Goal: Task Accomplishment & Management: Complete application form

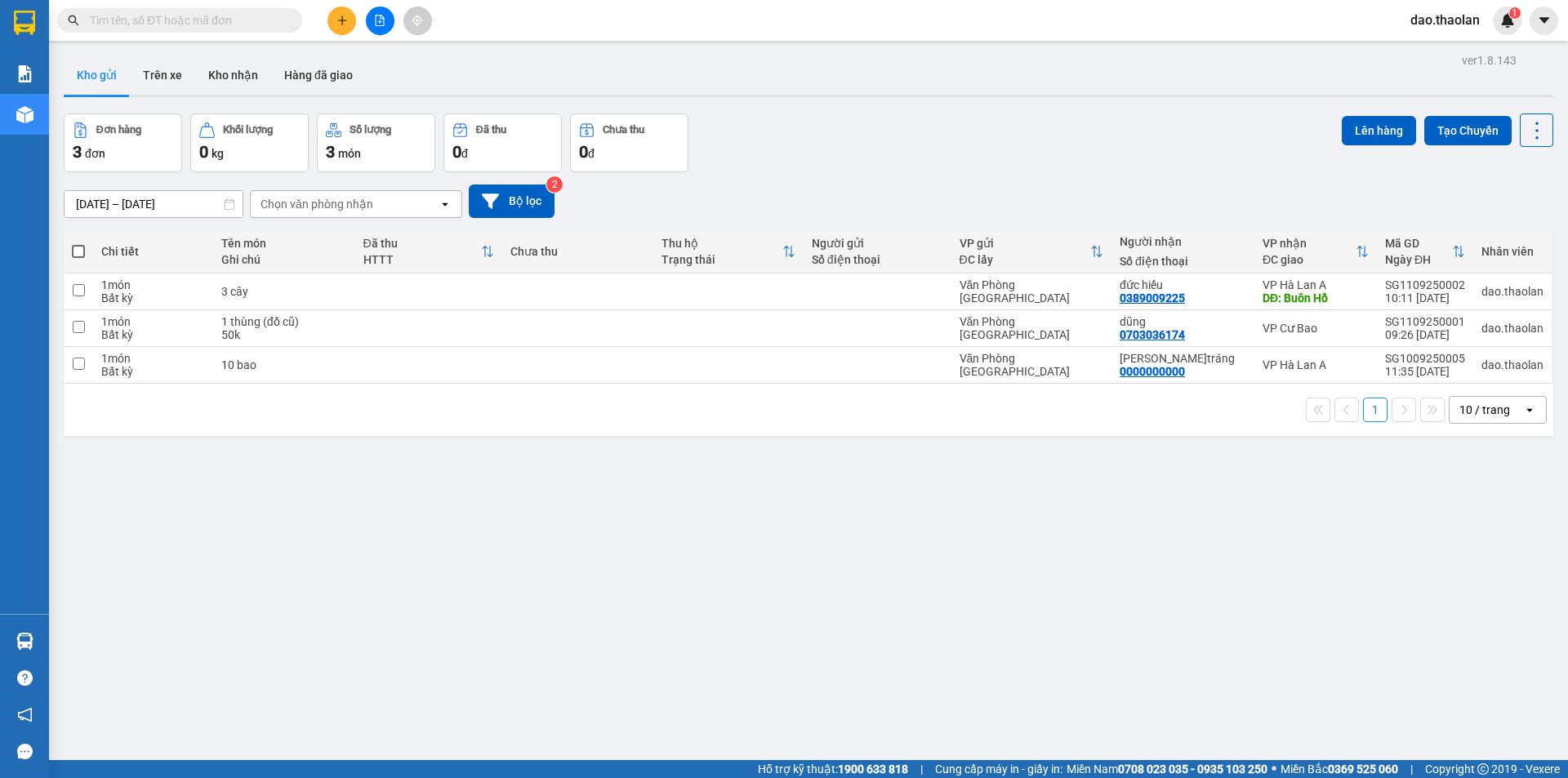
click at [202, 25] on input "text" at bounding box center [186, 20] width 193 height 18
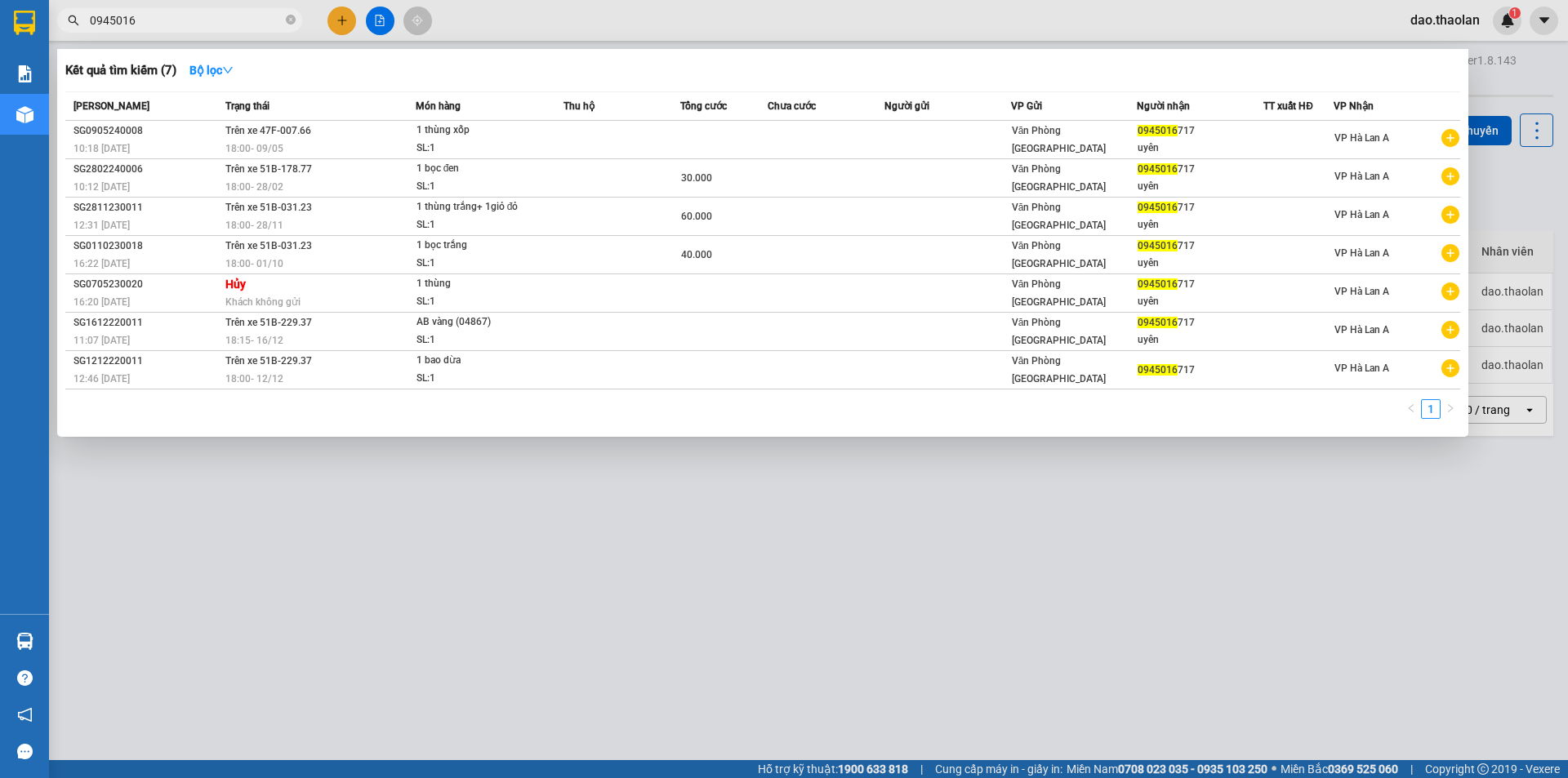
drag, startPoint x: 214, startPoint y: 23, endPoint x: 65, endPoint y: 7, distance: 149.9
click at [72, 9] on span "0945016" at bounding box center [179, 20] width 245 height 25
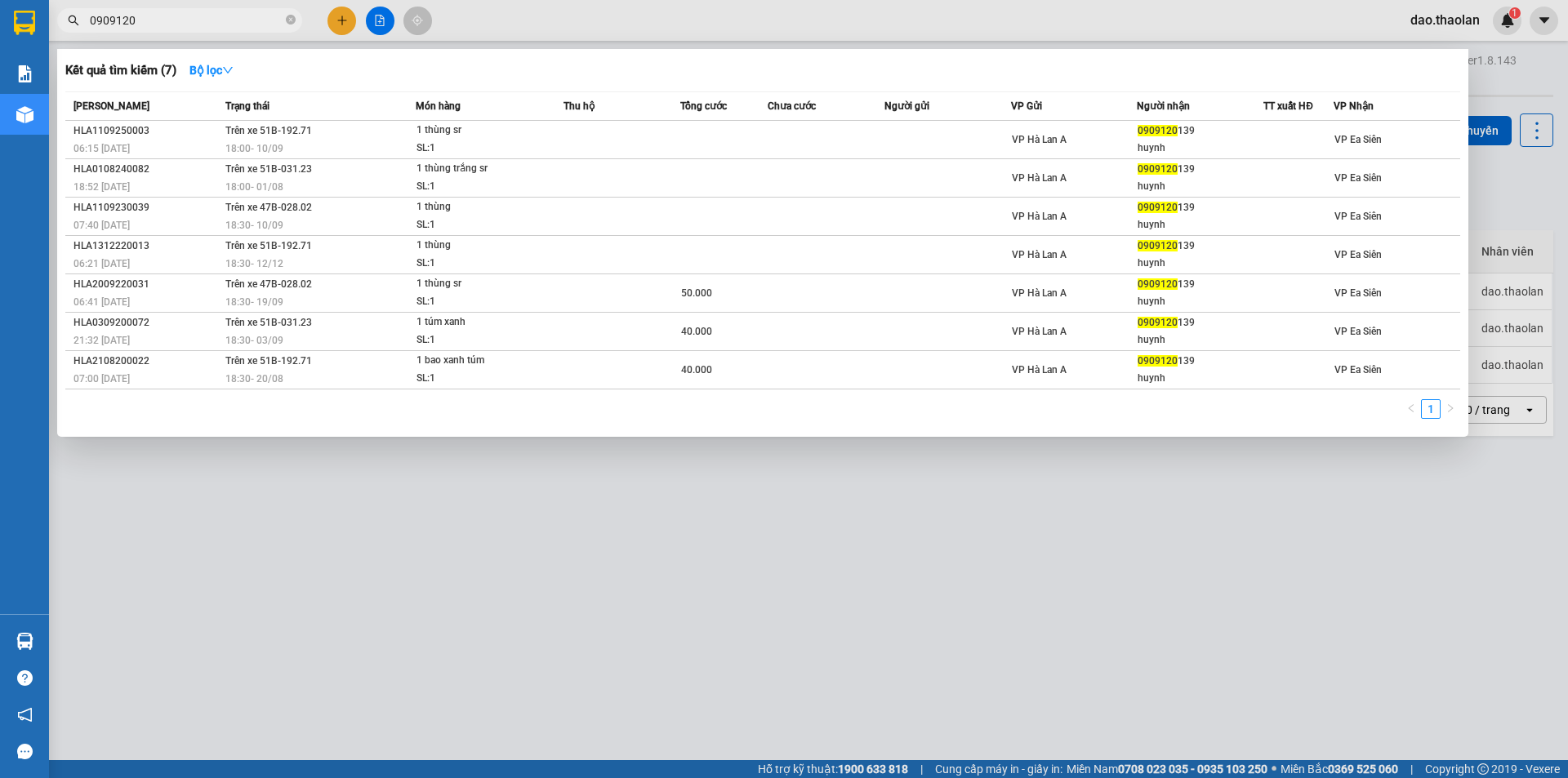
type input "0909120"
click at [341, 15] on div at bounding box center [784, 389] width 1568 height 778
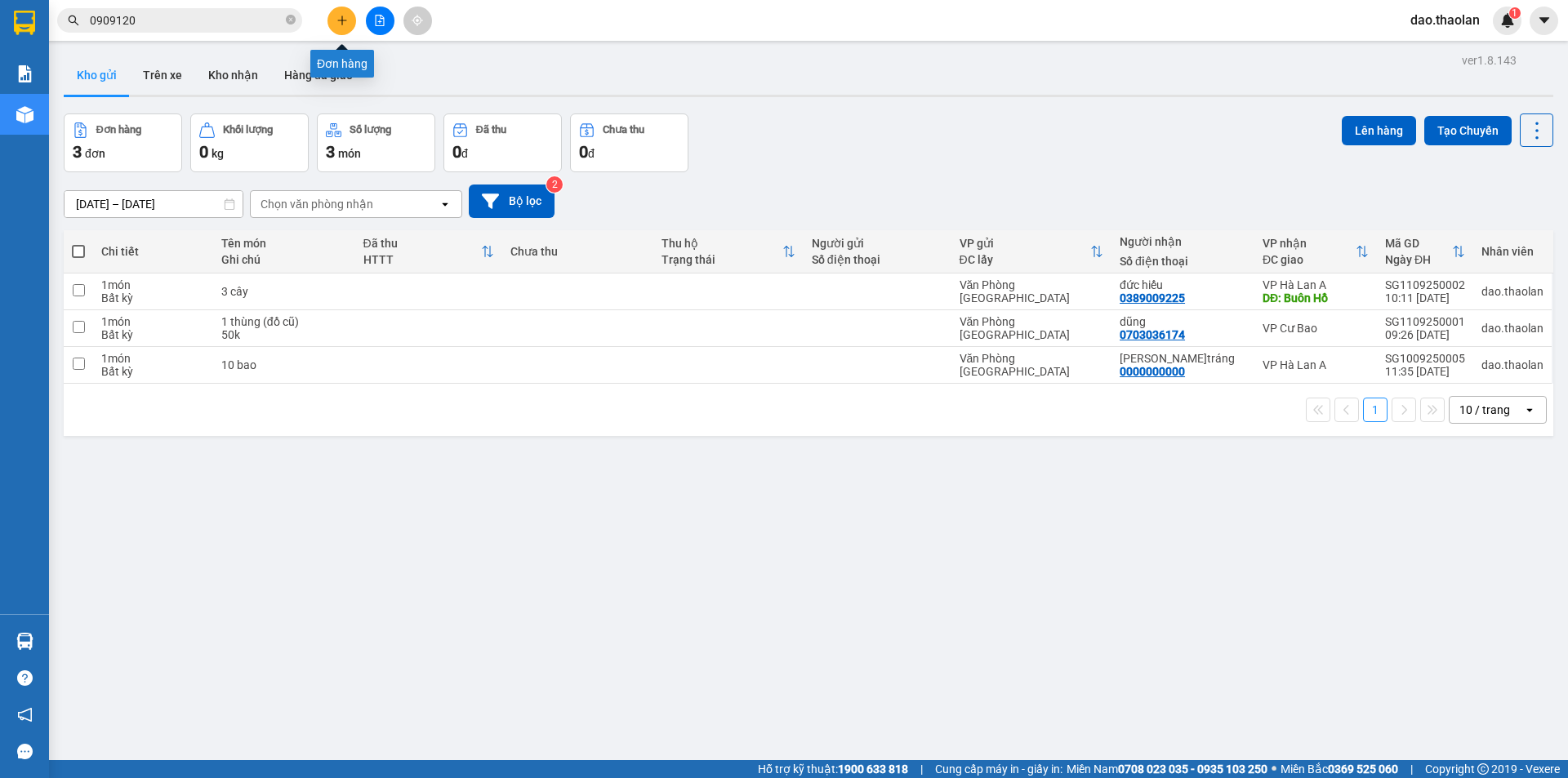
click at [341, 15] on icon "plus" at bounding box center [341, 20] width 11 height 11
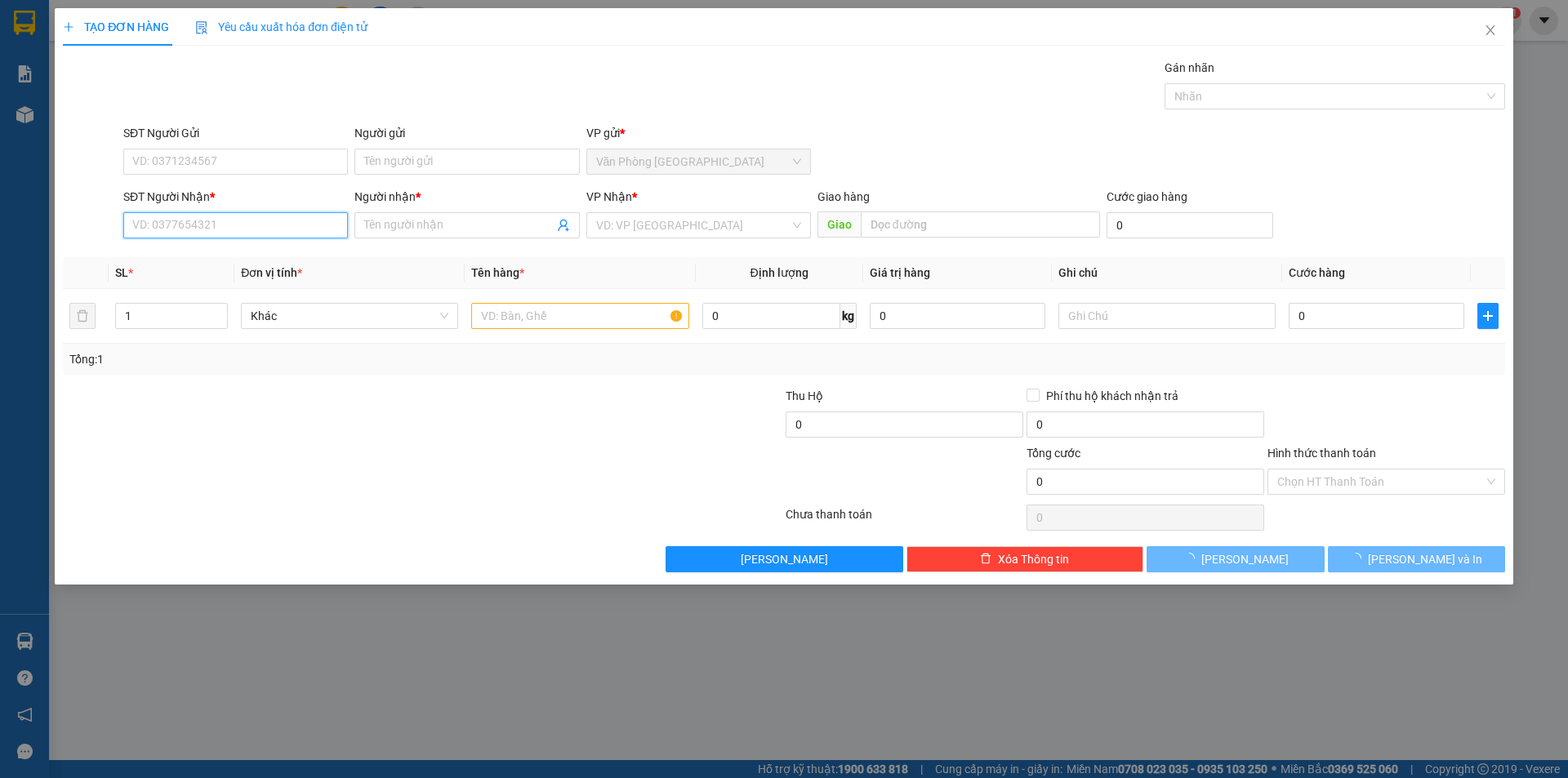
click at [247, 221] on input "SĐT Người Nhận *" at bounding box center [235, 225] width 224 height 26
drag, startPoint x: 184, startPoint y: 227, endPoint x: 75, endPoint y: 197, distance: 113.1
click at [87, 204] on div "SĐT Người Nhận * 07 07 Người nhận * Tên người nhận VP Nhận * VD: VP Sài Gòn Gia…" at bounding box center [784, 216] width 1446 height 57
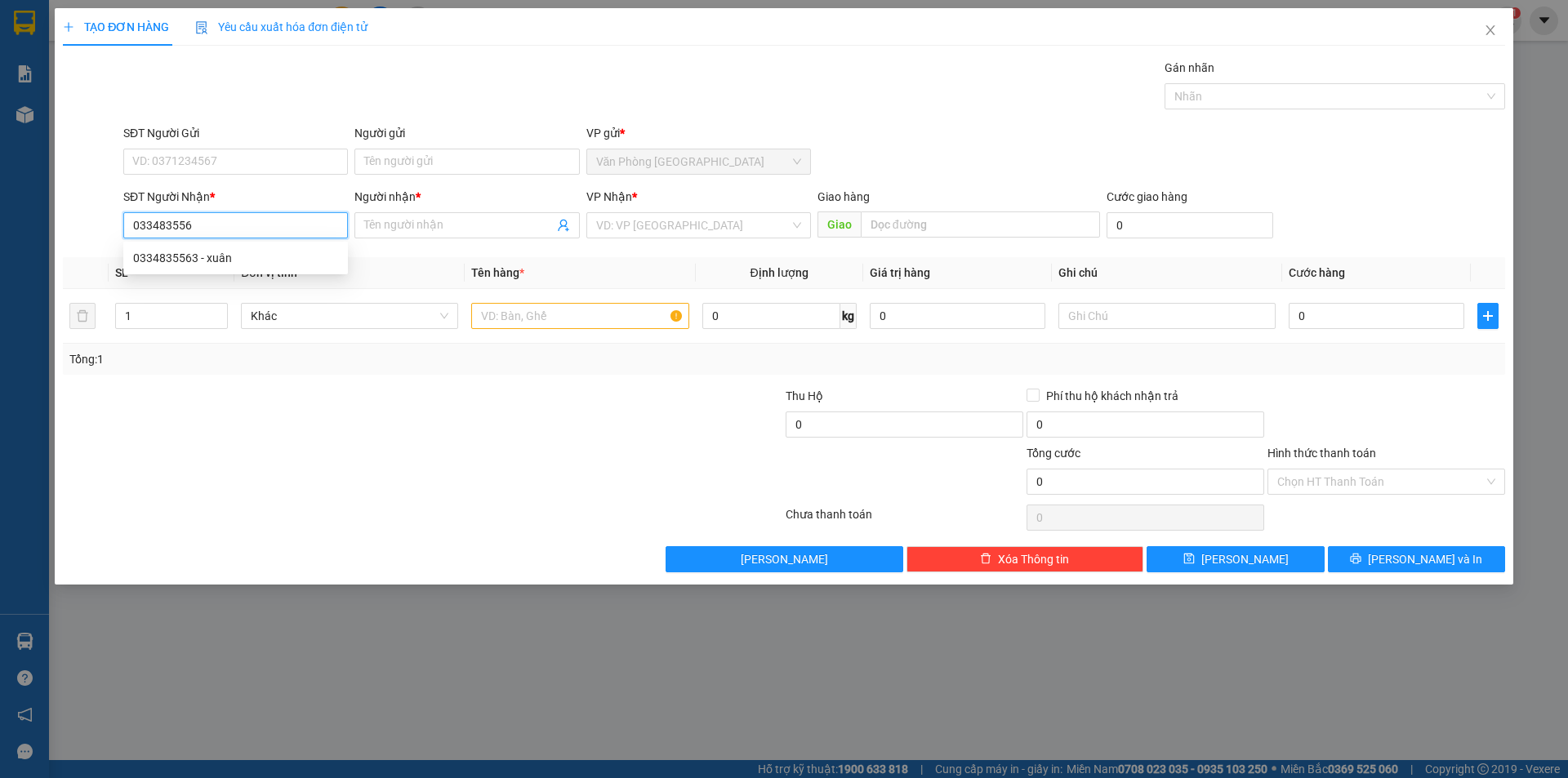
type input "0334835563"
drag, startPoint x: 165, startPoint y: 257, endPoint x: 416, endPoint y: 241, distance: 251.5
click at [168, 256] on div "0334835563 - xuân" at bounding box center [235, 257] width 205 height 18
type input "xuân"
type input "0334835563"
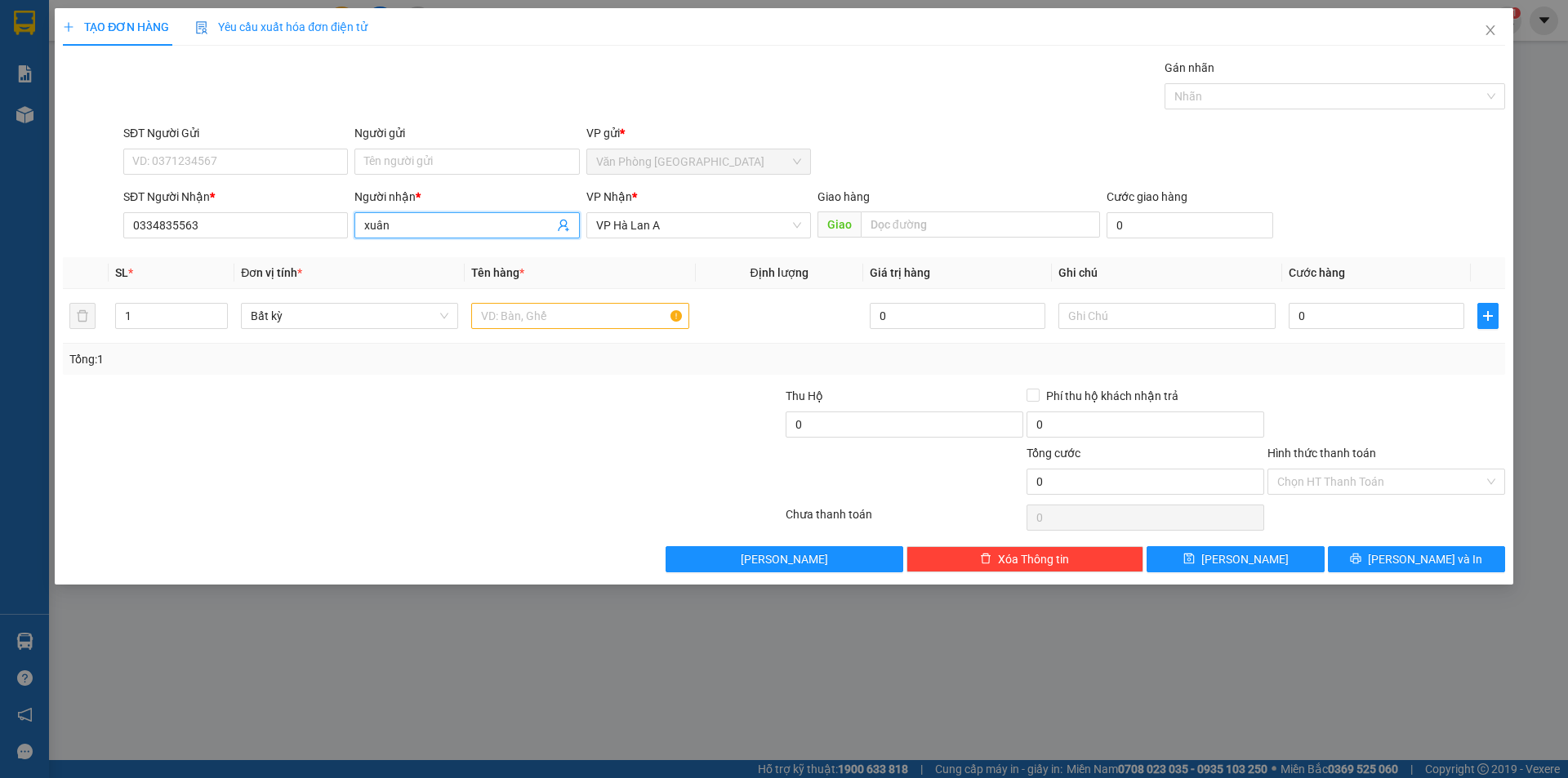
drag, startPoint x: 468, startPoint y: 228, endPoint x: 51, endPoint y: 79, distance: 442.8
click at [206, 145] on form "SĐT Người Gửi VD: 0371234567 Người gửi Tên người gửi VP gửi * Văn Phòng Sài Gòn…" at bounding box center [784, 184] width 1442 height 121
drag, startPoint x: 370, startPoint y: 220, endPoint x: 278, endPoint y: 172, distance: 103.8
click at [282, 175] on form "SĐT Người Gửi VD: 0371234567 Người gửi Tên người gửi VP gửi * Văn Phòng Sài Gòn…" at bounding box center [784, 184] width 1442 height 121
type input "ô vinh"
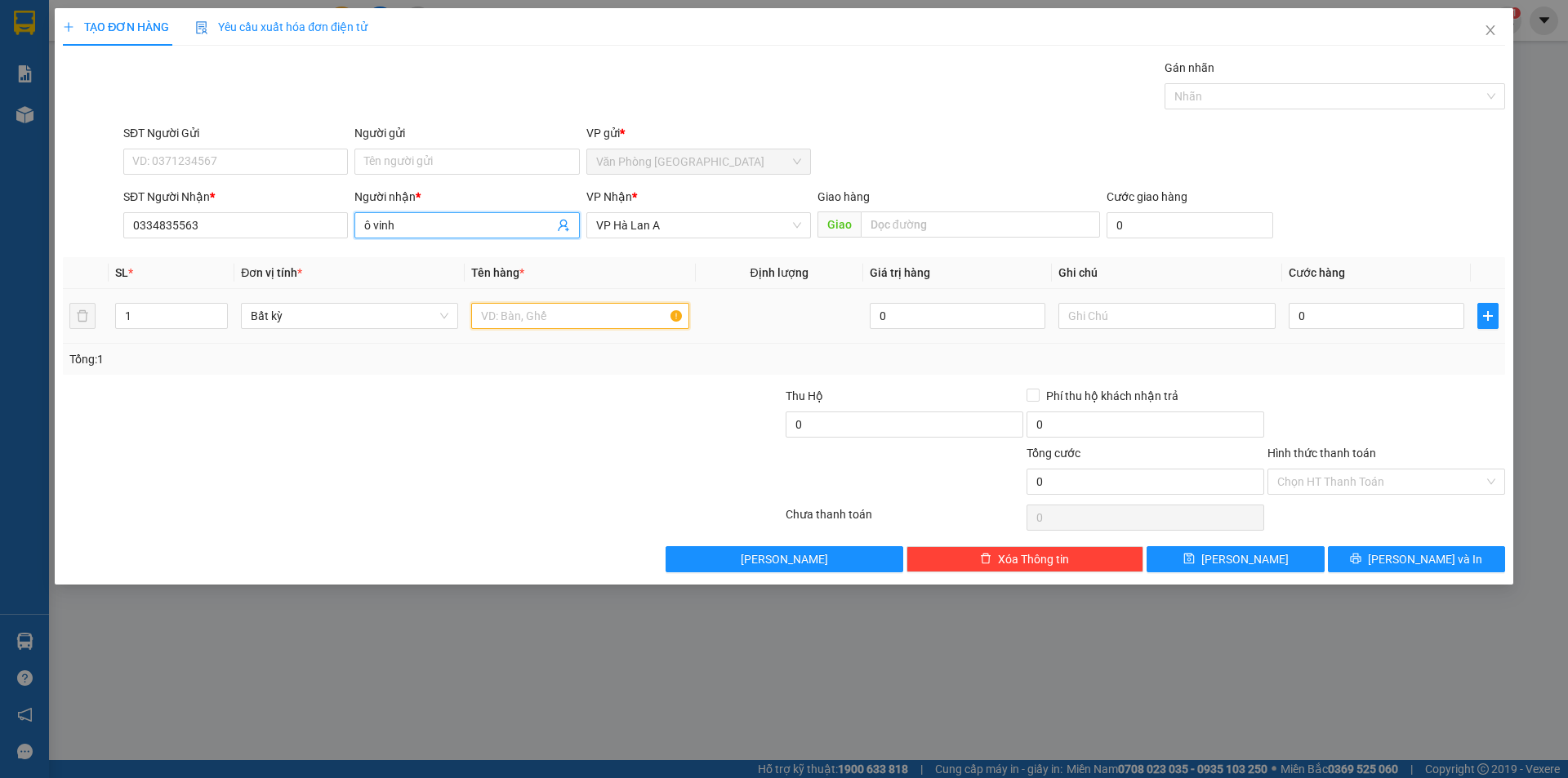
click at [622, 322] on input "text" at bounding box center [580, 316] width 217 height 26
type input "1"
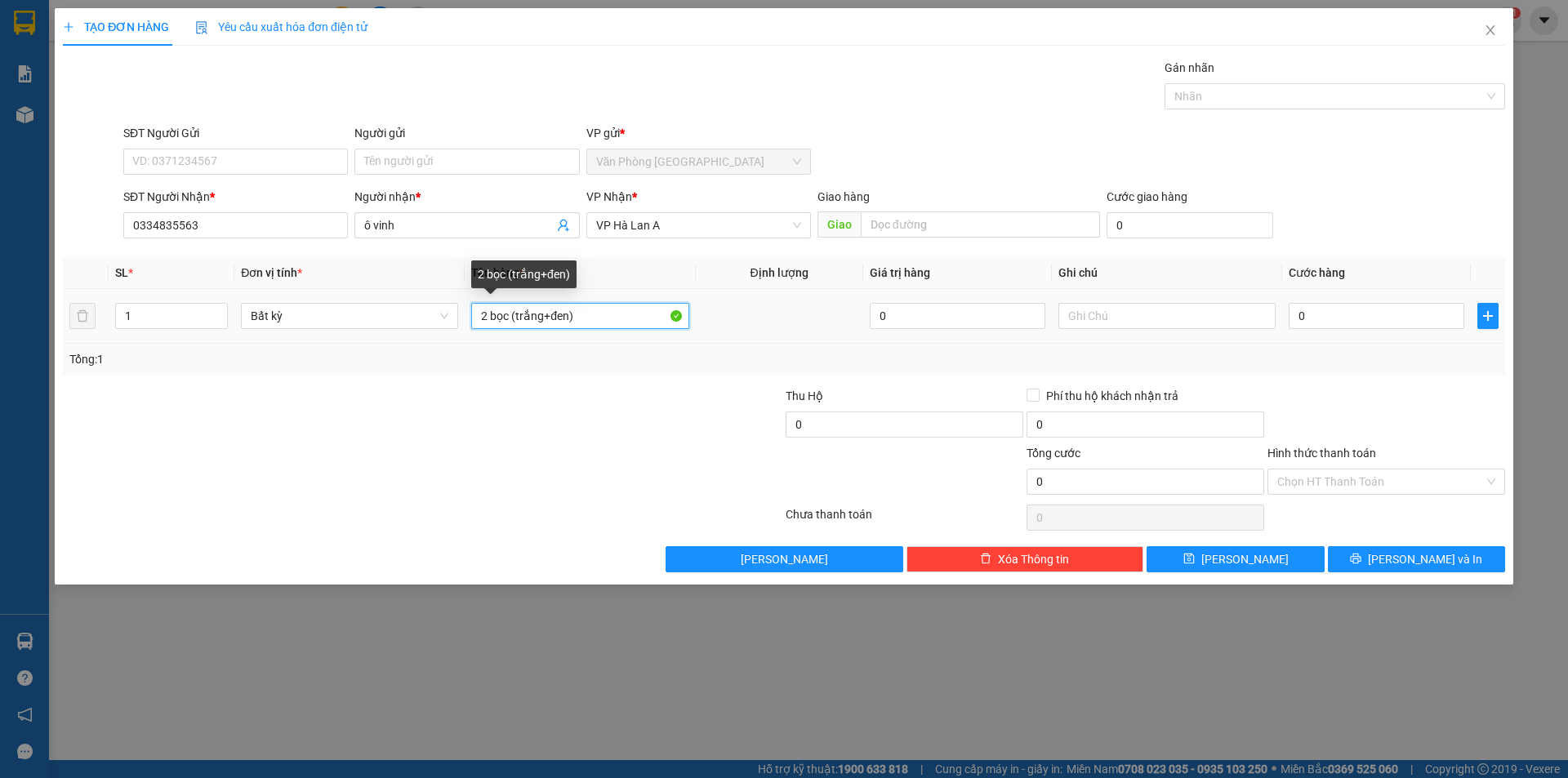
click at [543, 310] on input "2 bọc (trắng+đen)" at bounding box center [580, 316] width 217 height 26
type input "2 bọc (trắng ĐT+đen)"
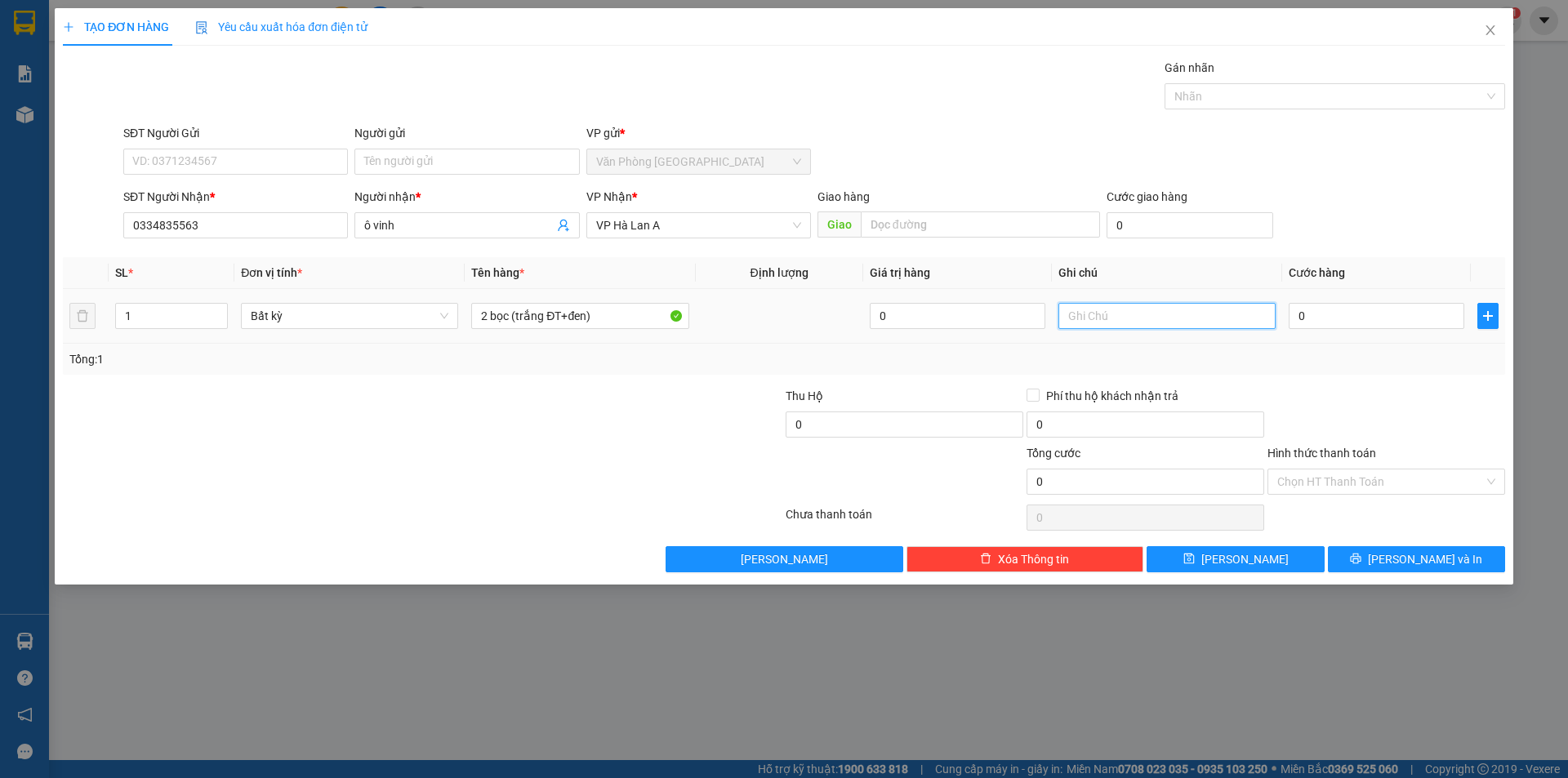
click at [1100, 320] on input "text" at bounding box center [1167, 316] width 217 height 26
type input "TG 4triệu"
drag, startPoint x: 1335, startPoint y: 300, endPoint x: 1324, endPoint y: 309, distance: 14.2
click at [1331, 307] on div "0" at bounding box center [1376, 316] width 176 height 32
click at [1318, 310] on input "0" at bounding box center [1376, 316] width 176 height 26
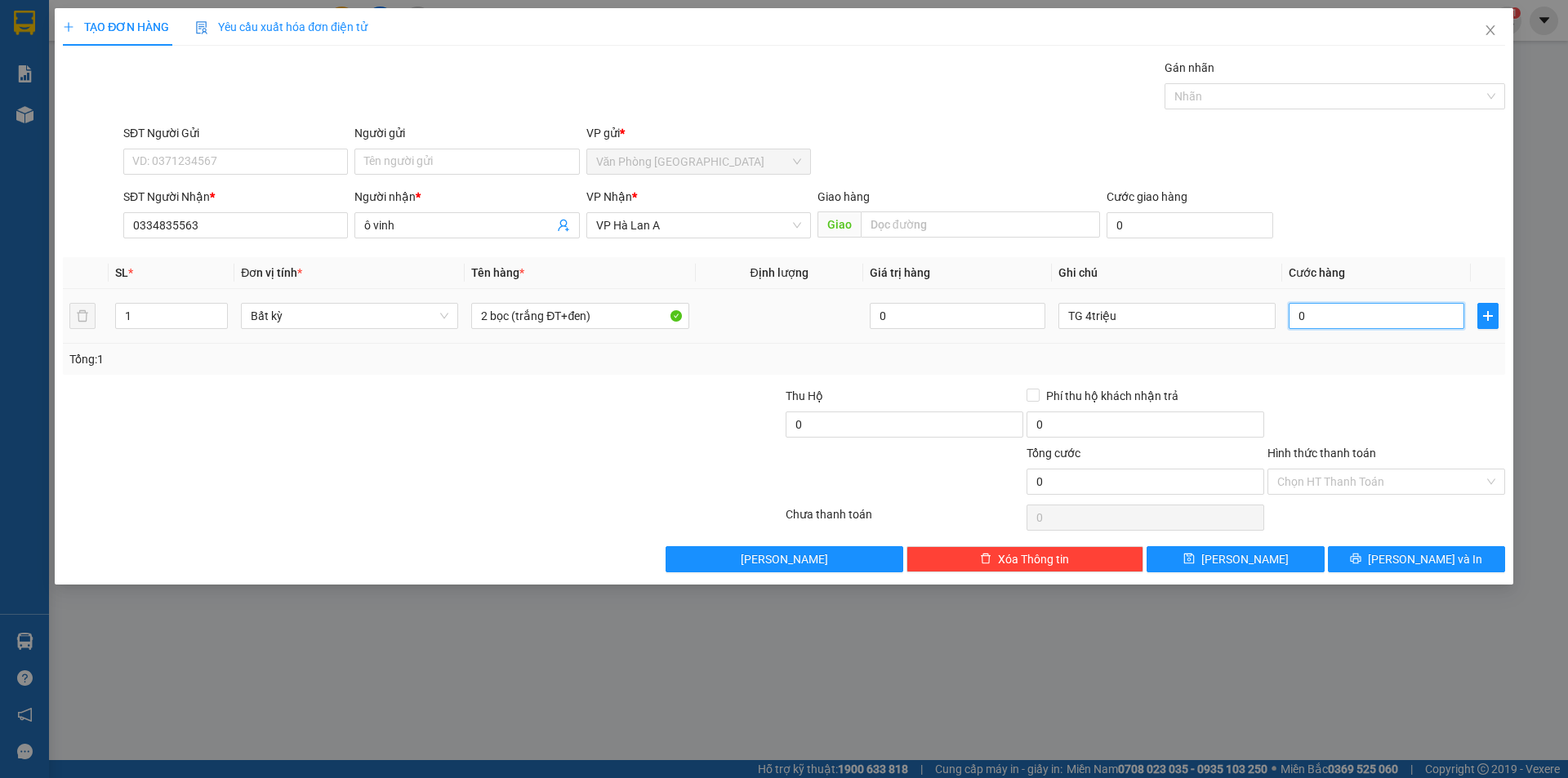
type input "7"
type input "70"
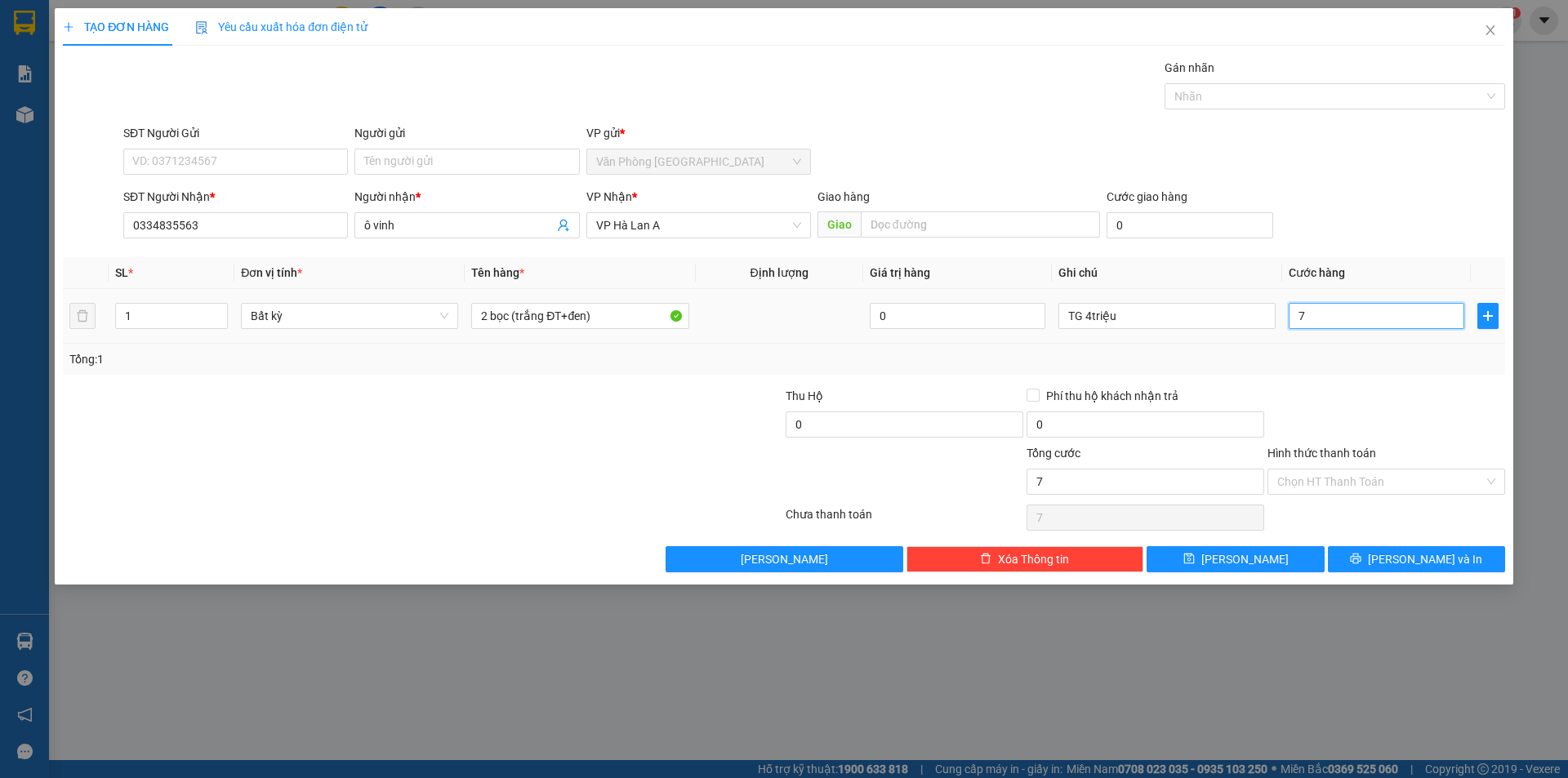
type input "70"
type input "70.000"
drag, startPoint x: 1339, startPoint y: 480, endPoint x: 1346, endPoint y: 506, distance: 26.9
click at [1339, 481] on input "Hình thức thanh toán" at bounding box center [1380, 482] width 206 height 25
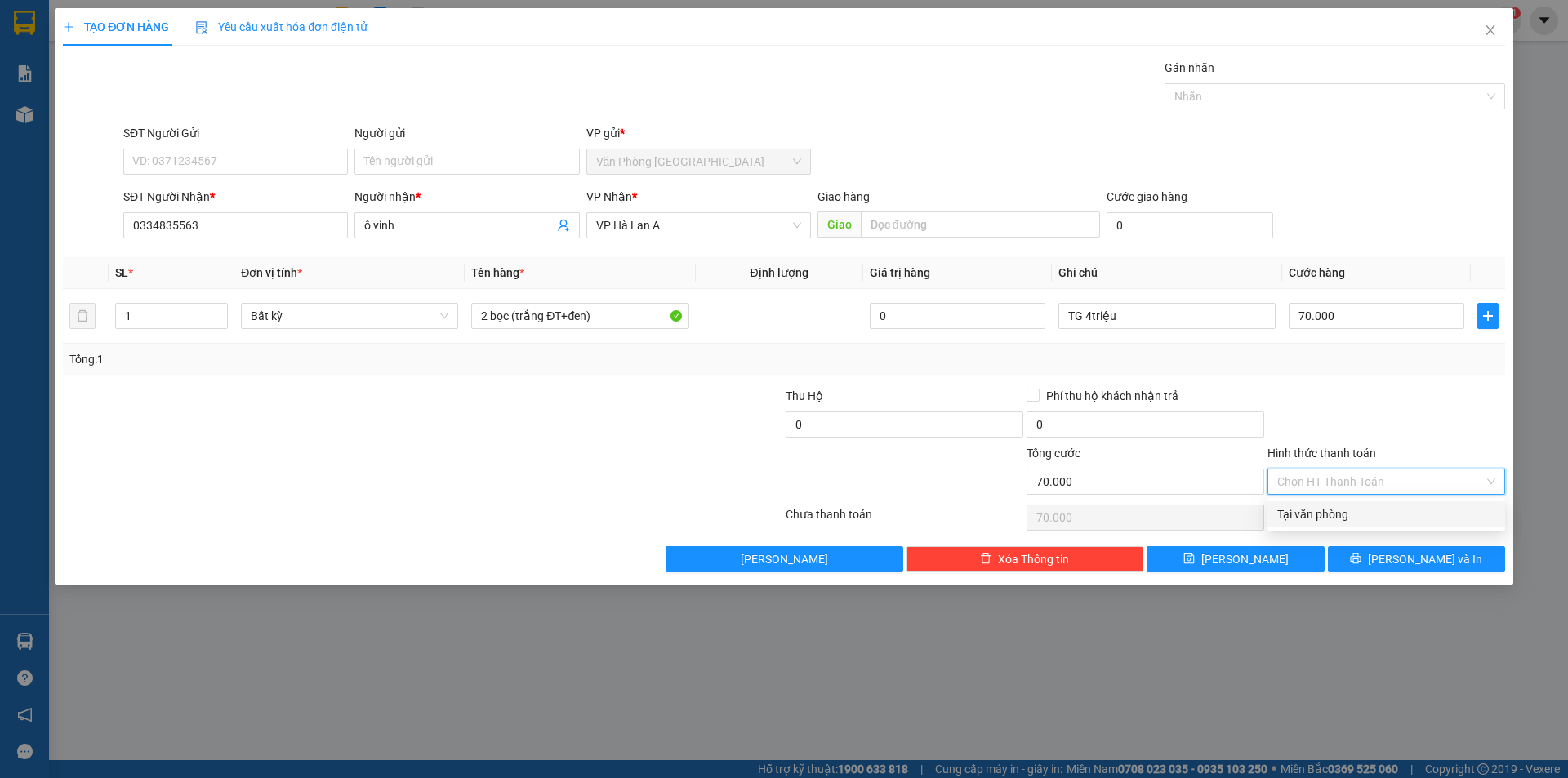
drag, startPoint x: 1346, startPoint y: 519, endPoint x: 1376, endPoint y: 527, distance: 31.0
click at [1349, 520] on div "Tại văn phòng" at bounding box center [1386, 514] width 218 height 18
type input "0"
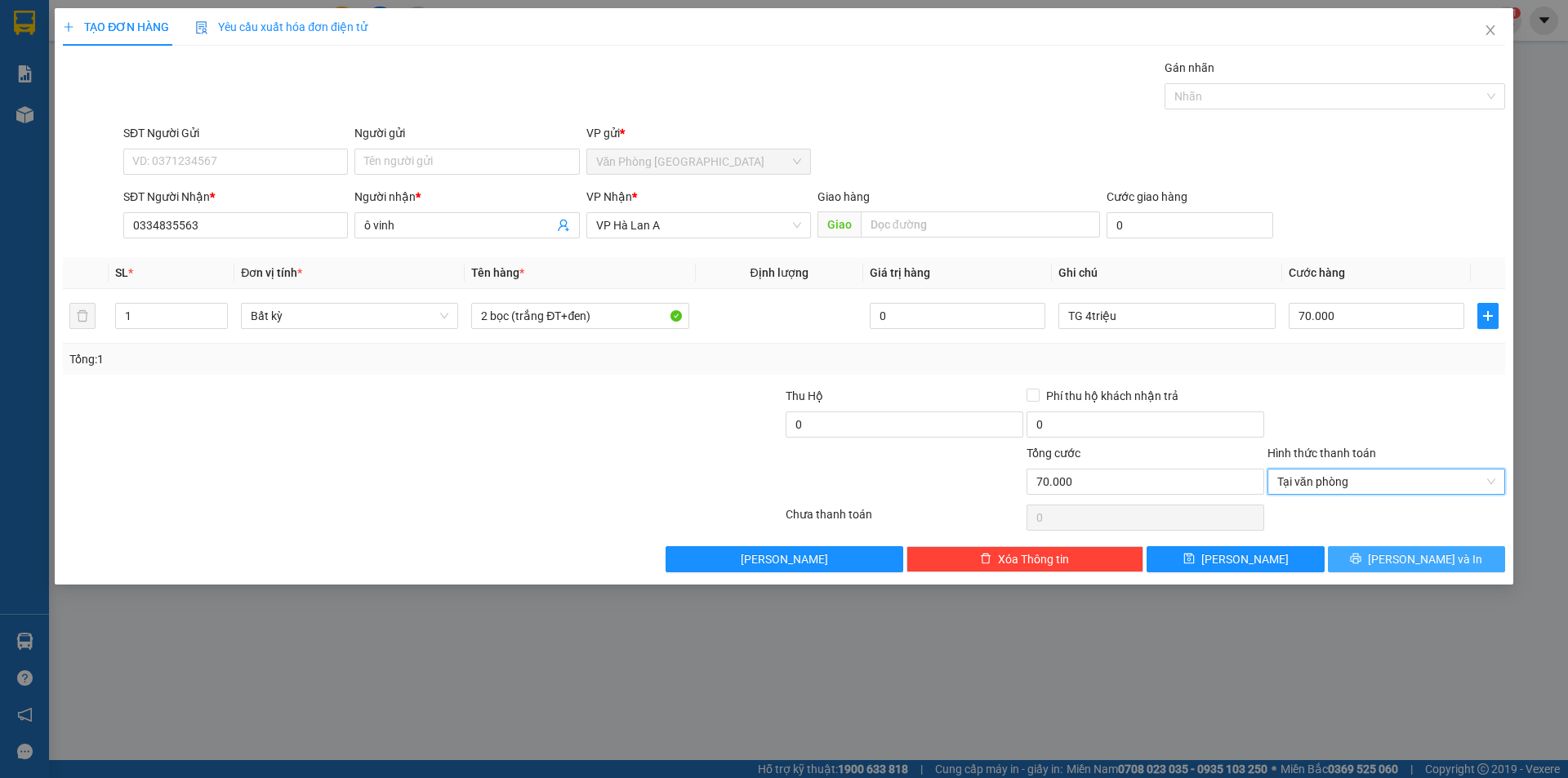
drag, startPoint x: 1401, startPoint y: 550, endPoint x: 1387, endPoint y: 441, distance: 109.9
click at [1402, 550] on button "[PERSON_NAME] và In" at bounding box center [1417, 559] width 178 height 26
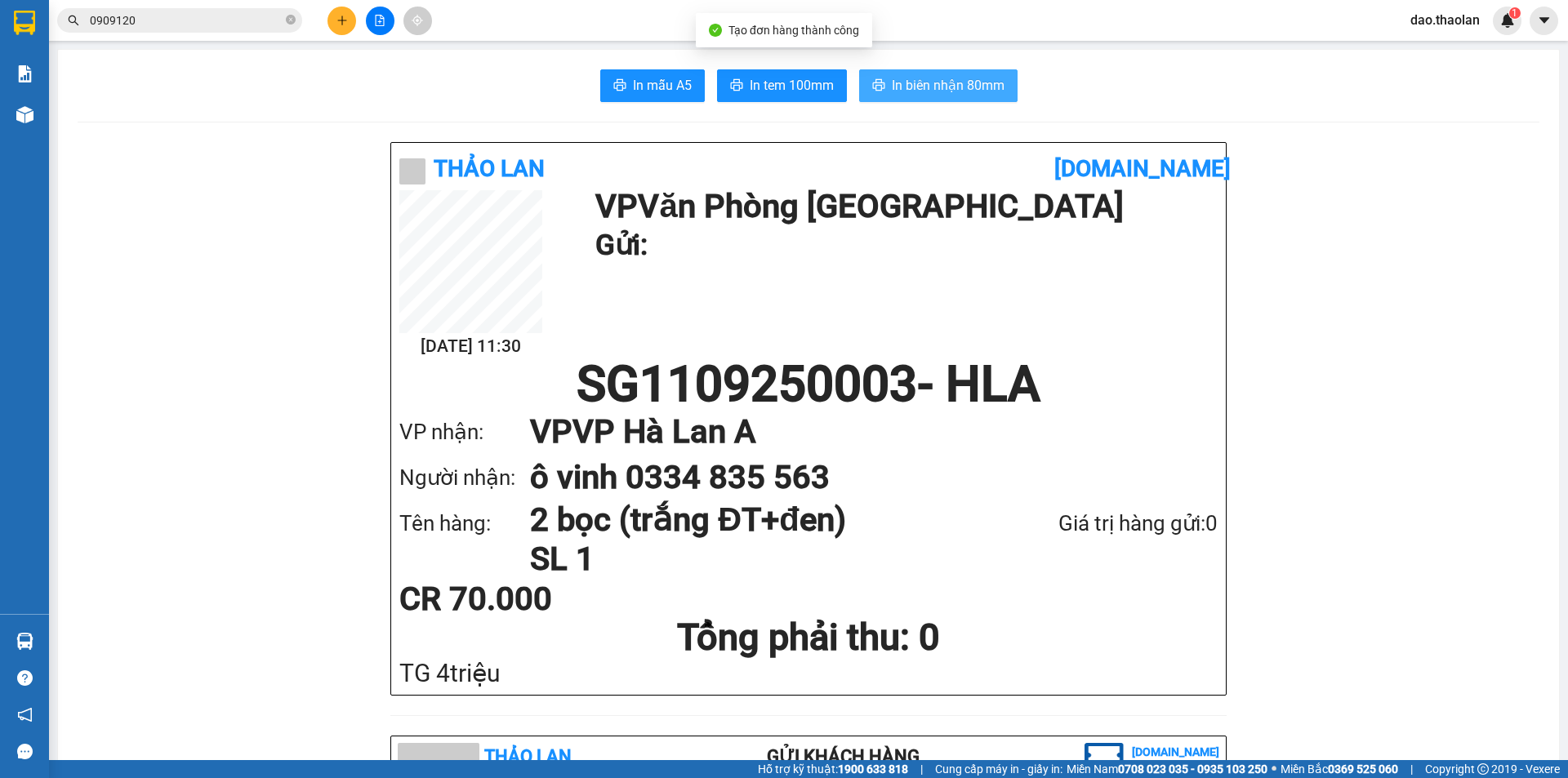
click at [951, 82] on span "In biên nhận 80mm" at bounding box center [948, 85] width 113 height 20
click at [287, 21] on icon "close-circle" at bounding box center [291, 20] width 10 height 10
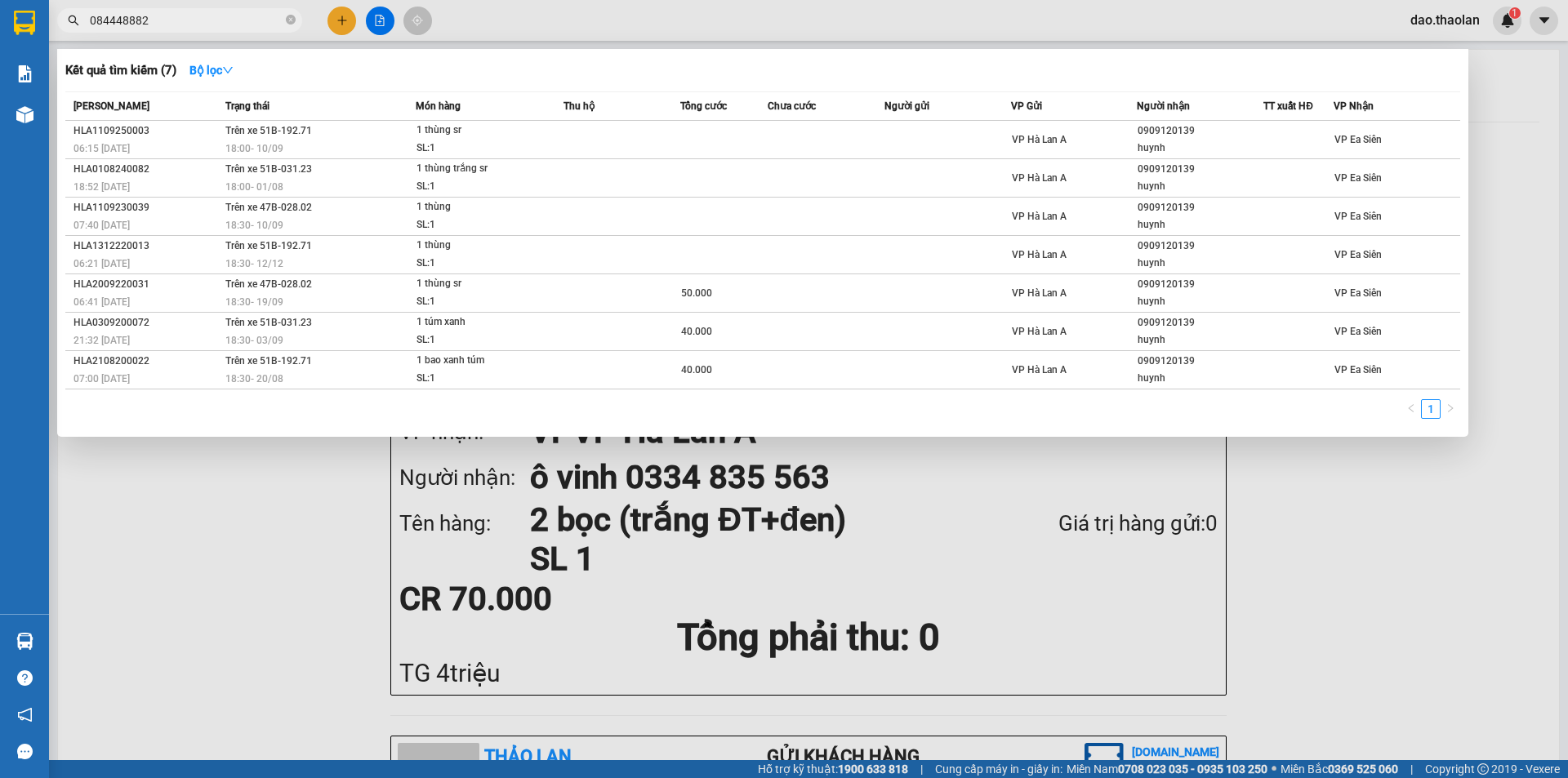
type input "0844488829"
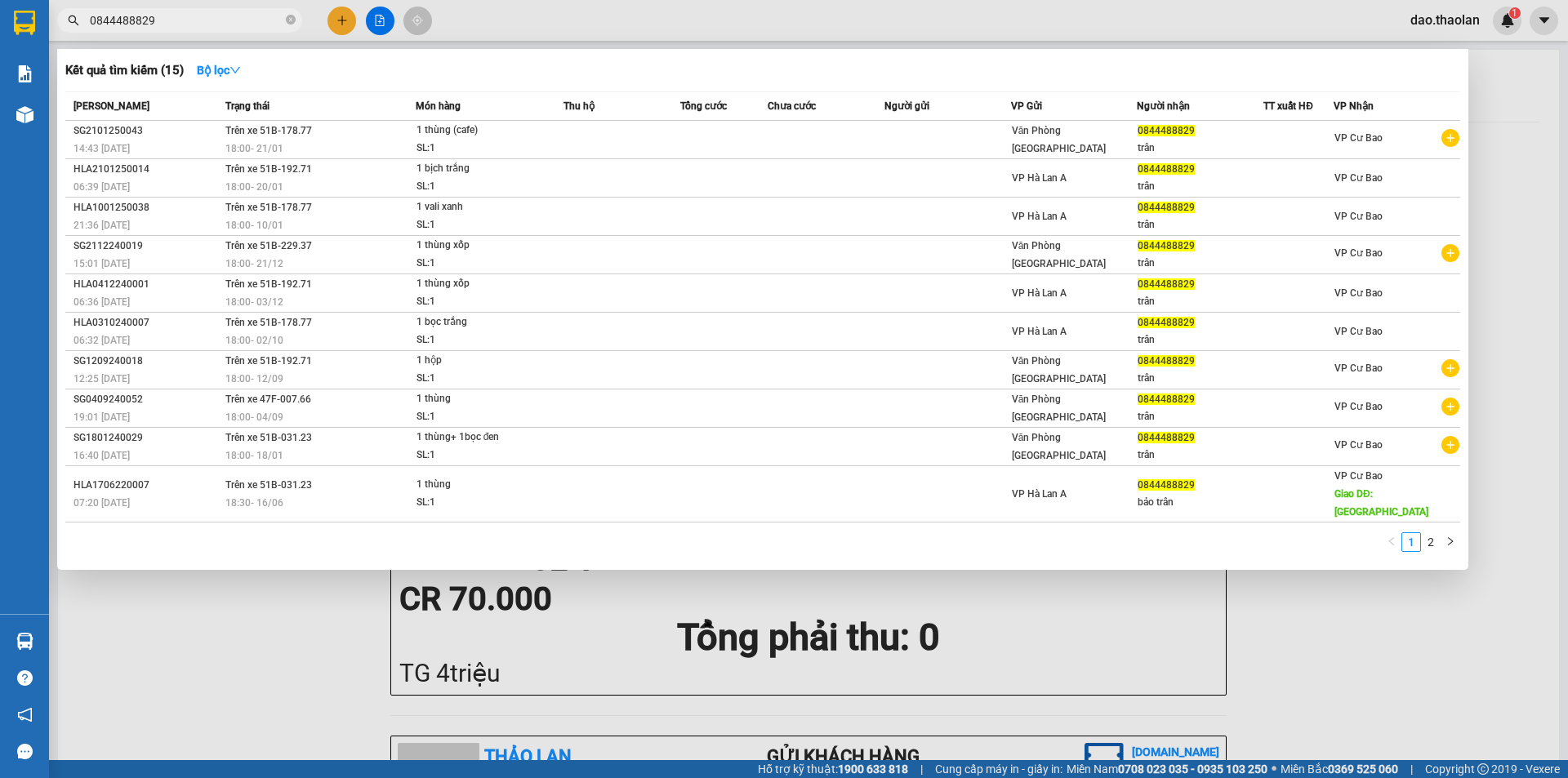
click at [291, 21] on icon "close-circle" at bounding box center [291, 20] width 10 height 10
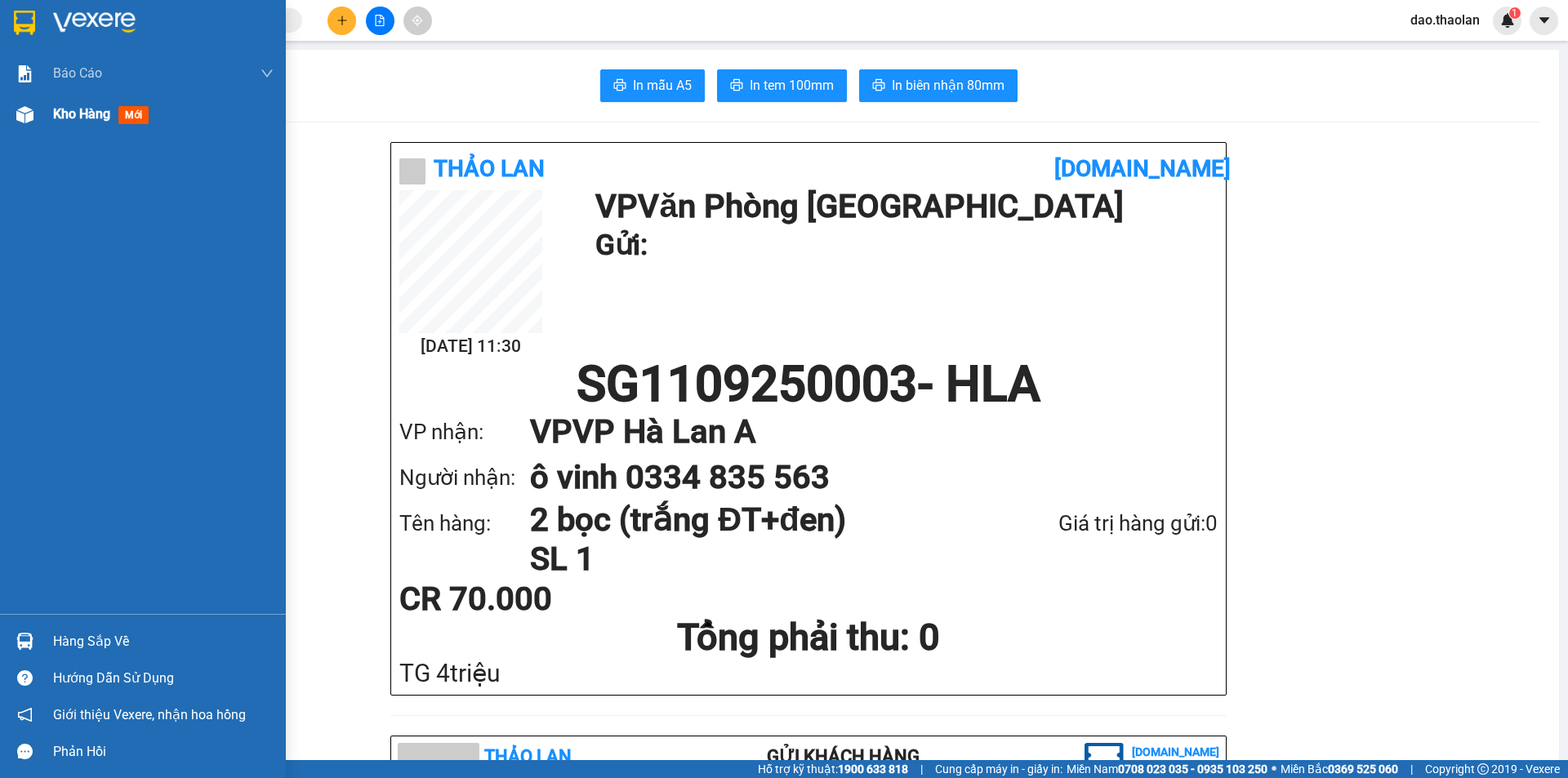
click at [80, 121] on span "Kho hàng" at bounding box center [82, 114] width 57 height 15
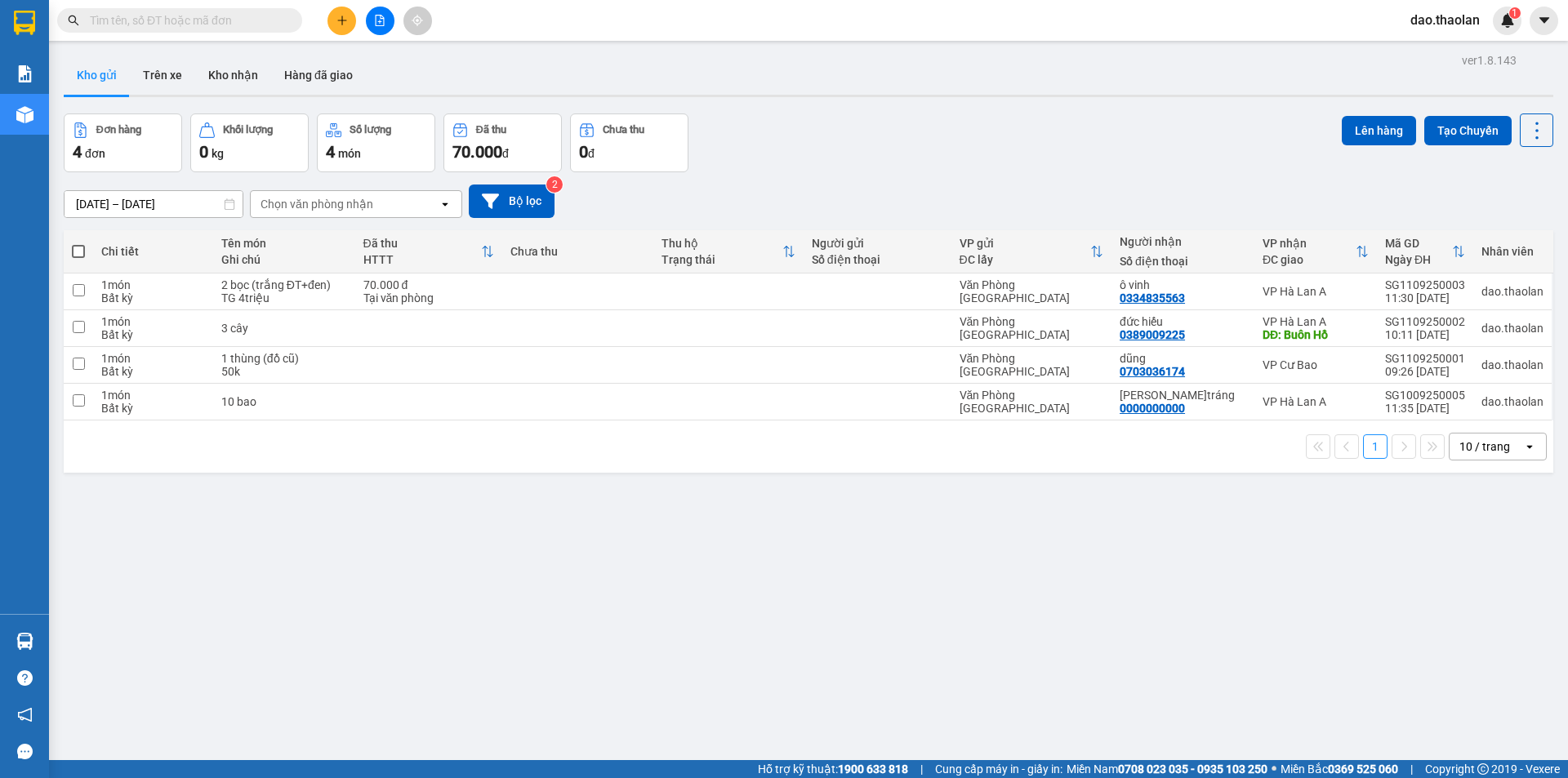
click at [1510, 440] on div "10 / trang" at bounding box center [1486, 447] width 74 height 26
click at [1469, 619] on div "100 / trang" at bounding box center [1486, 628] width 98 height 30
drag, startPoint x: 188, startPoint y: 198, endPoint x: 179, endPoint y: 201, distance: 9.5
click at [187, 199] on input "[DATE] – [DATE]" at bounding box center [154, 204] width 178 height 26
click at [206, 11] on input "text" at bounding box center [186, 20] width 193 height 18
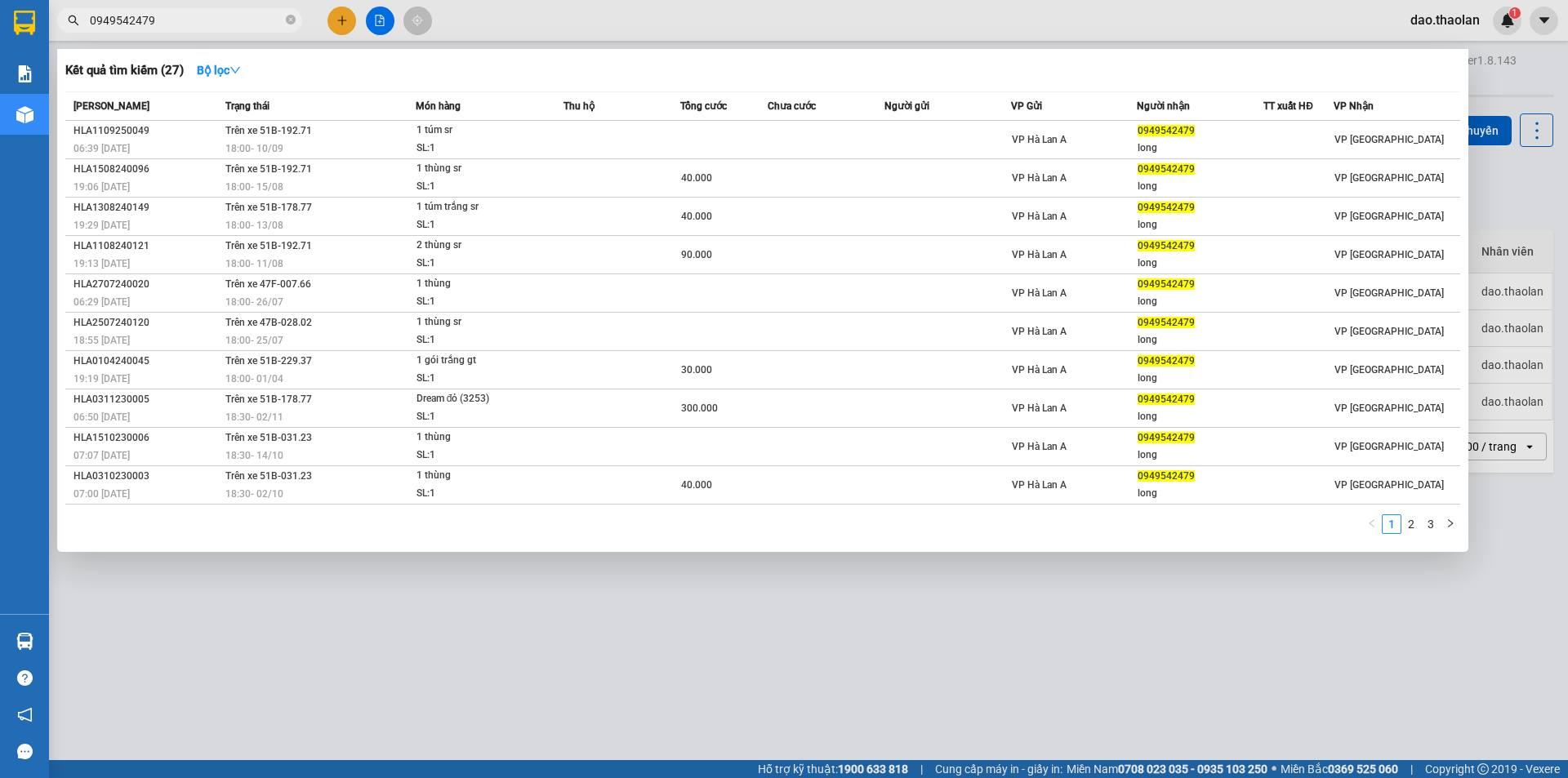
type input "0949542479"
click at [336, 20] on div at bounding box center [784, 389] width 1568 height 778
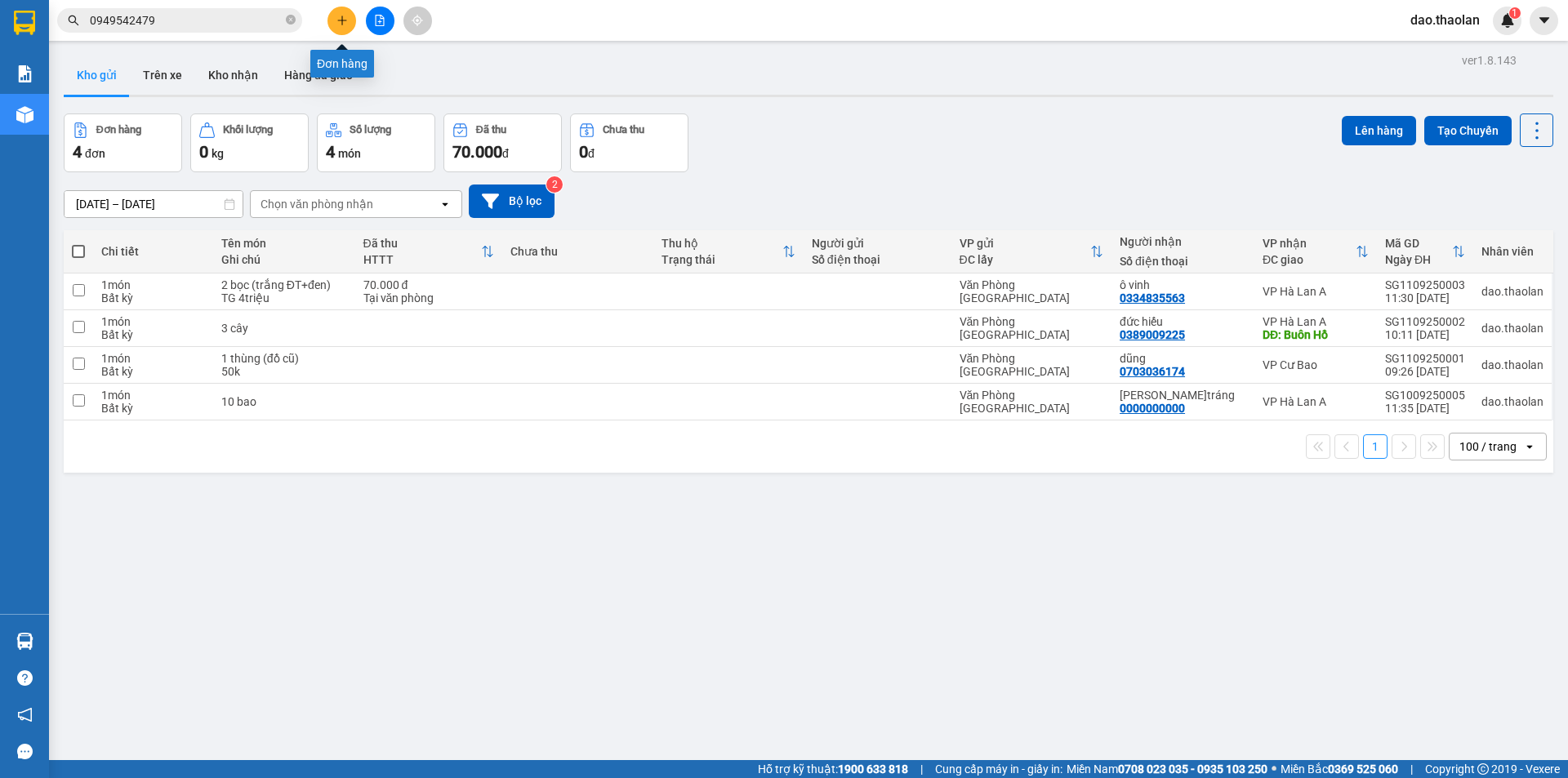
click at [336, 20] on icon "plus" at bounding box center [341, 20] width 11 height 11
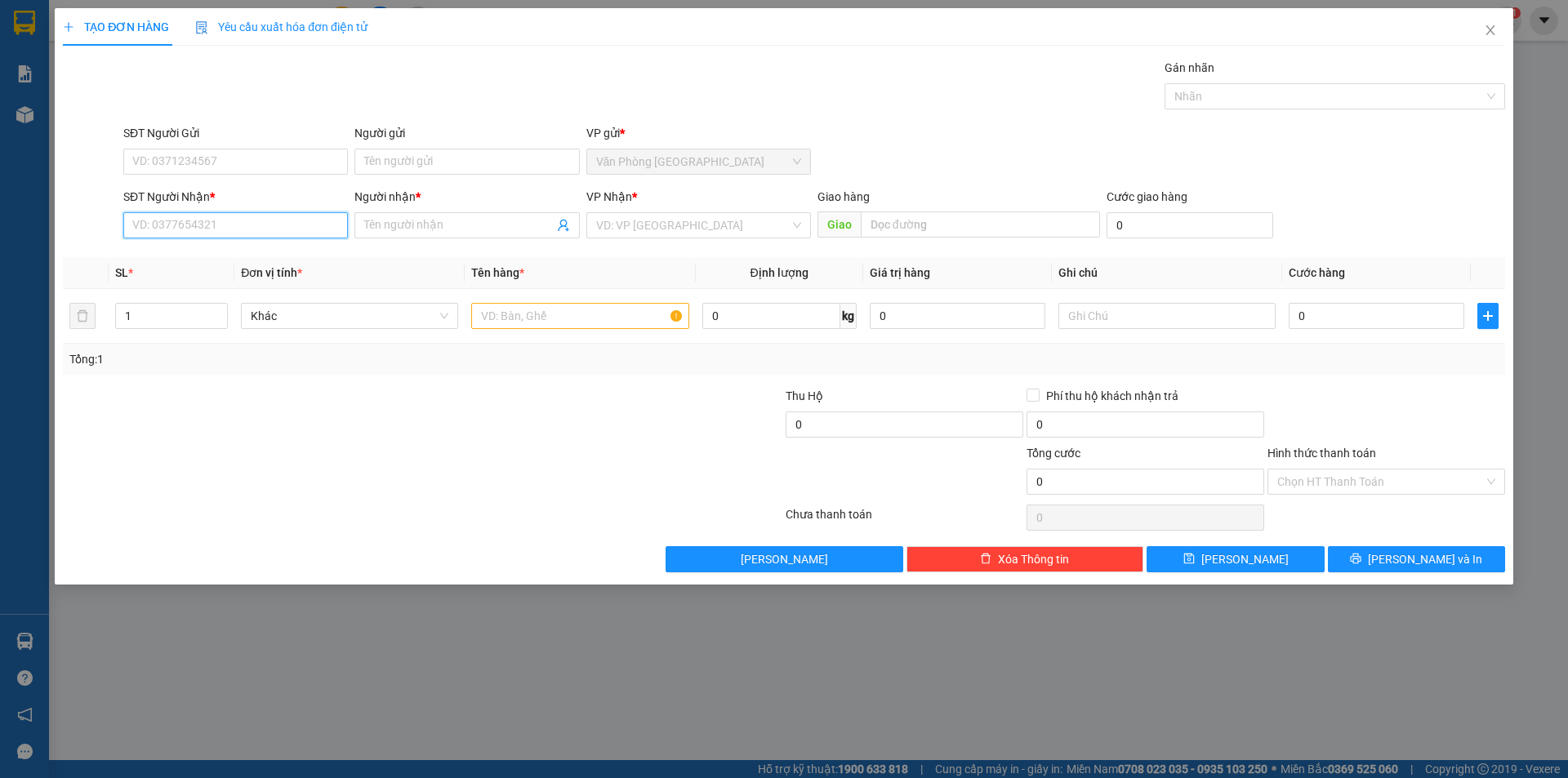
click at [240, 223] on input "SĐT Người Nhận *" at bounding box center [235, 225] width 224 height 26
click at [267, 265] on div "0702366482 - lan trương" at bounding box center [235, 257] width 205 height 18
type input "0702366482"
type input "lan trương"
type input "0702366482"
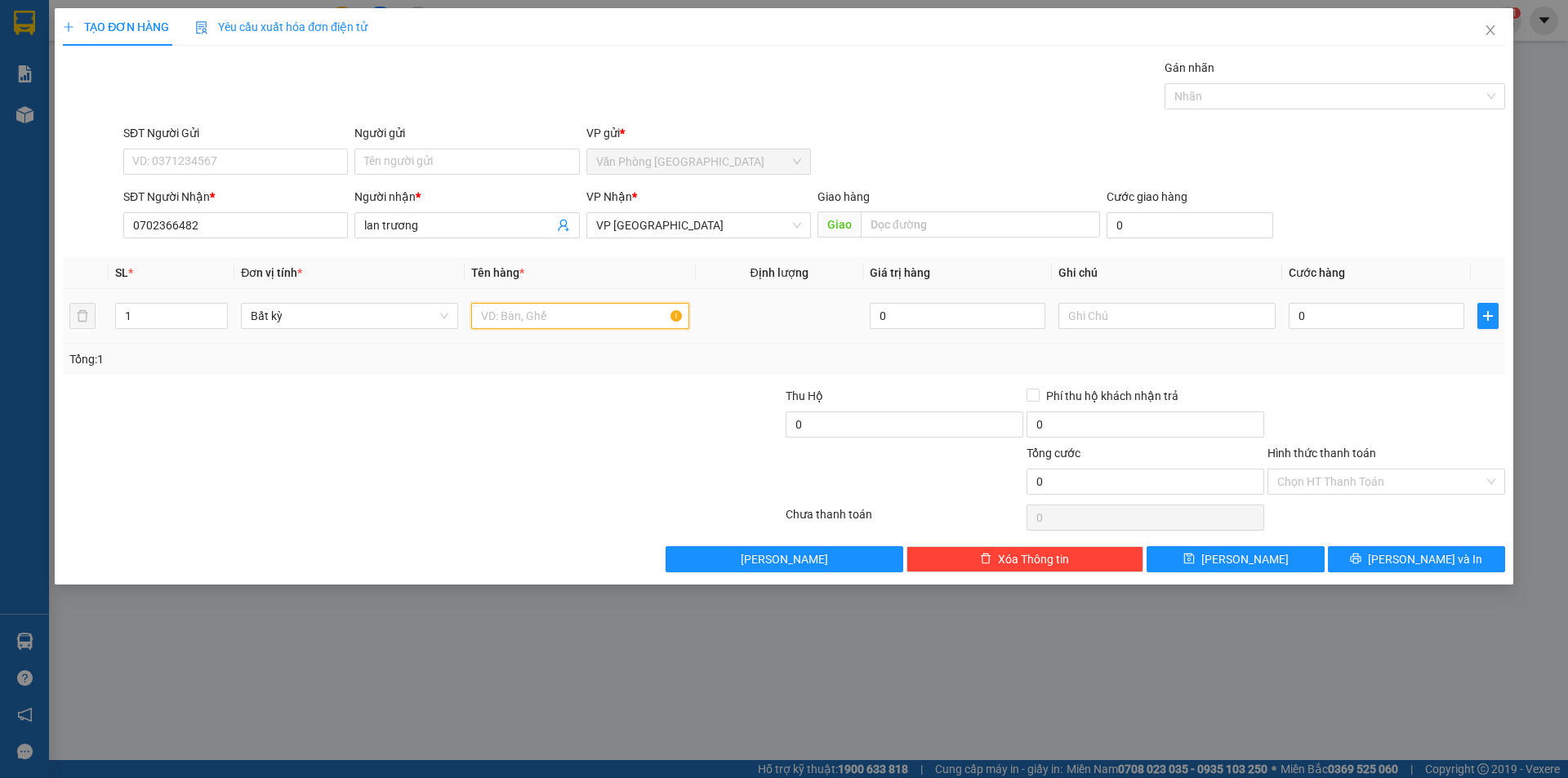
click at [536, 324] on input "text" at bounding box center [580, 316] width 217 height 26
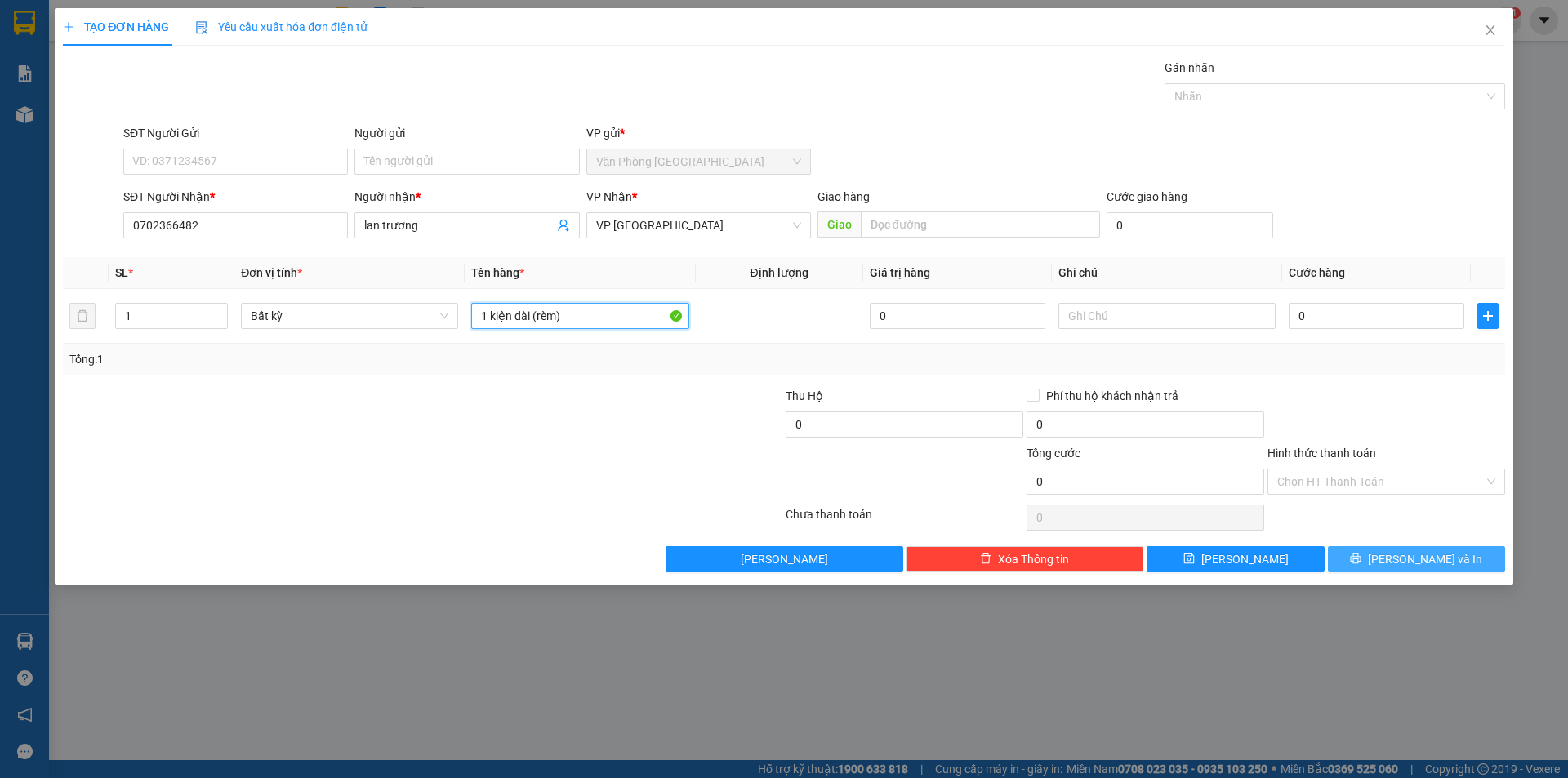
type input "1 kiện dài (rèm)"
click at [1420, 561] on span "[PERSON_NAME] và In" at bounding box center [1425, 559] width 115 height 18
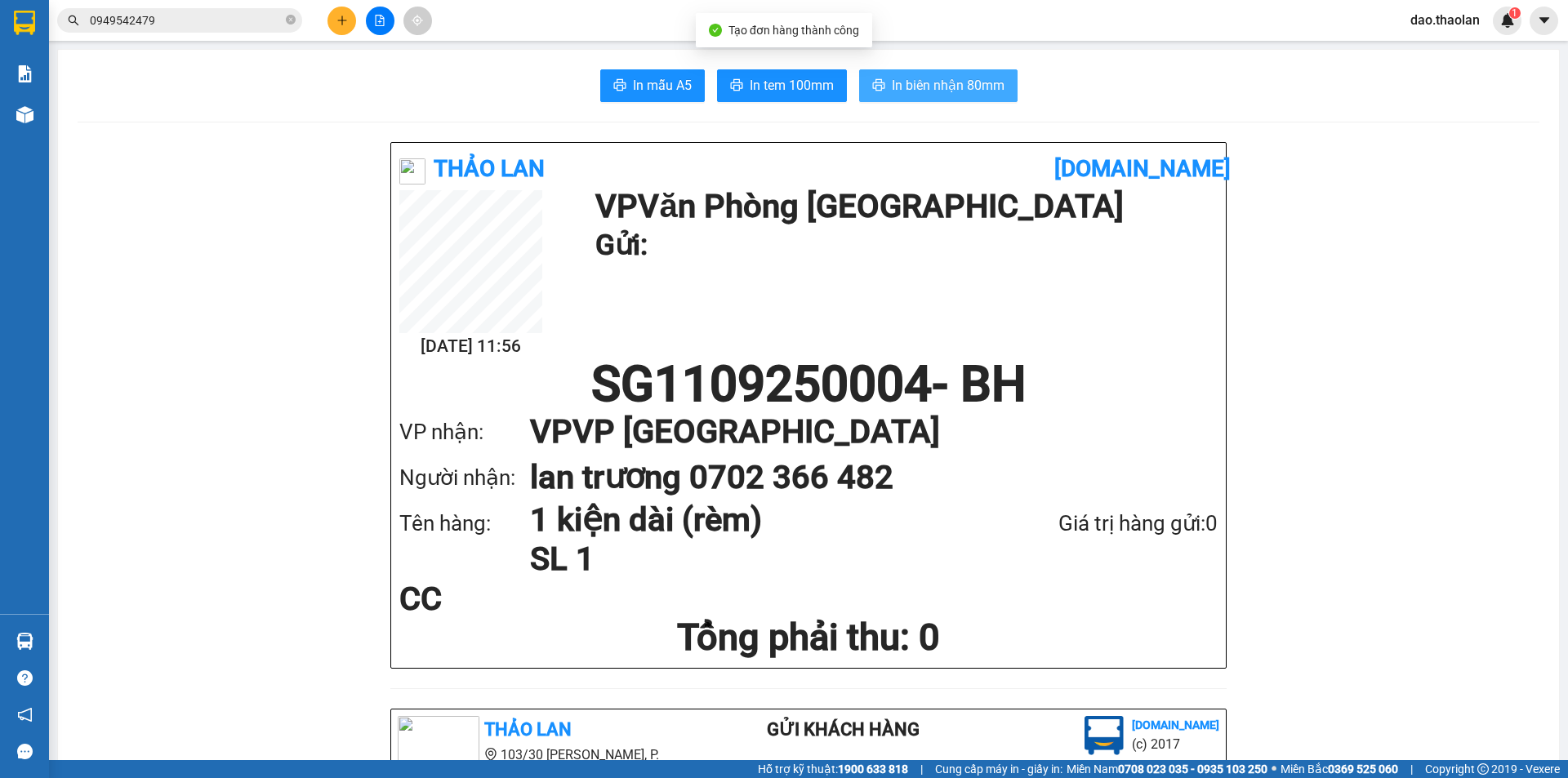
click at [984, 95] on span "In biên nhận 80mm" at bounding box center [948, 85] width 113 height 20
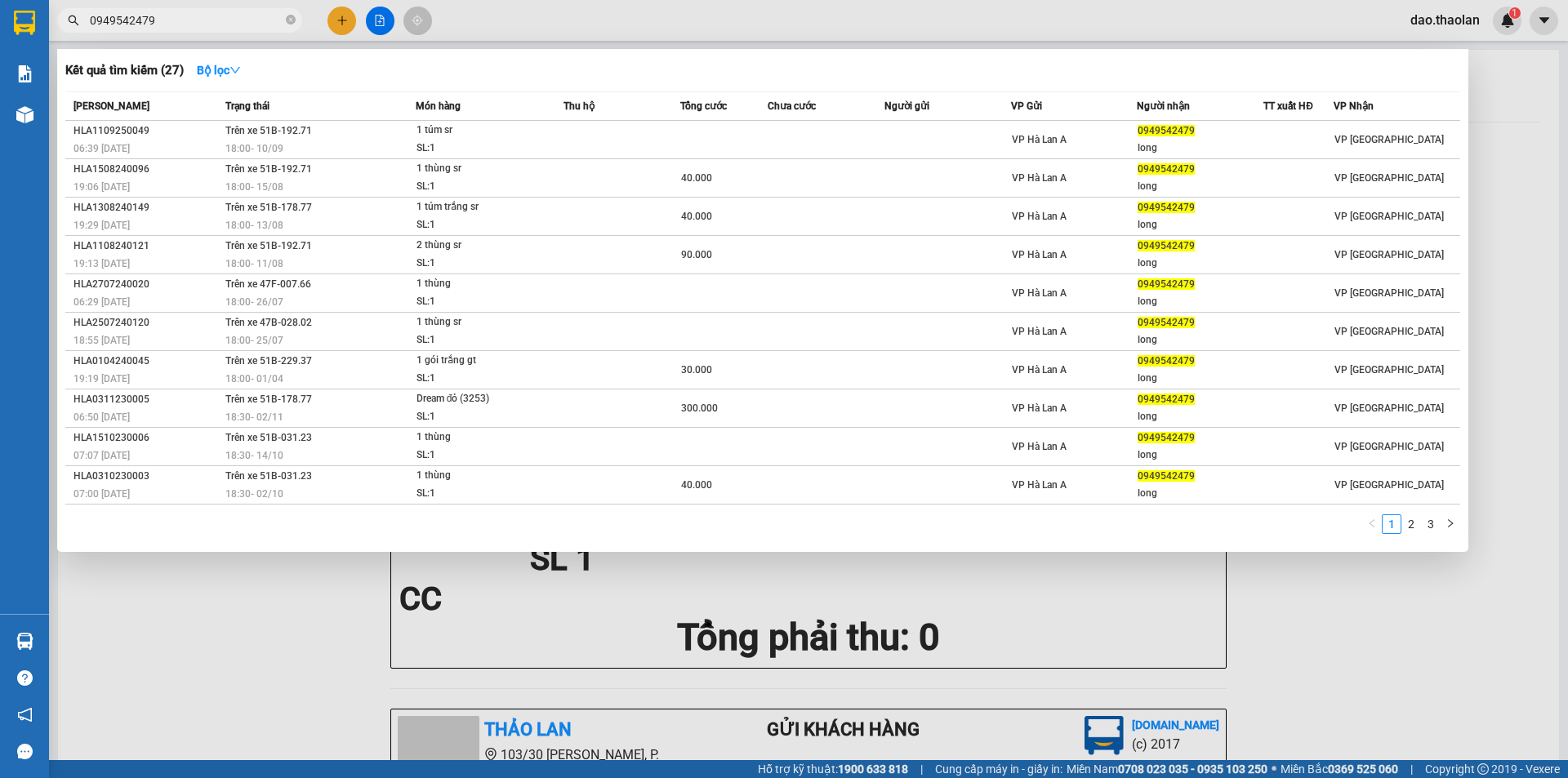
drag, startPoint x: 166, startPoint y: 23, endPoint x: 14, endPoint y: -40, distance: 164.5
click at [14, 0] on html "Kết quả tìm kiếm ( 27 ) Bộ lọc Mã ĐH Trạng thái Món hàng Thu hộ Tổng cước Chưa …" at bounding box center [784, 389] width 1568 height 778
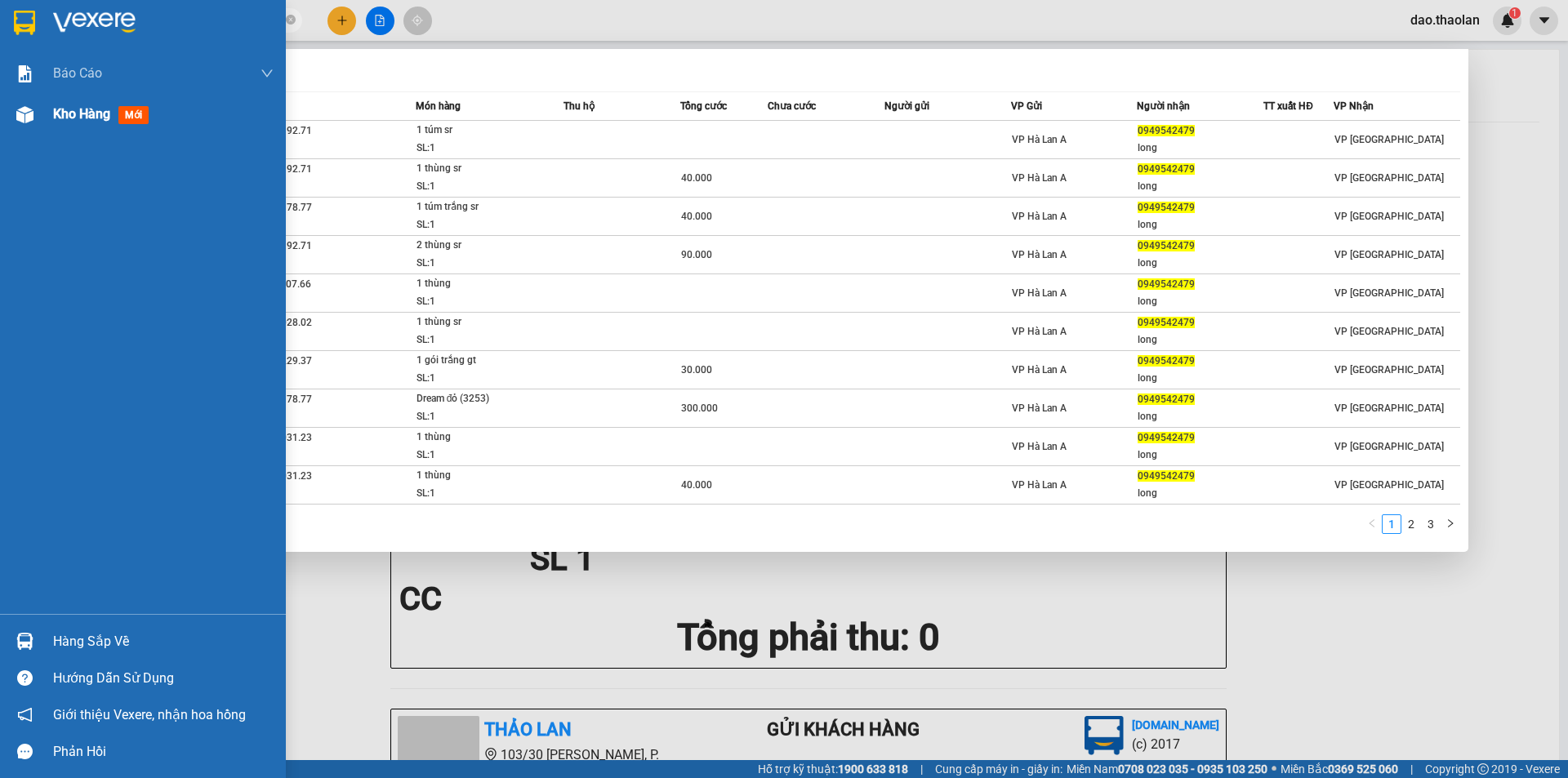
click at [17, 117] on img at bounding box center [25, 115] width 17 height 17
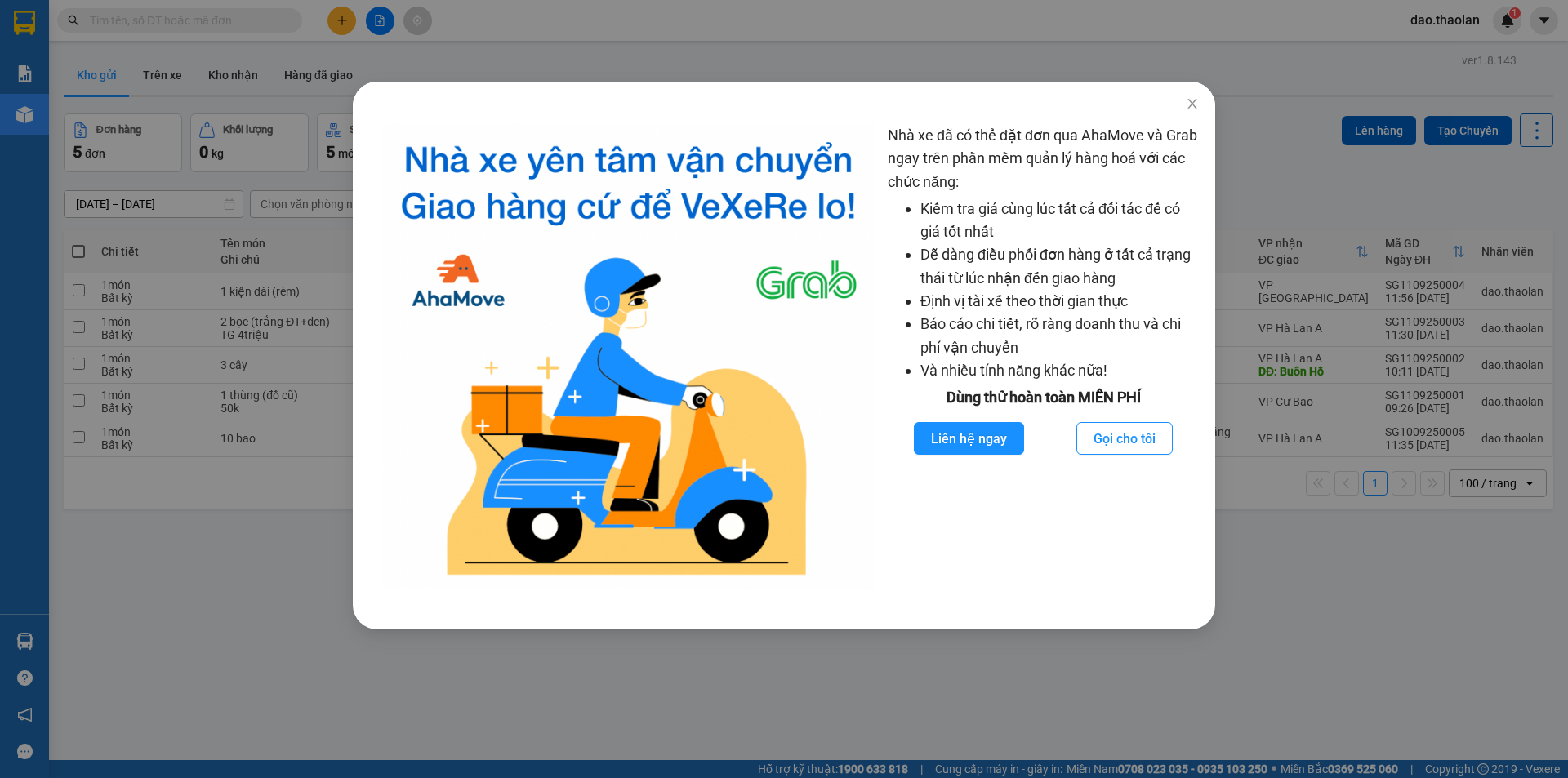
click at [214, 502] on div "Nhà xe đã có thể đặt đơn qua AhaMove và Grab ngay trên phần mềm quản lý hàng ho…" at bounding box center [784, 389] width 1568 height 778
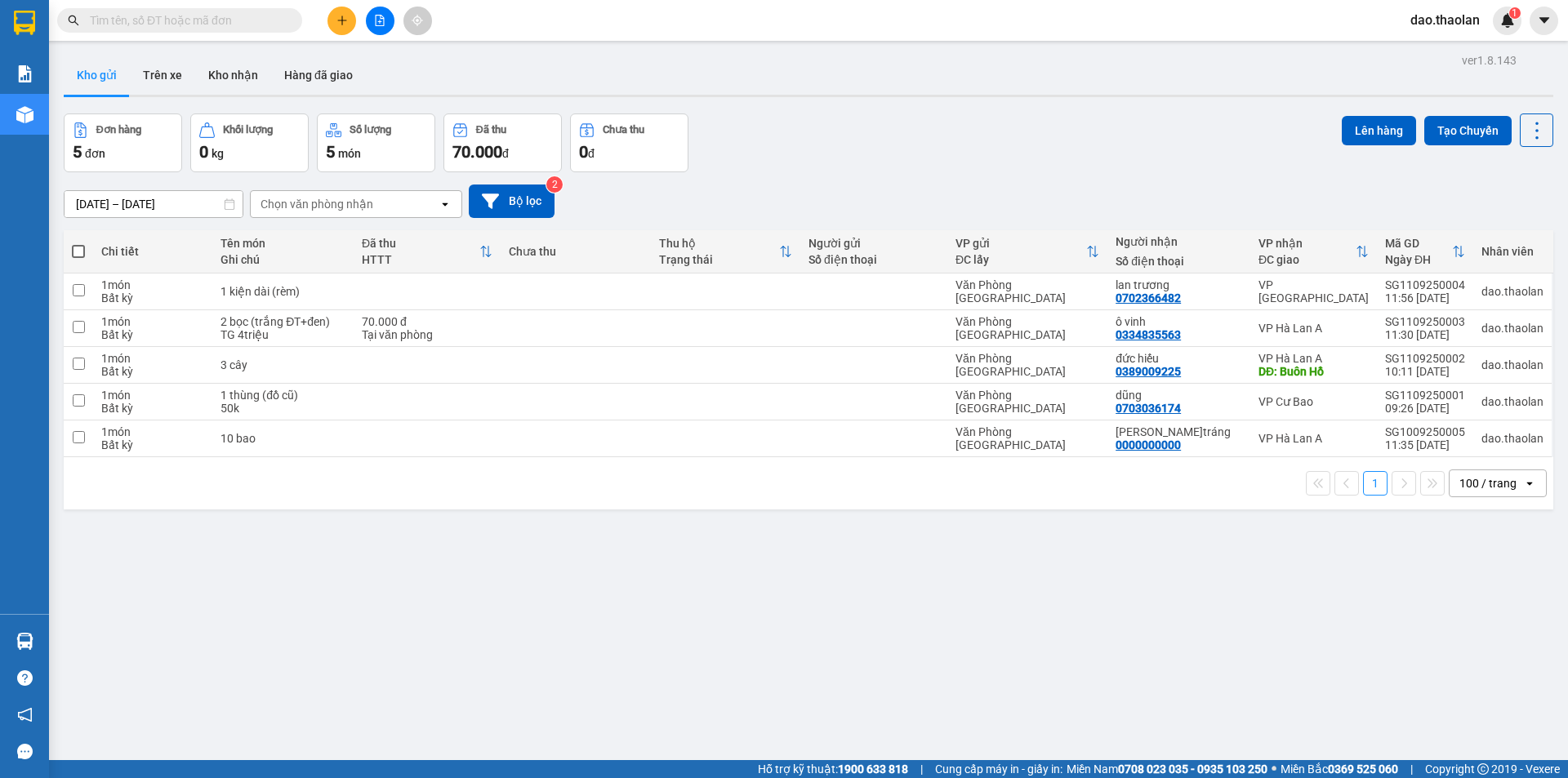
click at [255, 21] on input "text" at bounding box center [186, 20] width 193 height 18
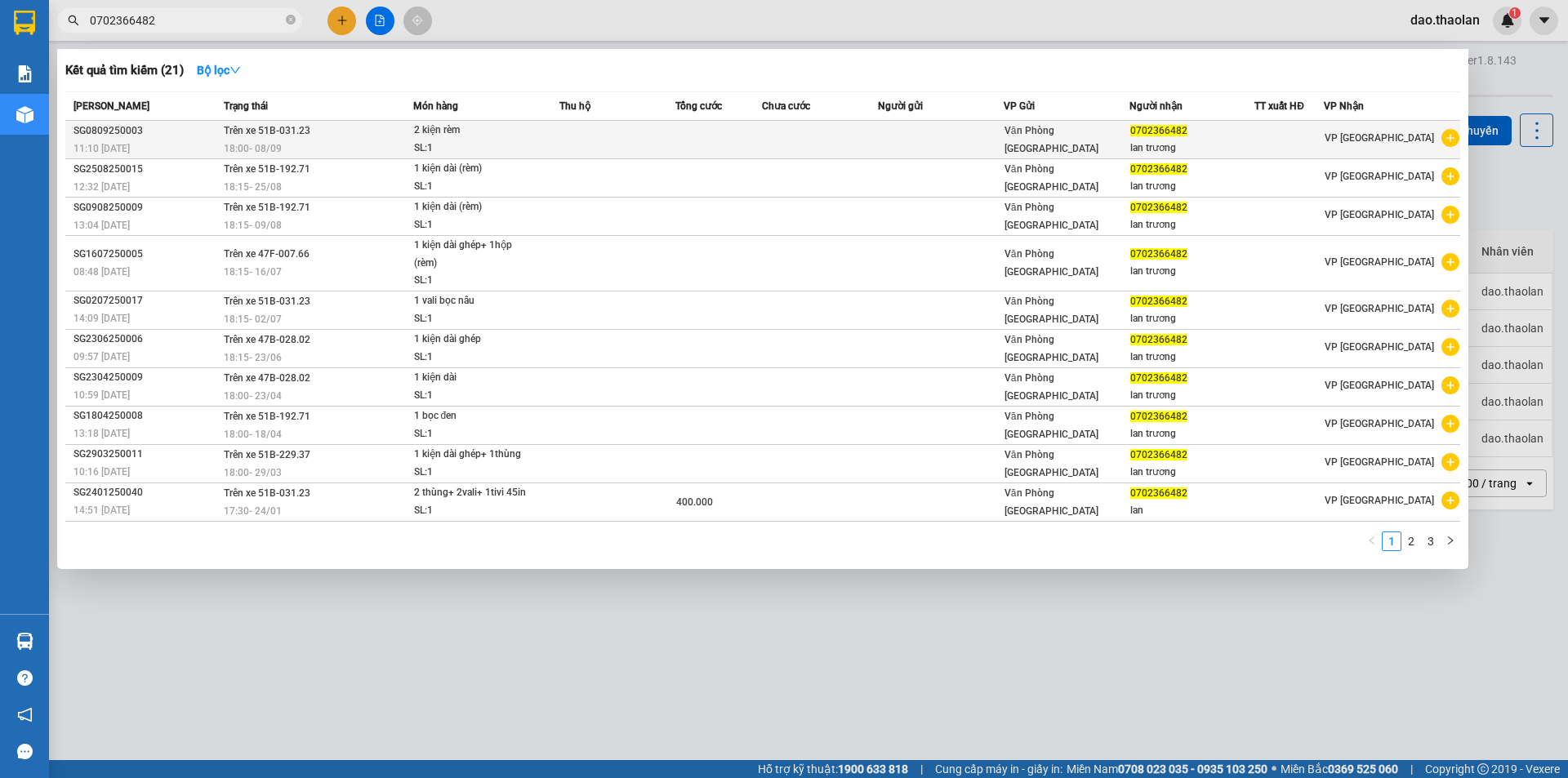
type input "0702366482"
click at [889, 148] on td at bounding box center [941, 139] width 126 height 38
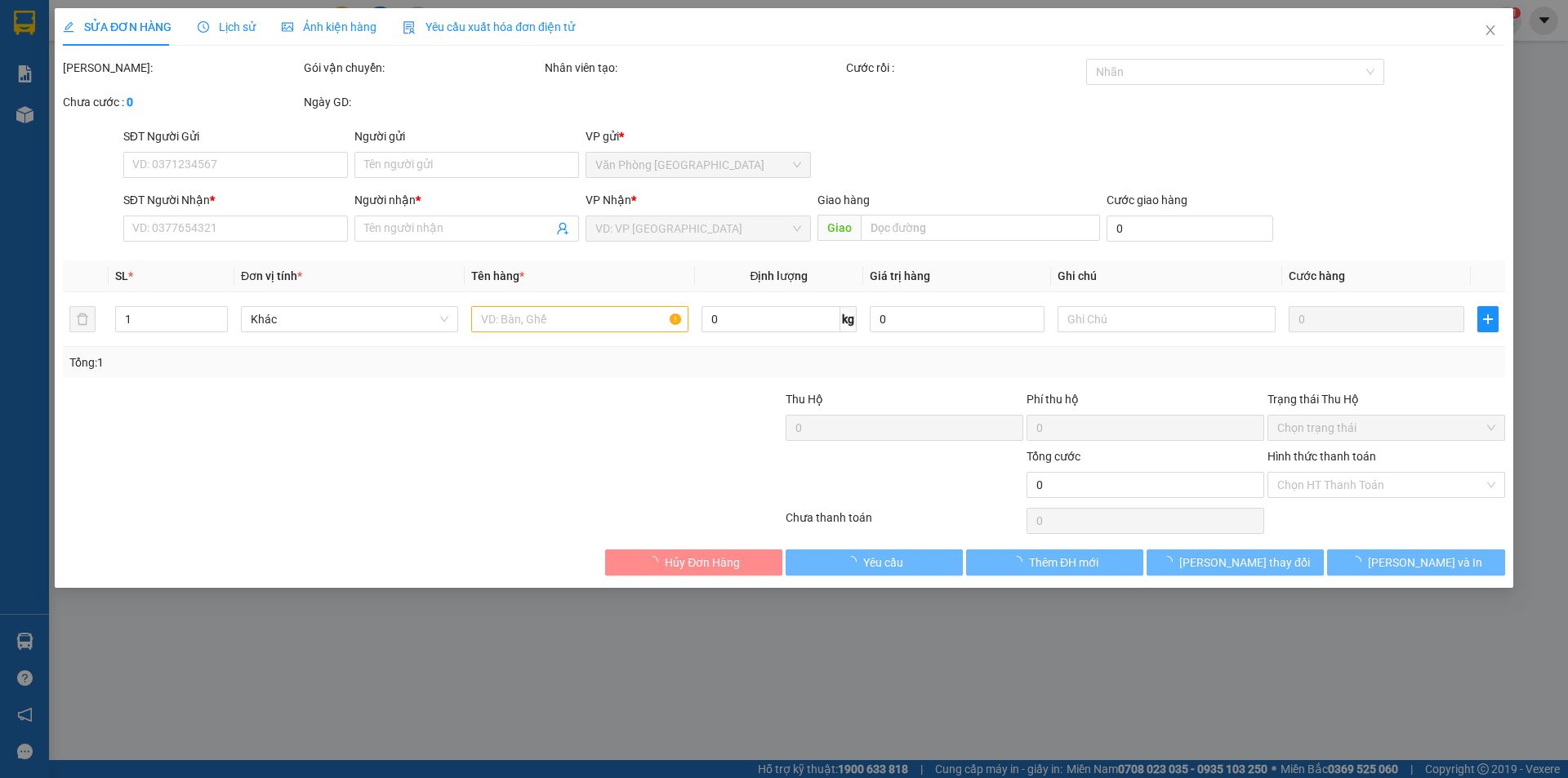
type input "0702366482"
type input "lan trương"
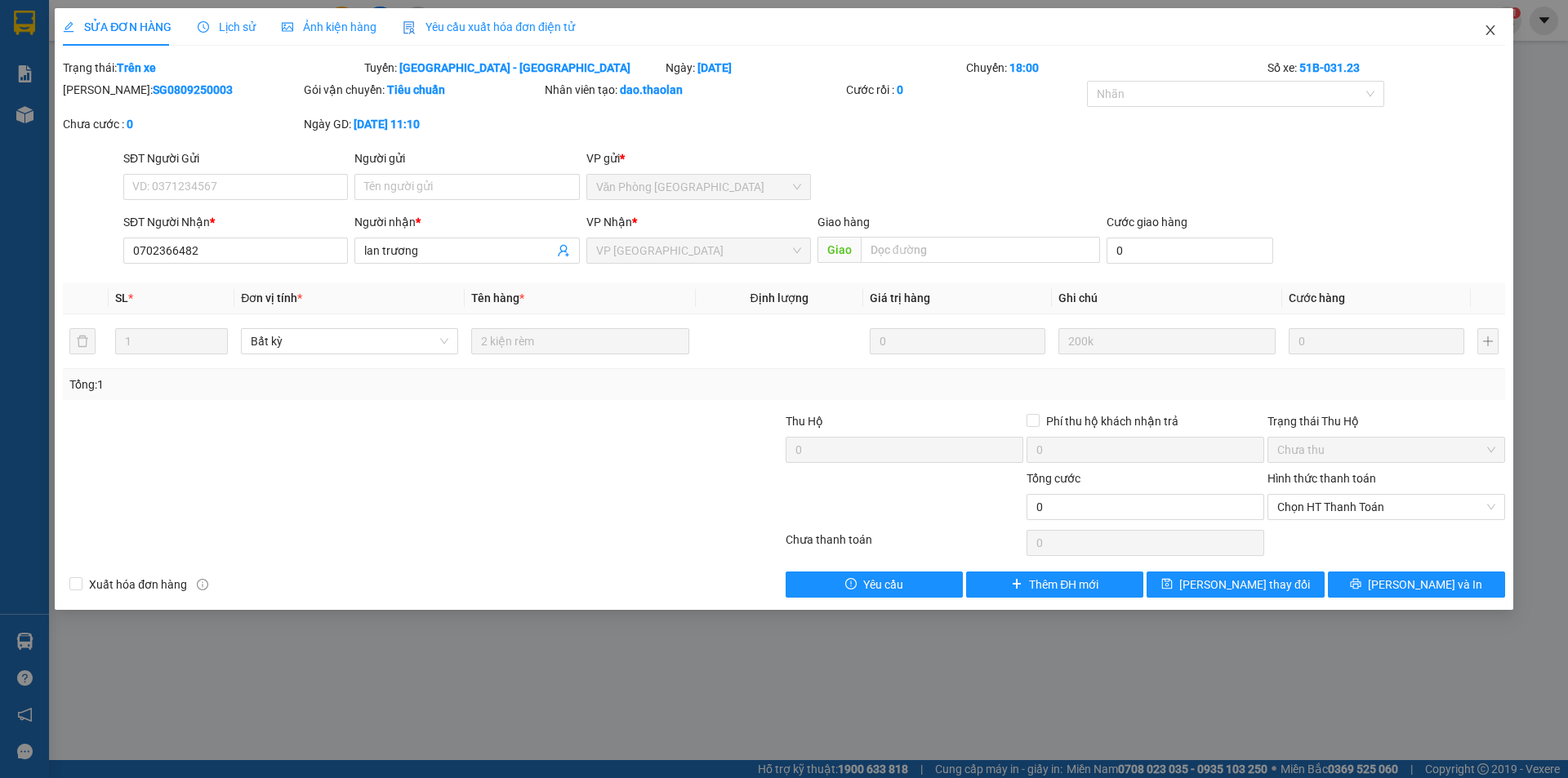
click at [1491, 33] on icon "close" at bounding box center [1490, 30] width 13 height 13
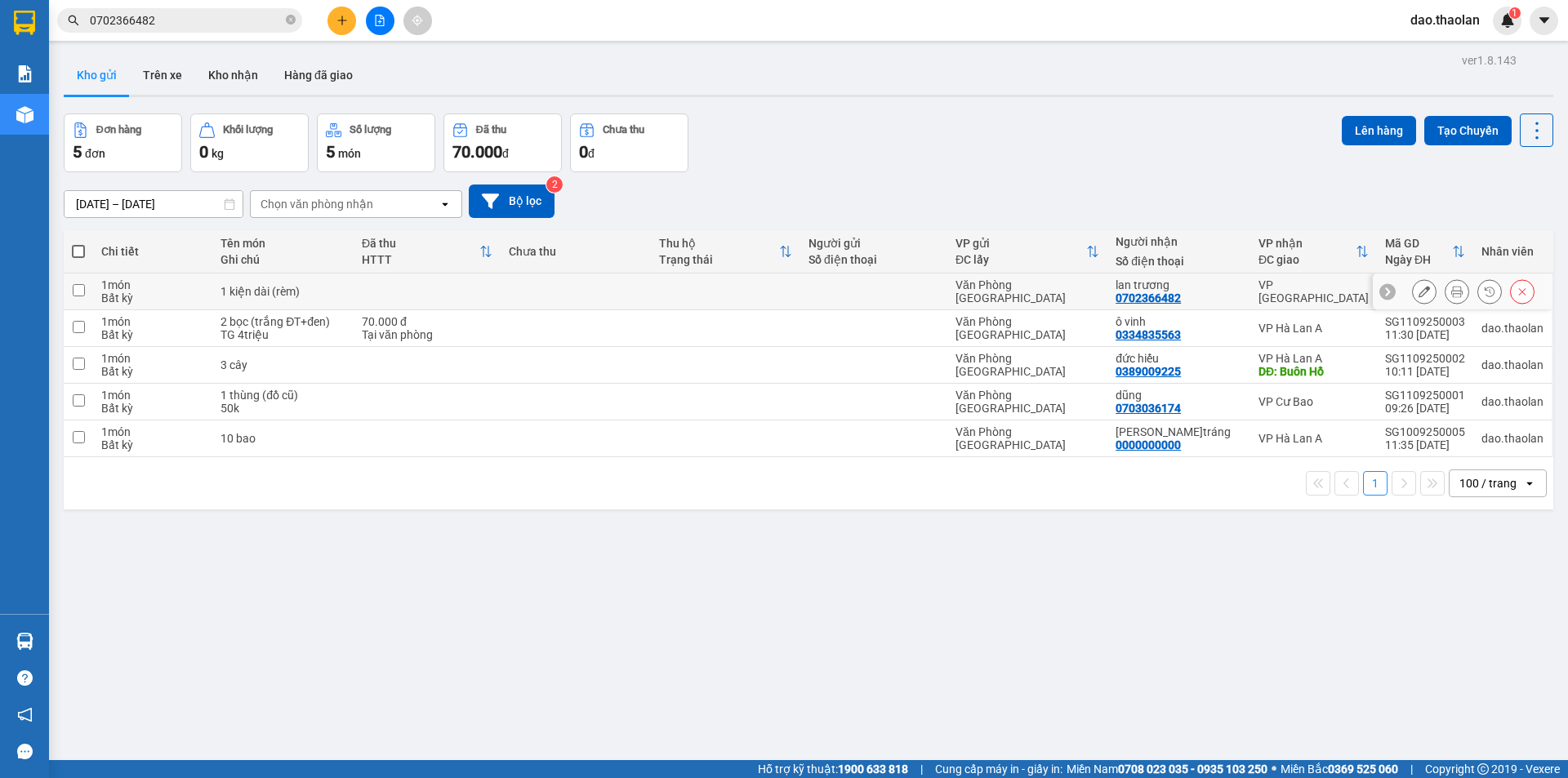
click at [1413, 291] on button at bounding box center [1424, 292] width 23 height 29
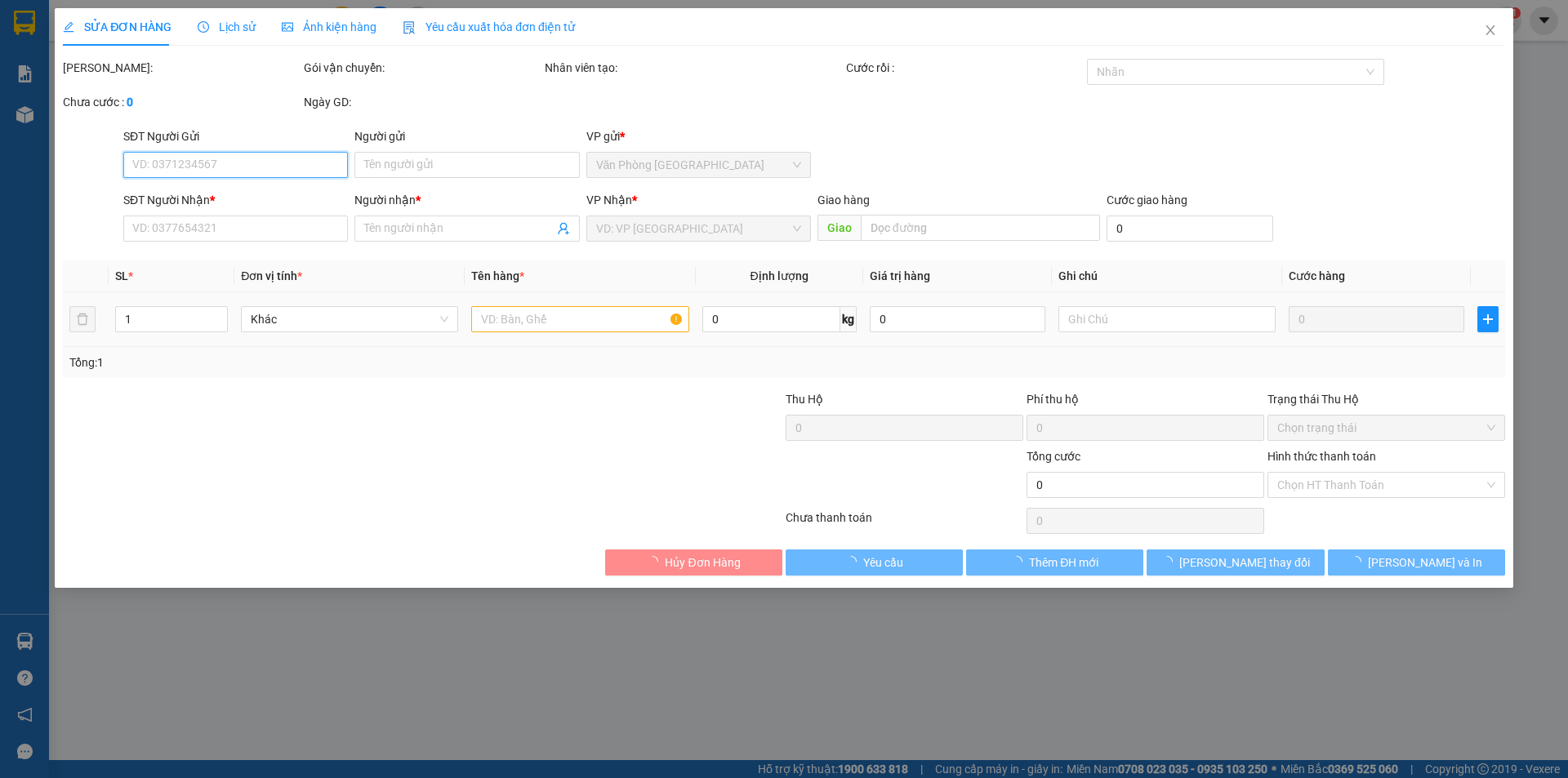
type input "0702366482"
type input "lan trương"
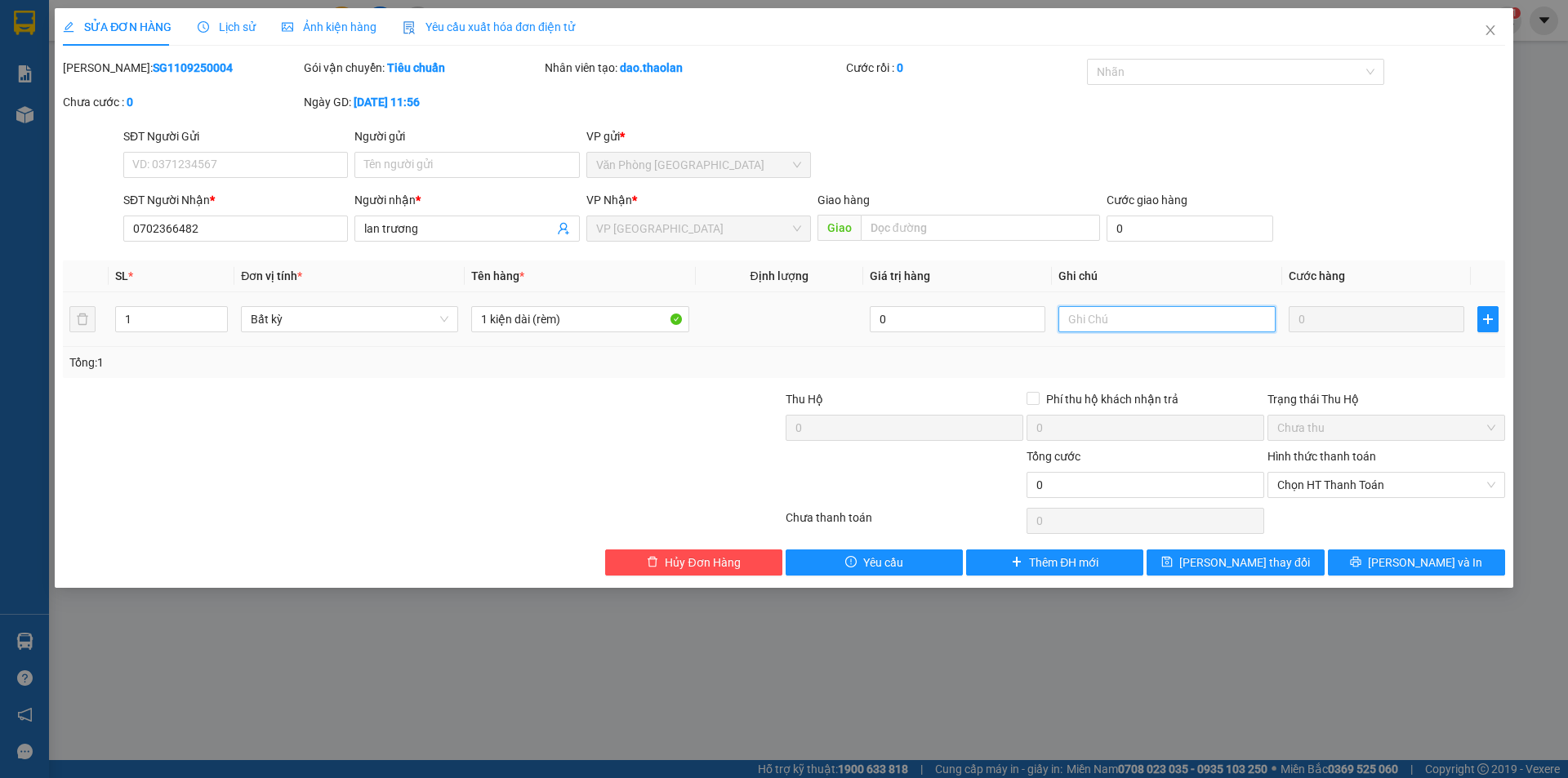
click at [1147, 319] on input "text" at bounding box center [1167, 319] width 217 height 26
type input "100k"
drag, startPoint x: 1211, startPoint y: 552, endPoint x: 1216, endPoint y: 561, distance: 10.3
click at [1212, 555] on div "Total Paid Fee 0 Total UnPaid Fee 0 Cash Collection Total Fee Mã ĐH: SG11092500…" at bounding box center [784, 317] width 1442 height 517
click at [1223, 564] on span "[PERSON_NAME] thay đổi" at bounding box center [1245, 562] width 131 height 18
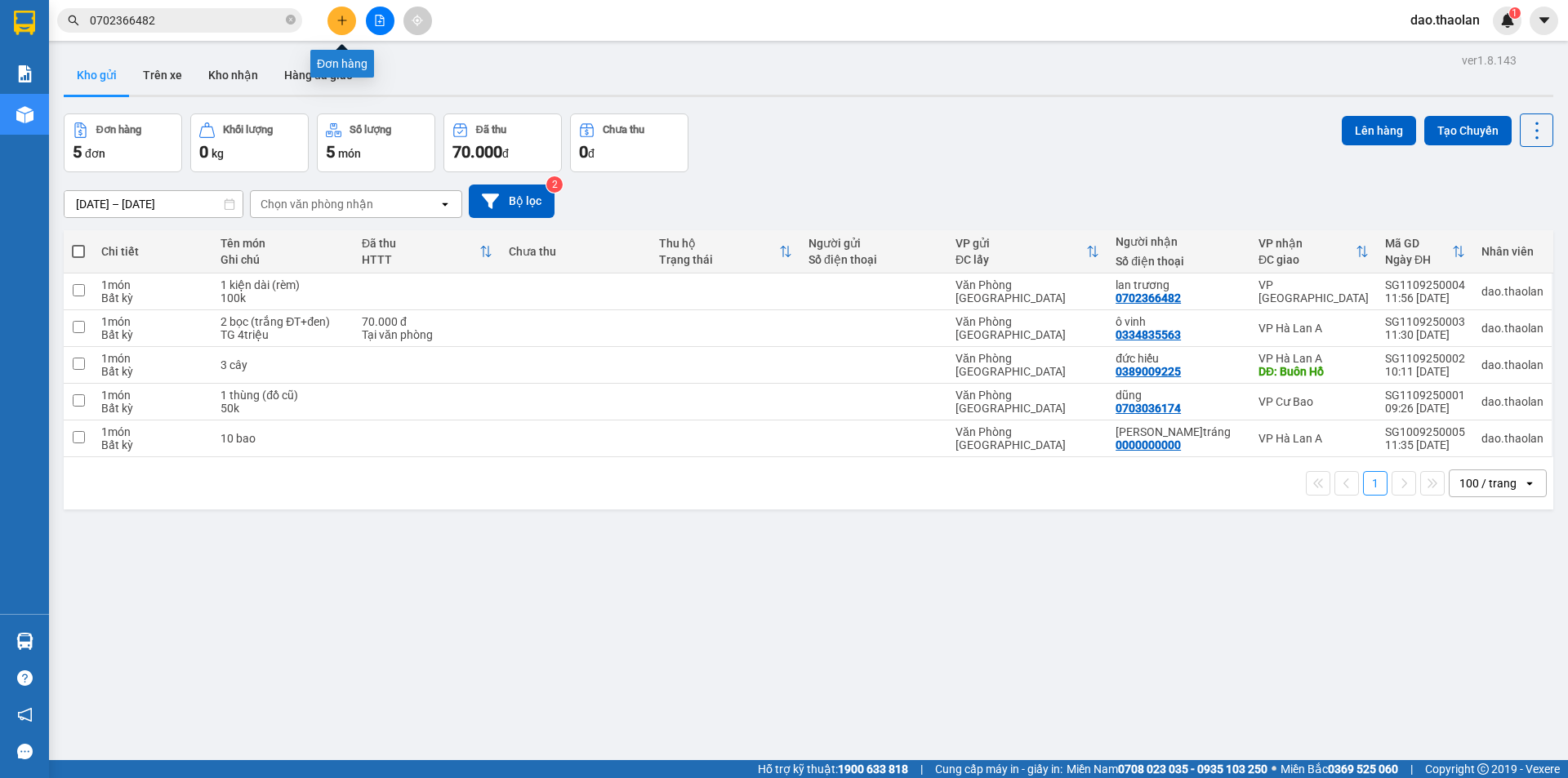
click at [336, 20] on icon "plus" at bounding box center [341, 20] width 11 height 11
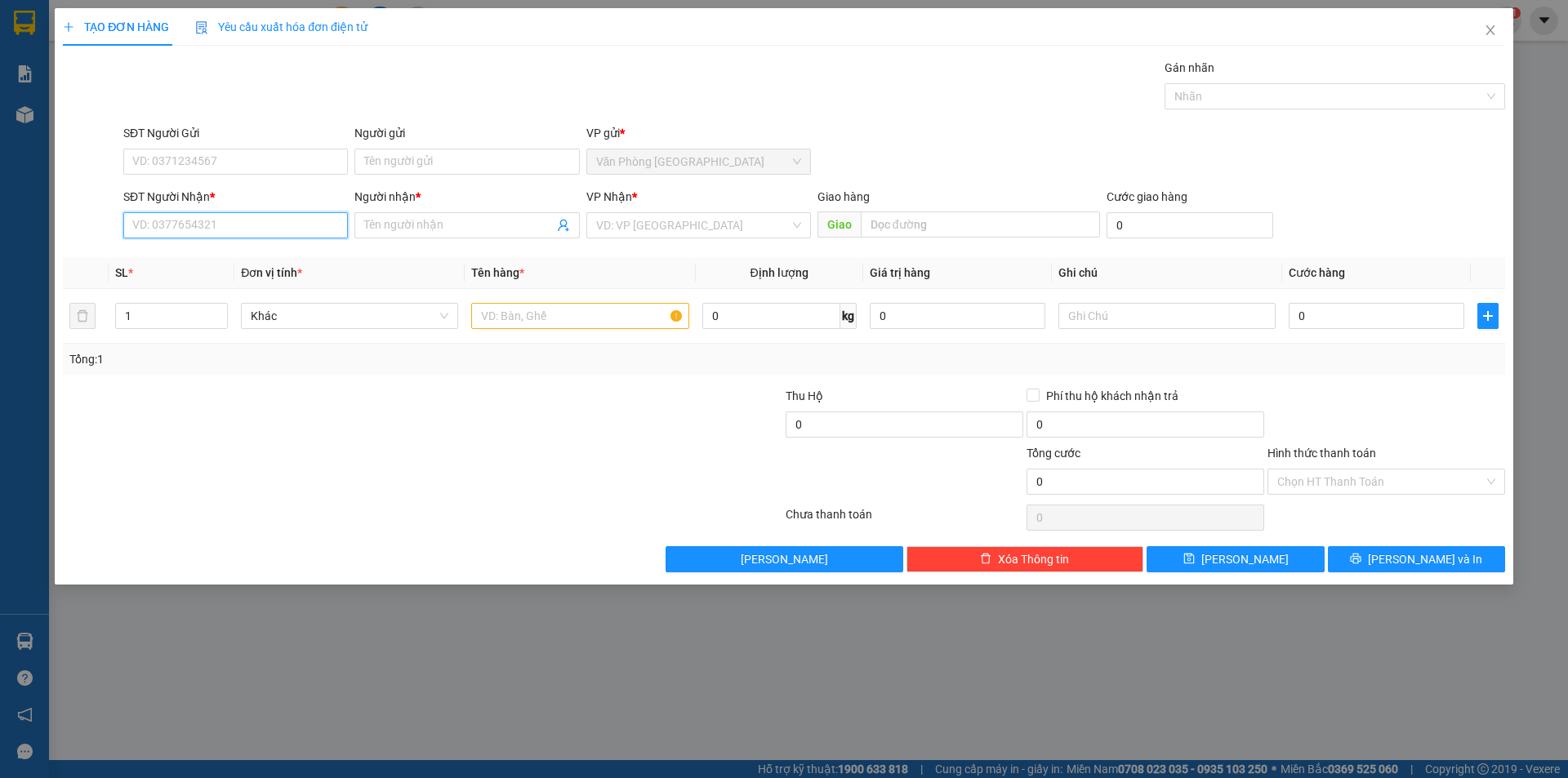
click at [234, 227] on input "SĐT Người Nhận *" at bounding box center [235, 225] width 224 height 26
click at [200, 249] on div "0914716716 - lan" at bounding box center [235, 257] width 205 height 18
type input "0914716716"
type input "lan"
type input "0914716716"
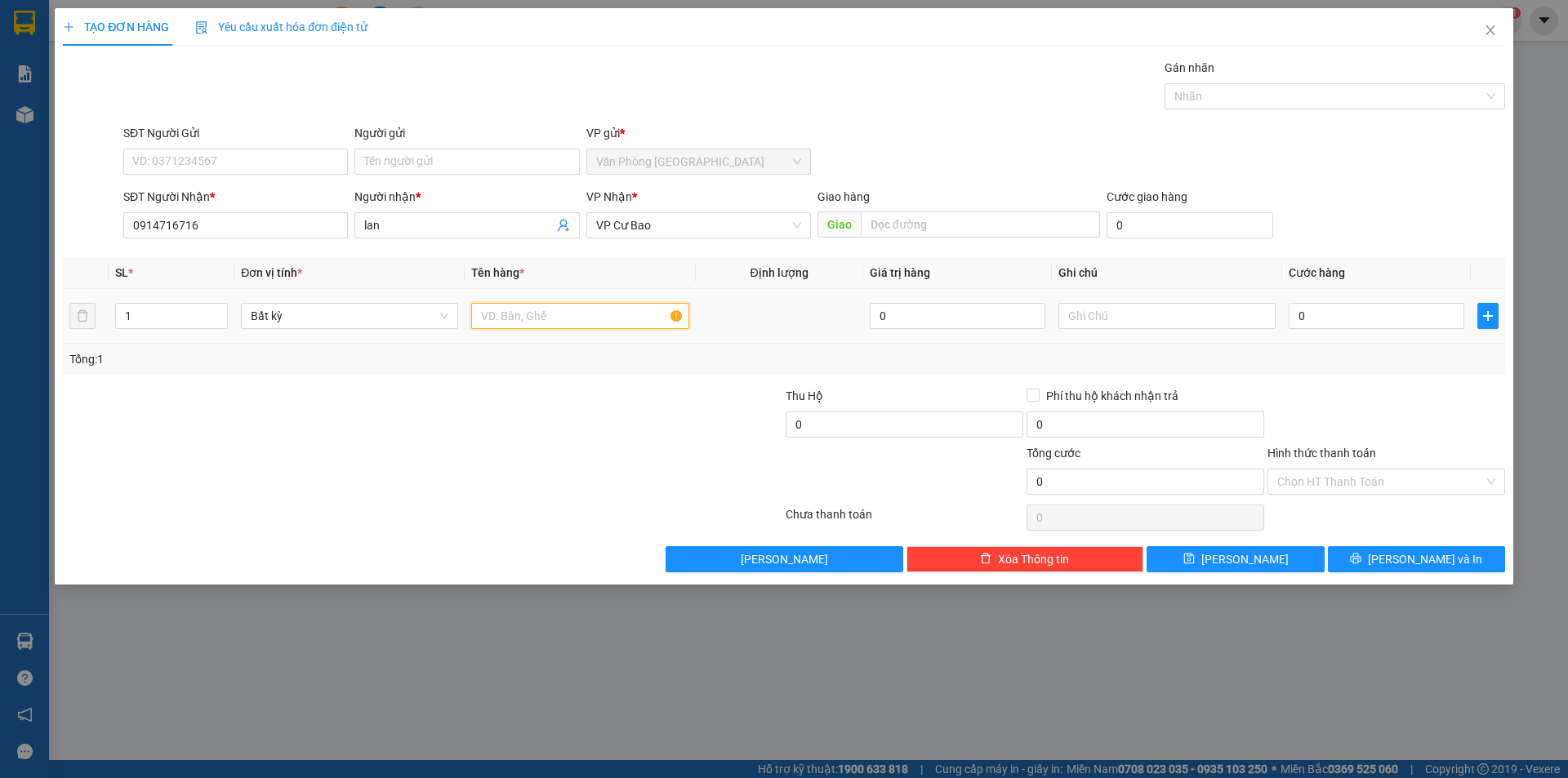
click at [543, 319] on input "text" at bounding box center [580, 316] width 217 height 26
type input "1 cục đen"
click at [1310, 316] on input "0" at bounding box center [1376, 316] width 176 height 26
type input "3"
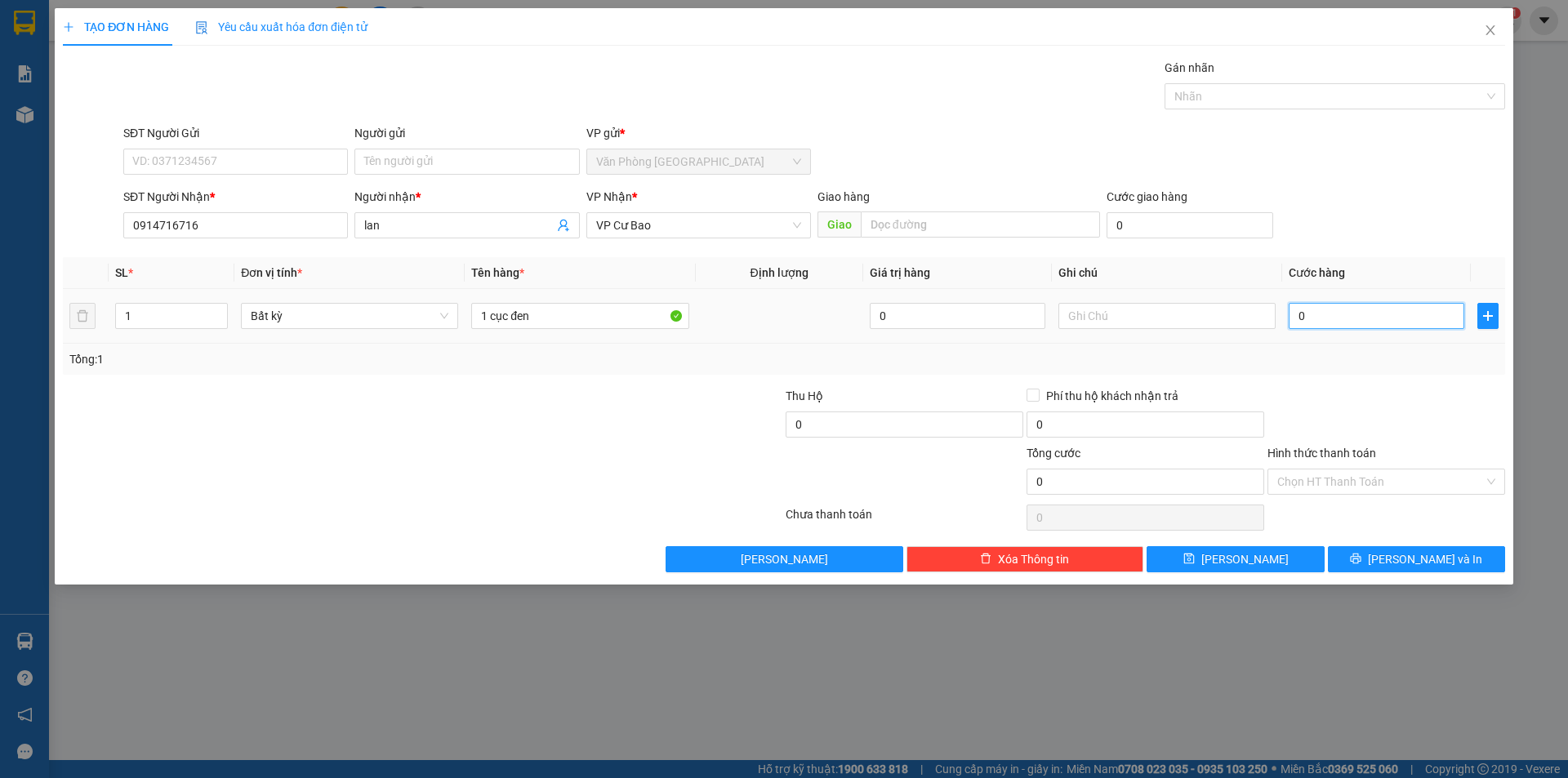
type input "3"
type input "30"
type input "30.000"
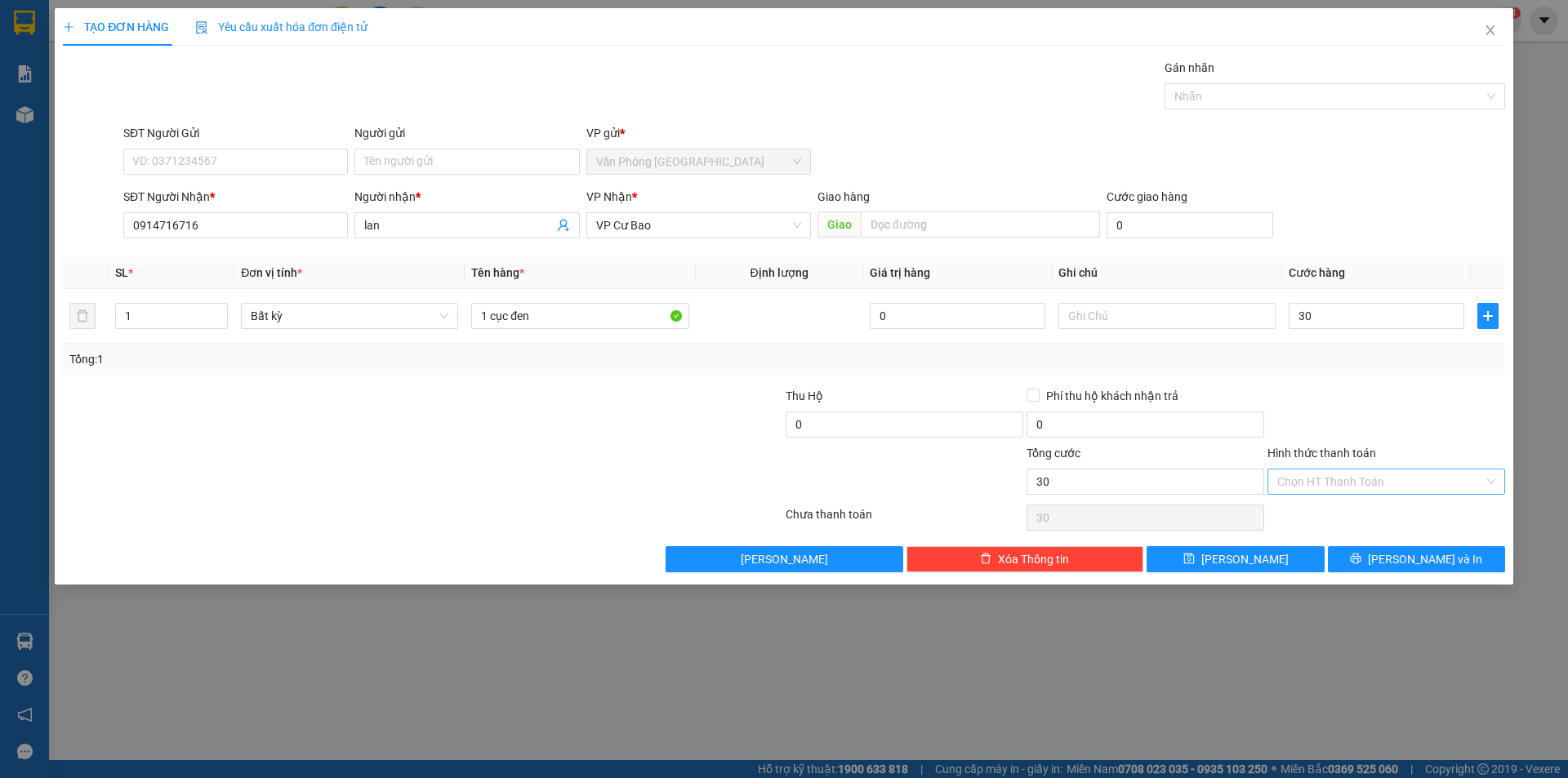
type input "30.000"
click at [1301, 493] on input "Hình thức thanh toán" at bounding box center [1380, 482] width 206 height 25
click at [1306, 503] on div "Tại văn phòng" at bounding box center [1386, 514] width 238 height 26
type input "0"
click at [1279, 569] on button "[PERSON_NAME]" at bounding box center [1235, 559] width 178 height 26
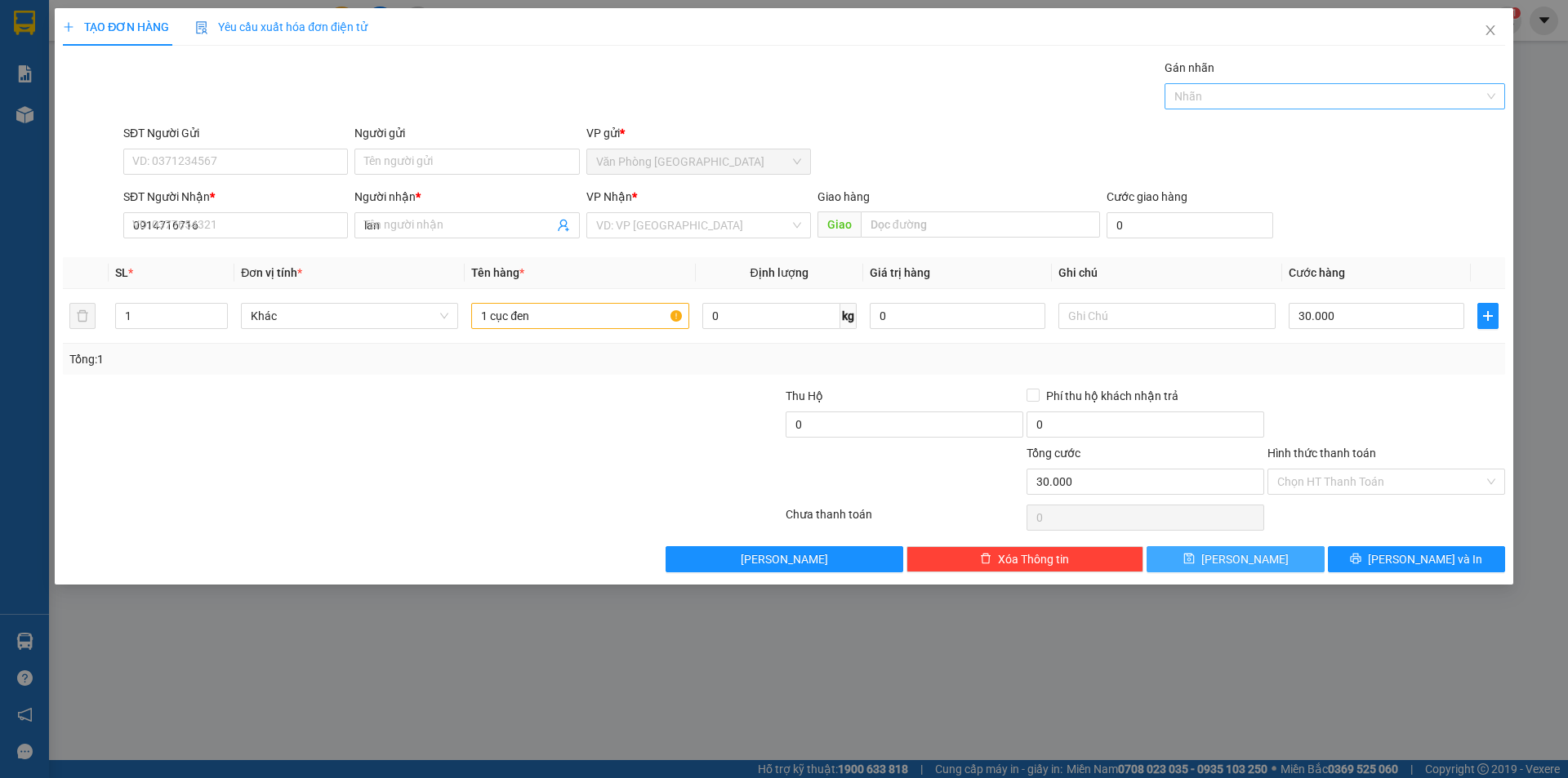
type input "0"
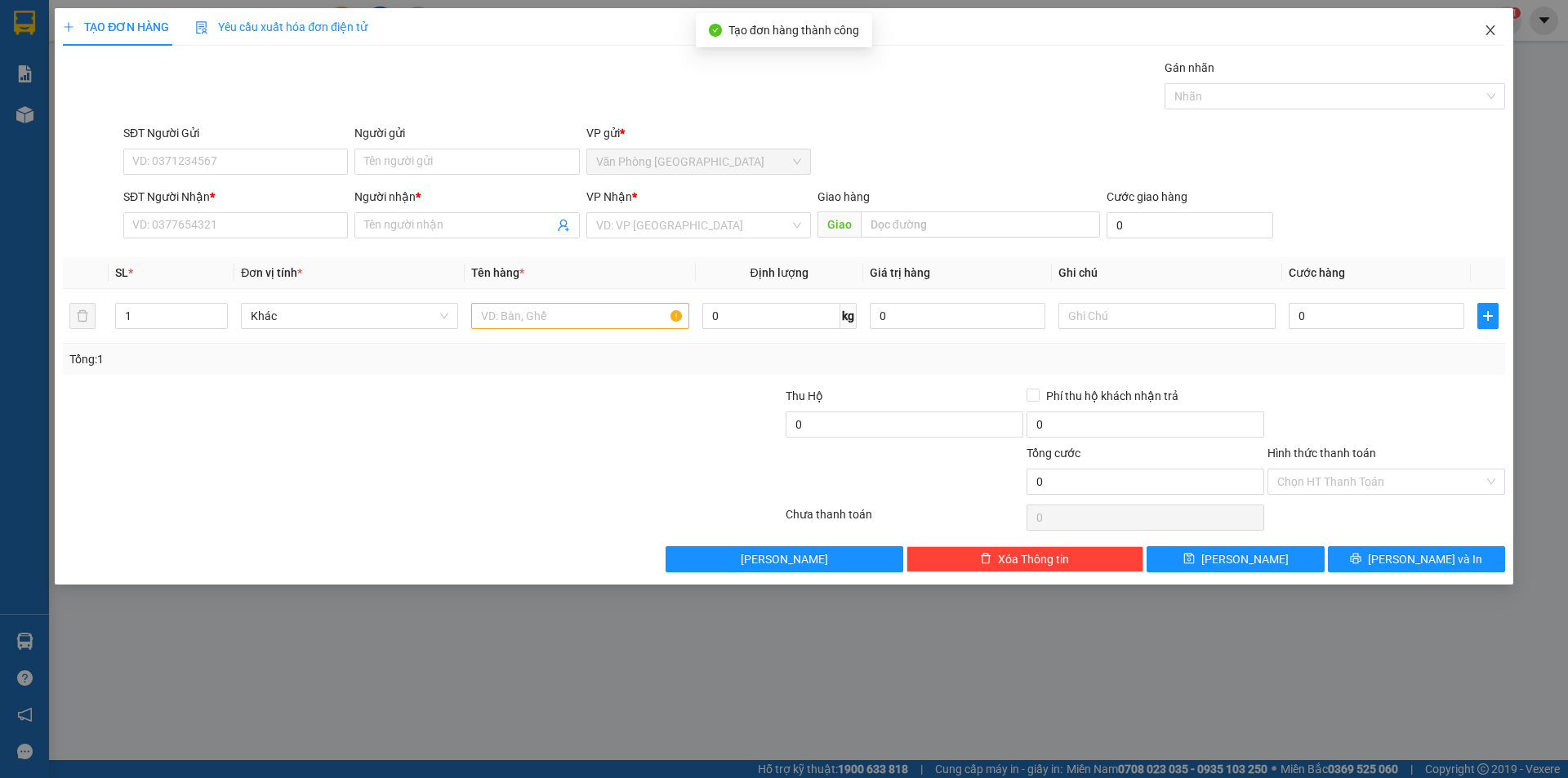
click at [1490, 40] on span "Close" at bounding box center [1491, 31] width 46 height 46
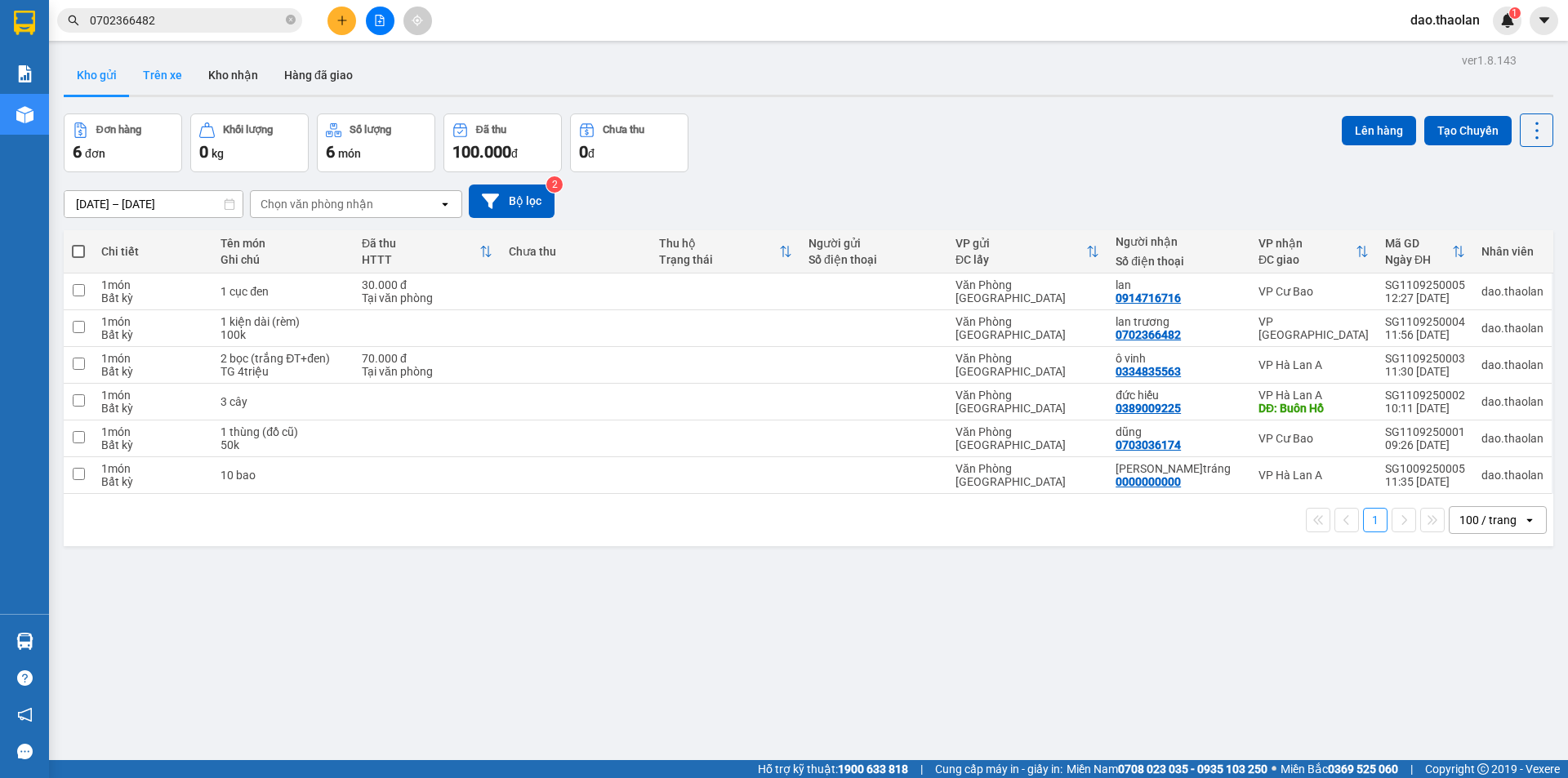
click at [161, 72] on button "Trên xe" at bounding box center [162, 75] width 65 height 39
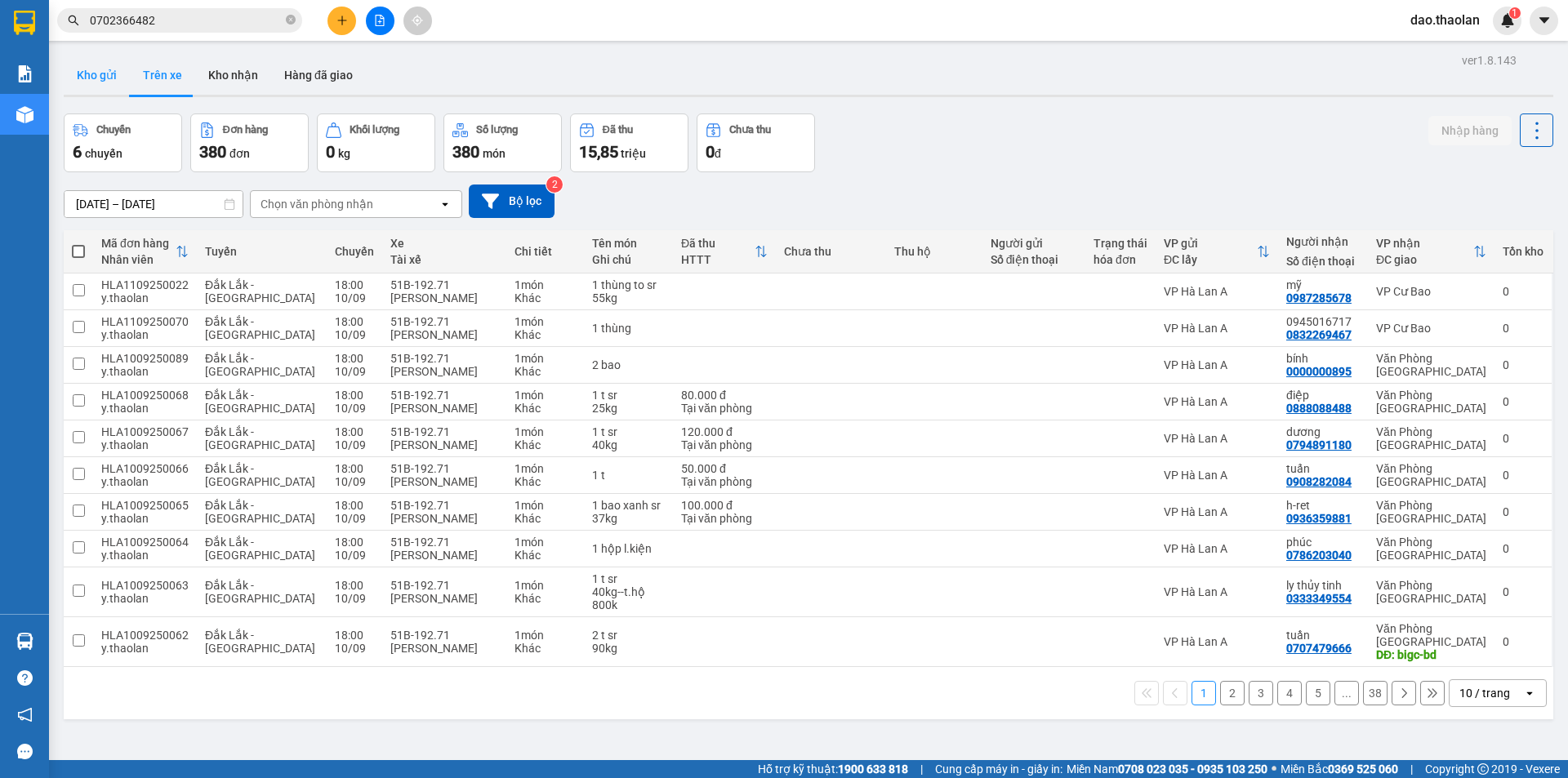
click at [93, 68] on button "Kho gửi" at bounding box center [97, 75] width 66 height 39
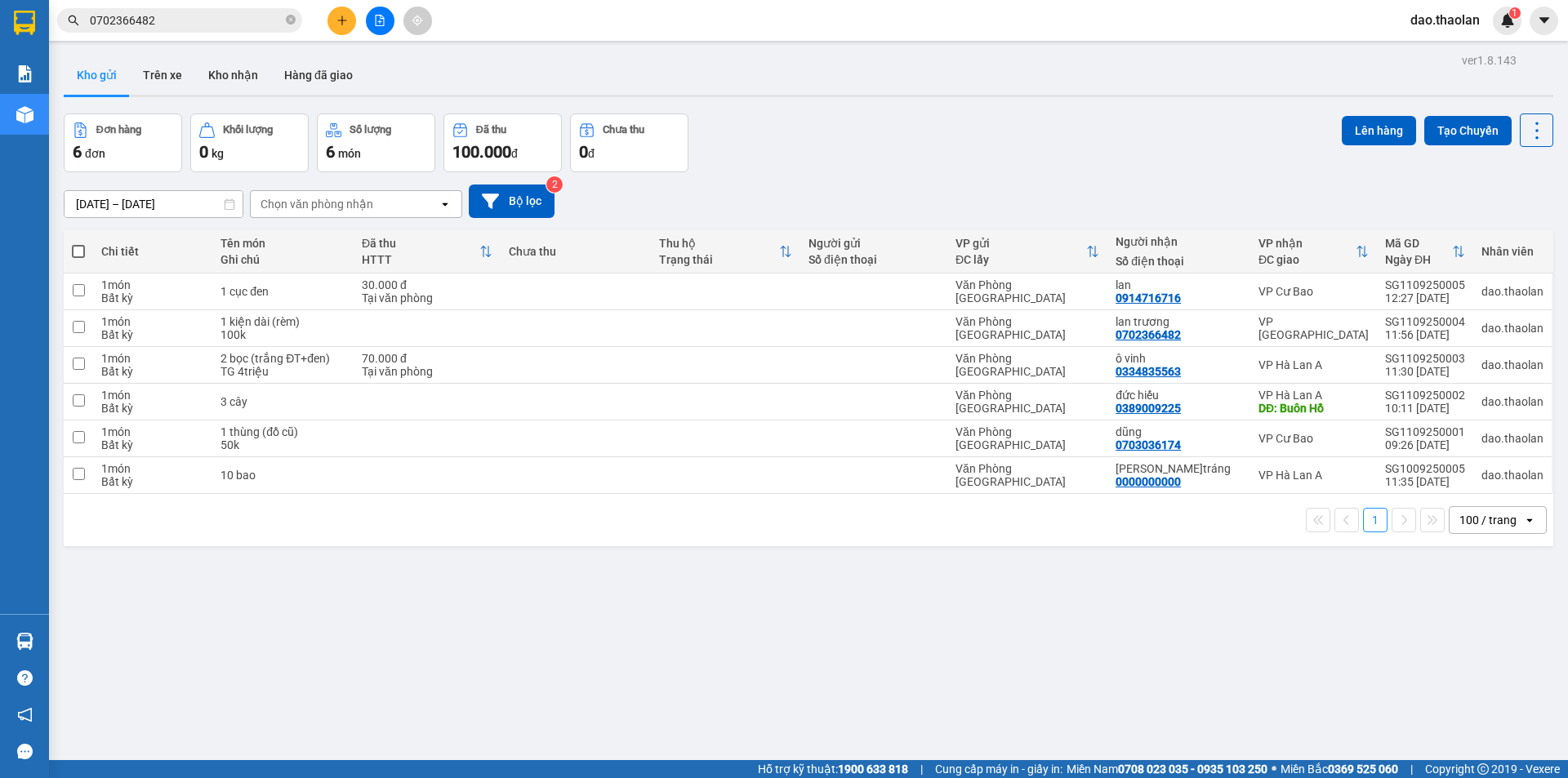
click at [328, 18] on button at bounding box center [342, 21] width 29 height 29
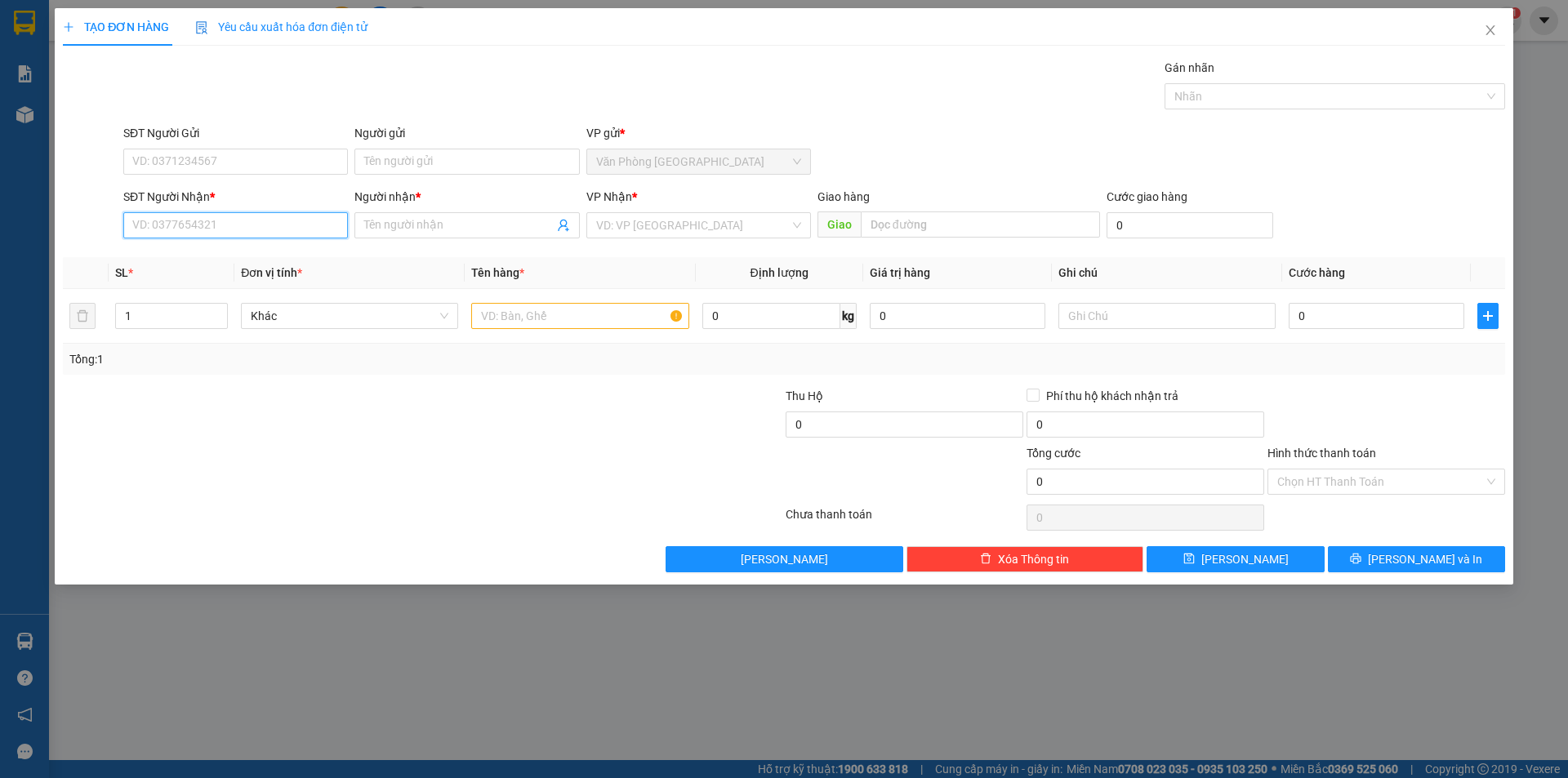
click at [247, 218] on input "SĐT Người Nhận *" at bounding box center [235, 225] width 224 height 26
type input "0842317375"
click at [429, 217] on input "Người nhận *" at bounding box center [459, 225] width 189 height 18
type input "d"
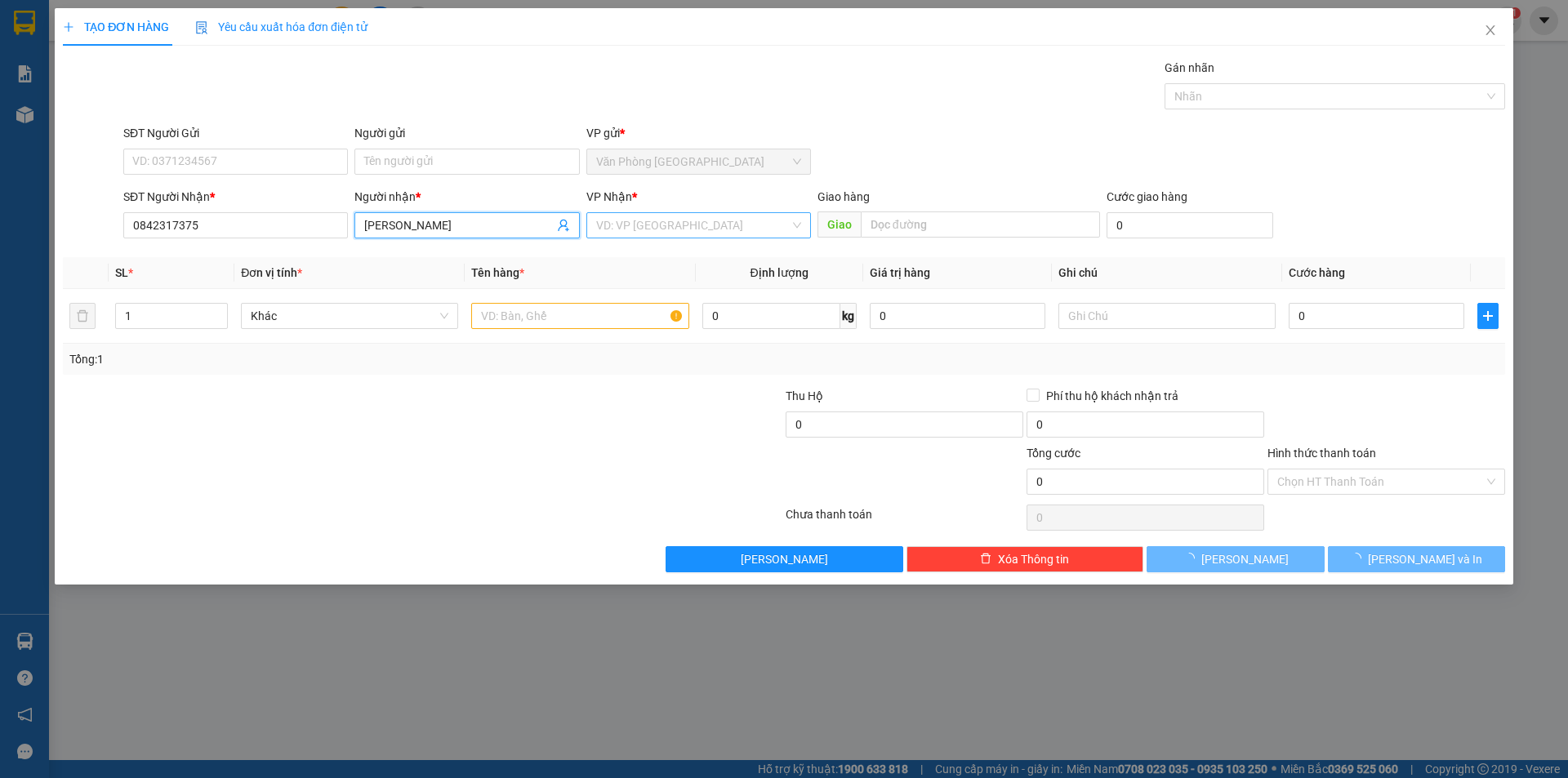
type input "[PERSON_NAME]"
click at [633, 223] on input "search" at bounding box center [693, 225] width 194 height 25
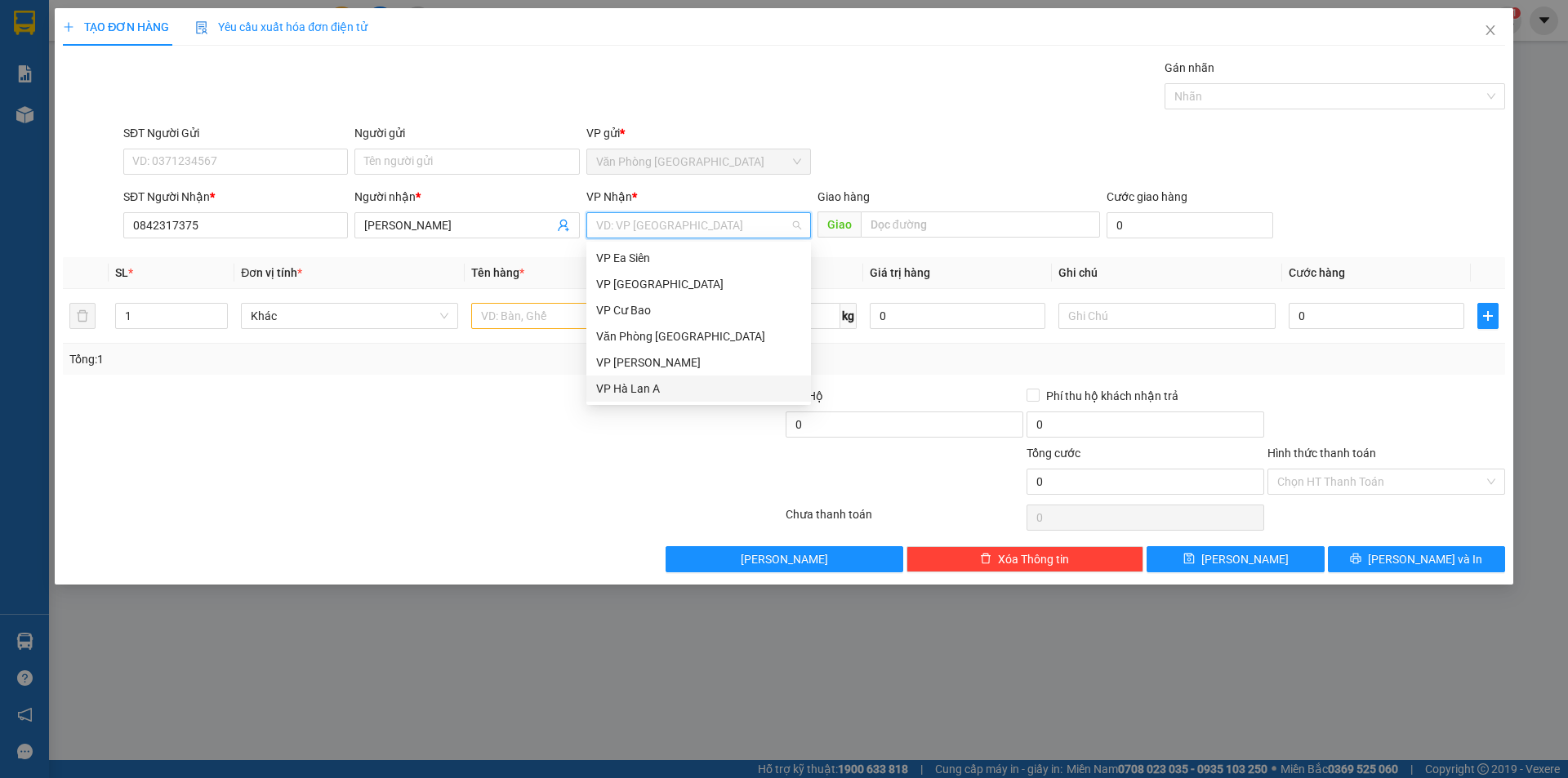
click at [668, 383] on div "VP Hà Lan A" at bounding box center [698, 388] width 205 height 18
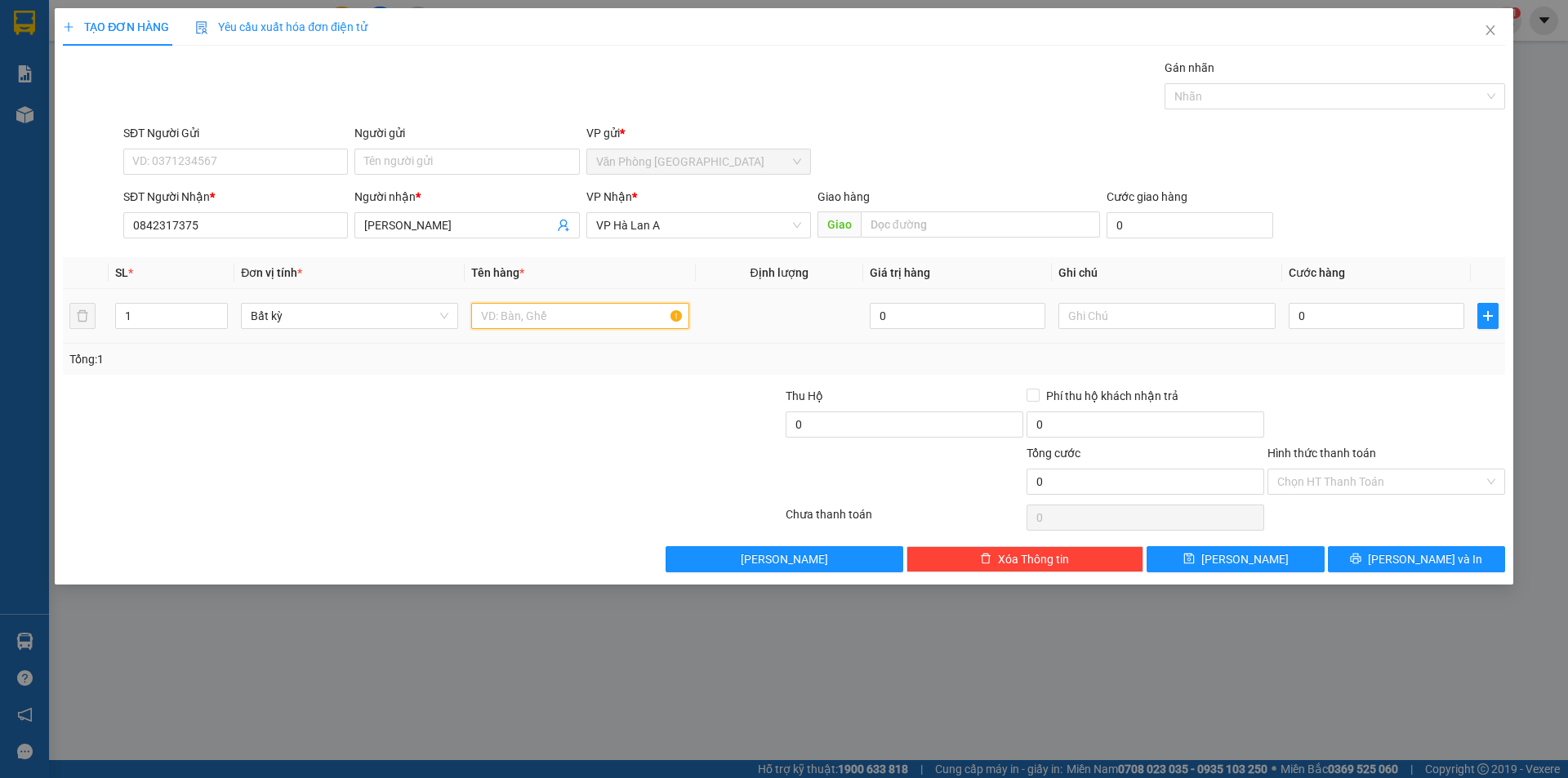
click at [578, 321] on input "text" at bounding box center [580, 316] width 217 height 26
type input "1 misơ"
click at [1336, 316] on input "0" at bounding box center [1376, 316] width 176 height 26
type input "3"
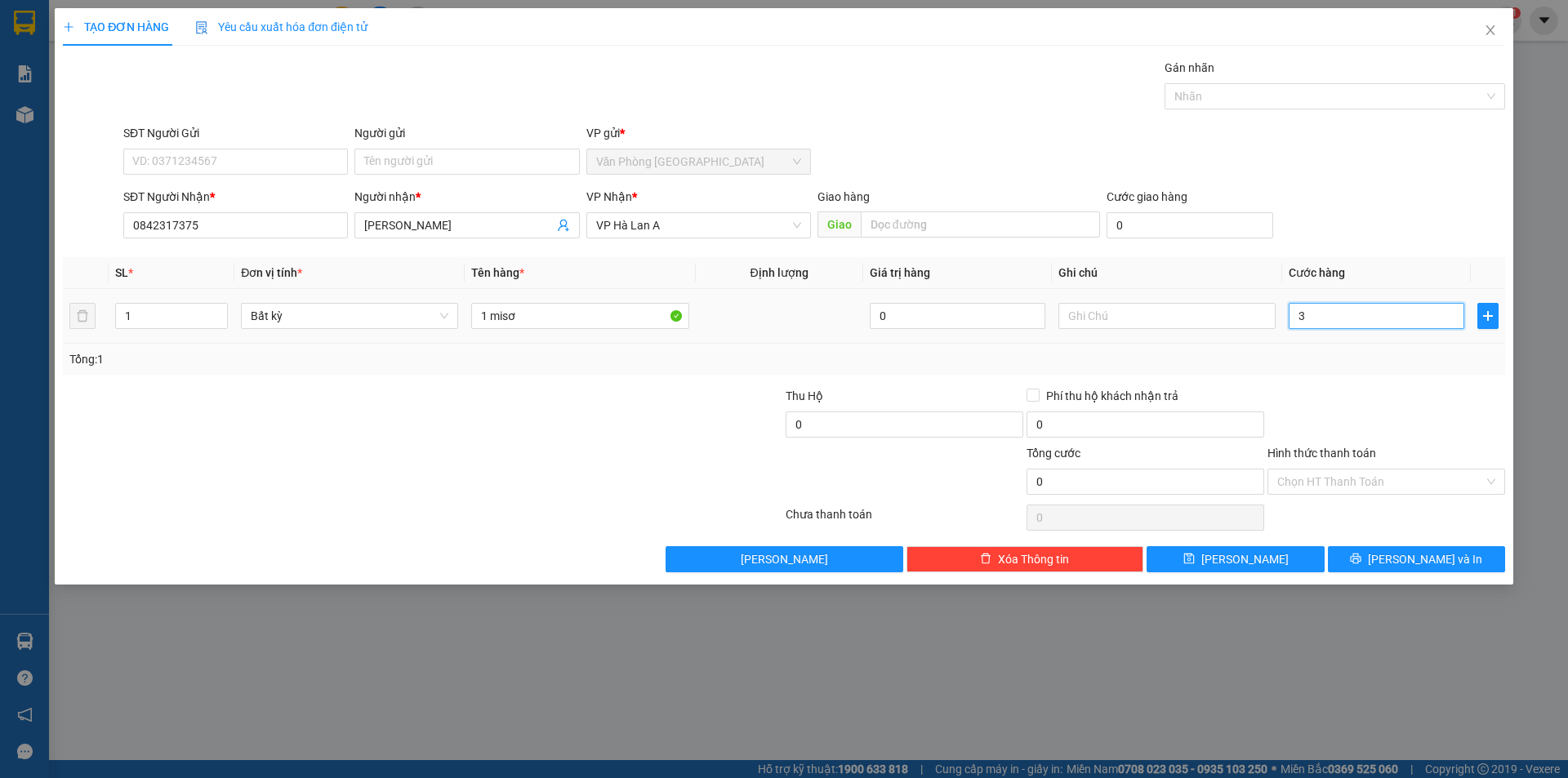
type input "3"
type input "30"
type input "30.000"
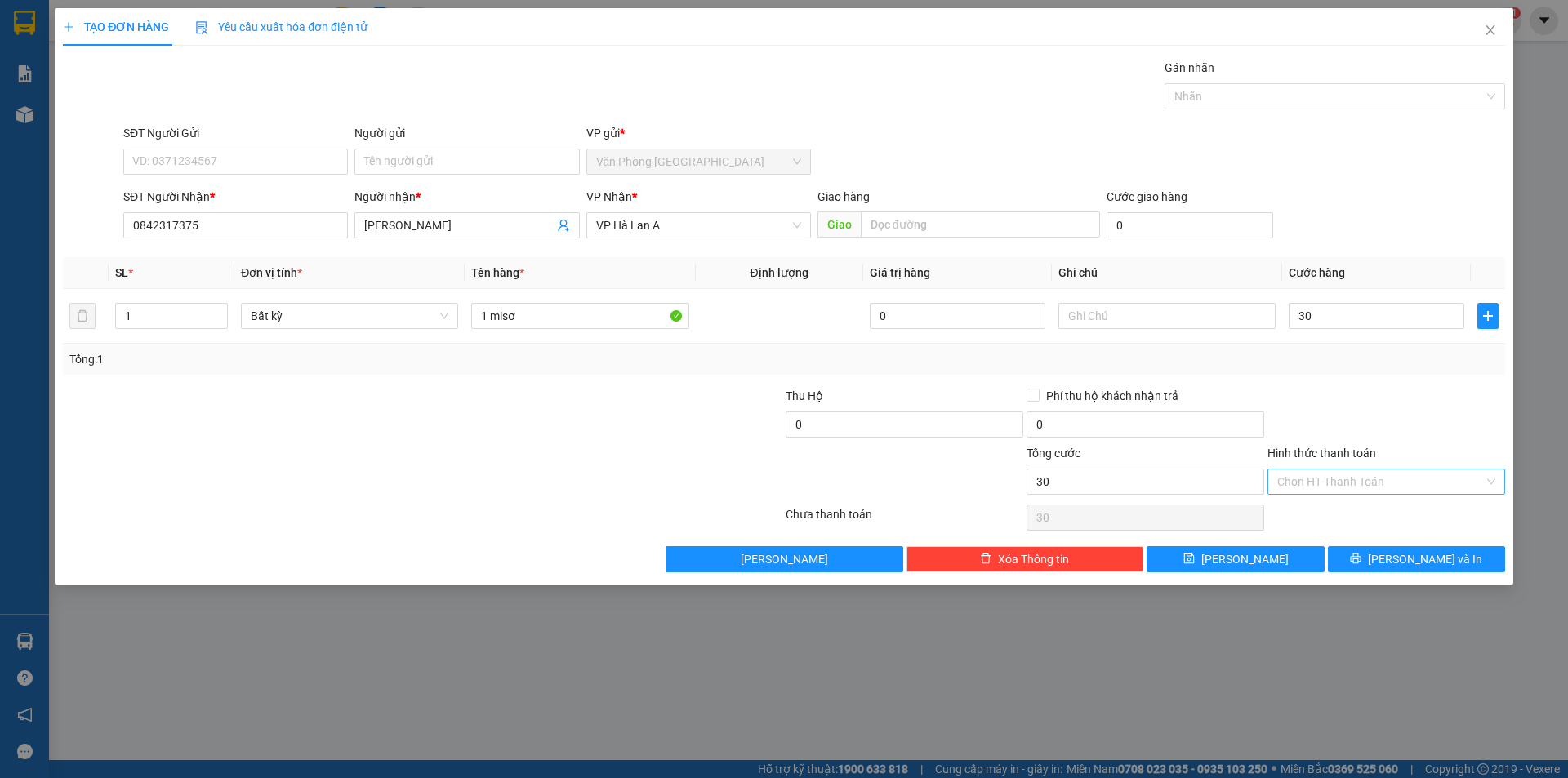
type input "30.000"
click at [1353, 479] on input "Hình thức thanh toán" at bounding box center [1380, 482] width 206 height 25
click at [1350, 515] on div "Tại văn phòng" at bounding box center [1386, 514] width 218 height 18
type input "0"
click at [1310, 555] on button "[PERSON_NAME]" at bounding box center [1235, 559] width 178 height 26
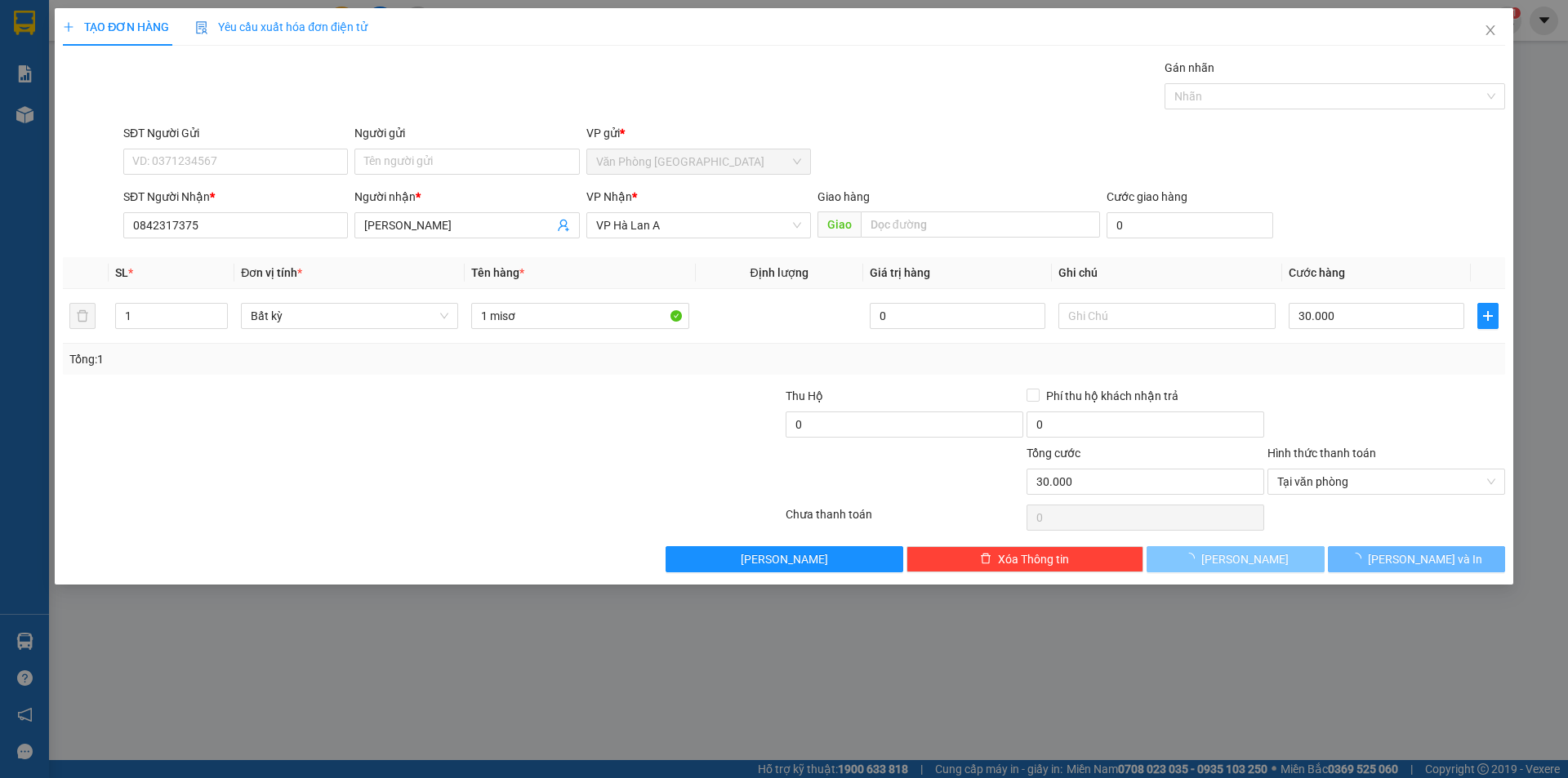
type input "0"
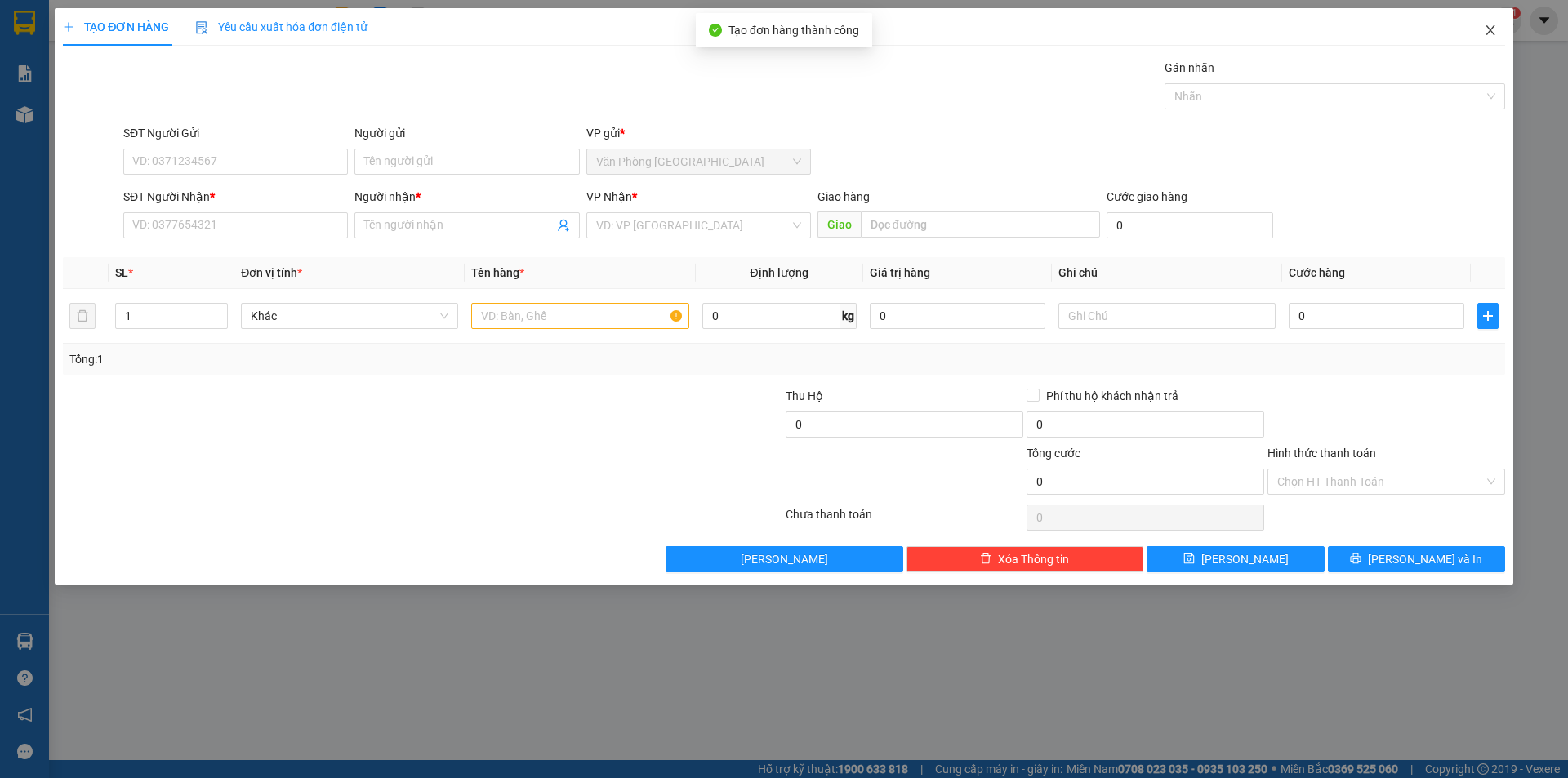
click at [1480, 39] on span "Close" at bounding box center [1491, 31] width 46 height 46
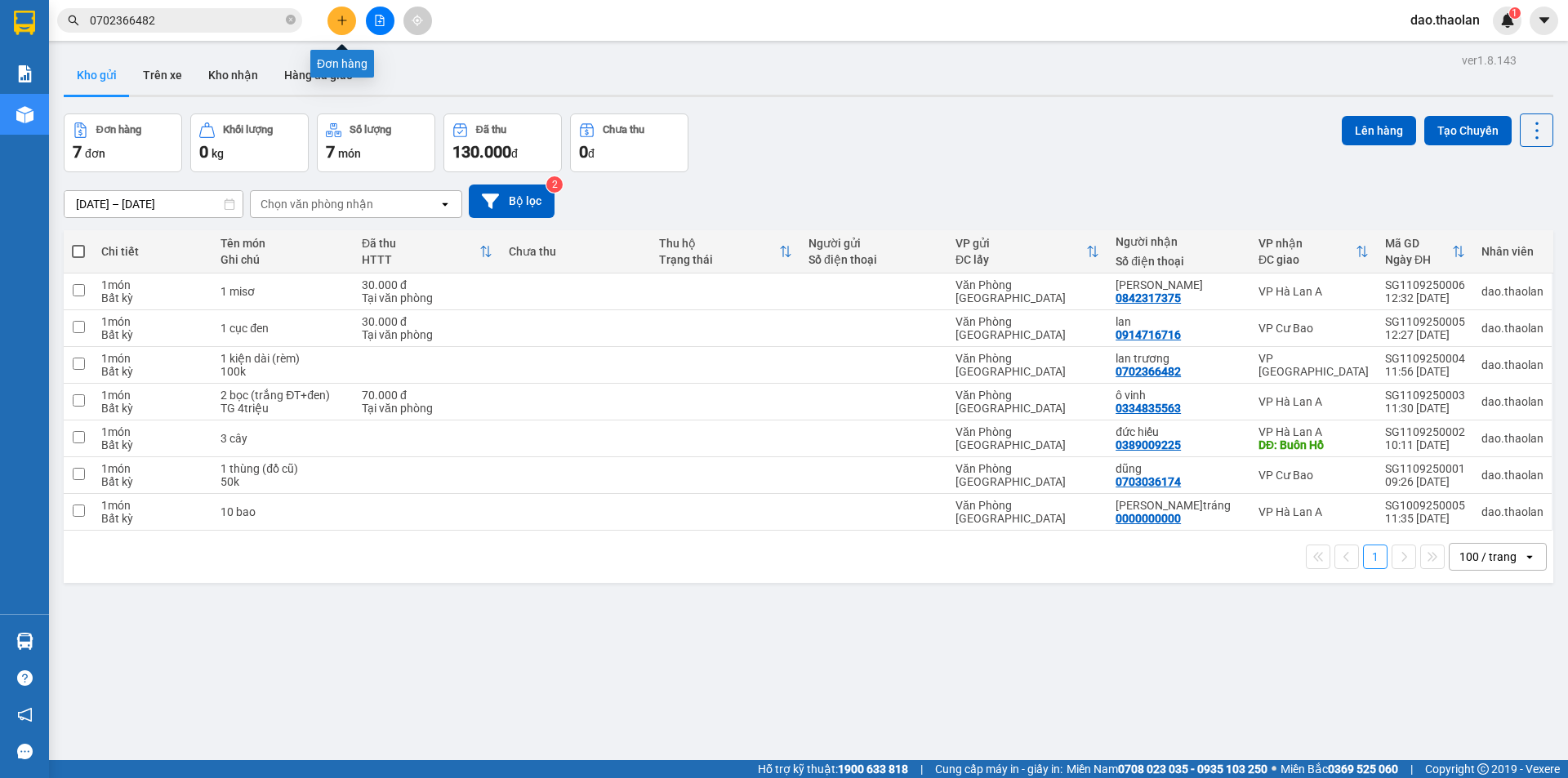
click at [333, 26] on button at bounding box center [342, 21] width 29 height 29
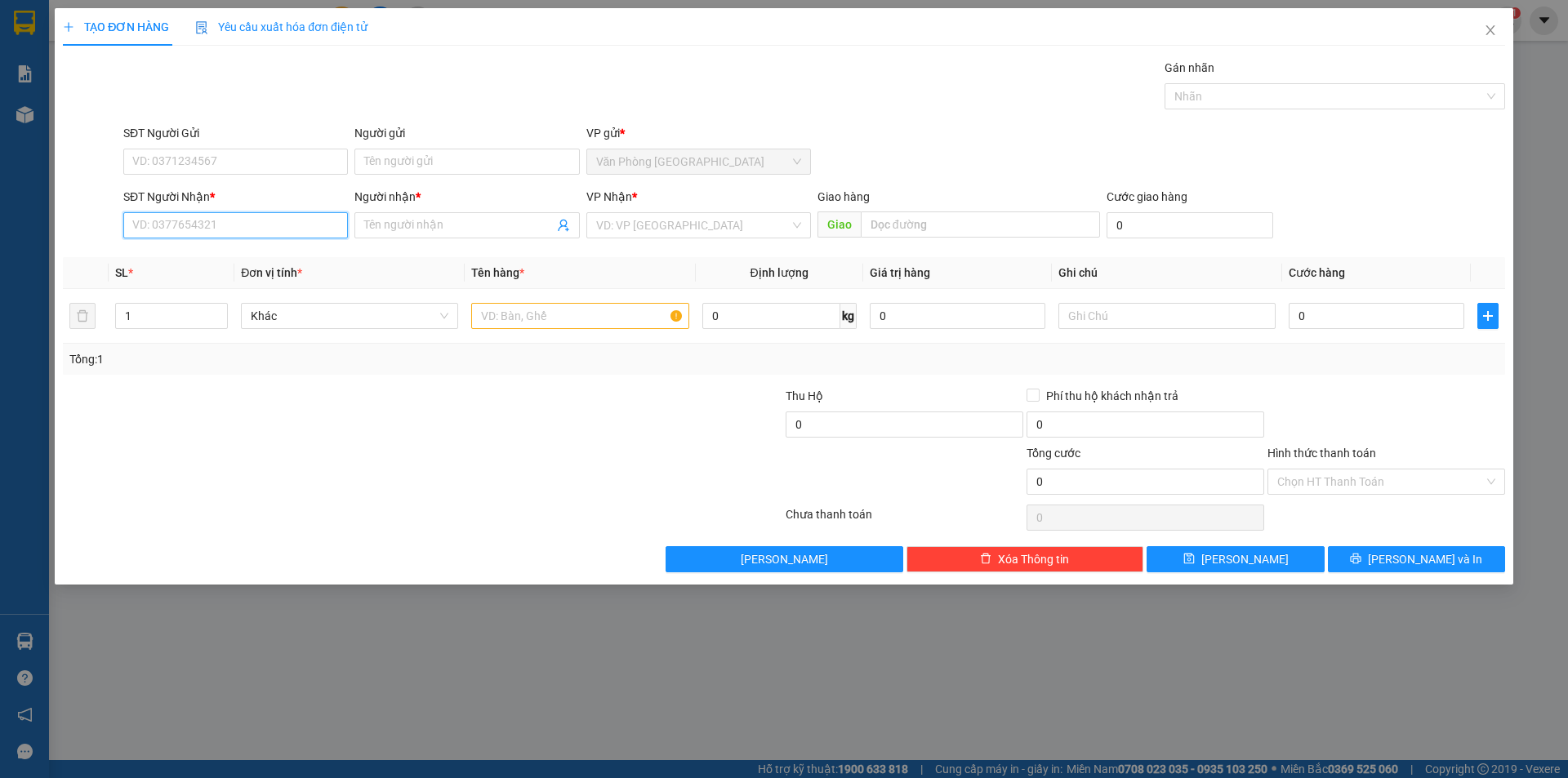
click at [330, 233] on input "SĐT Người Nhận *" at bounding box center [235, 225] width 224 height 26
type input "0909290584"
drag, startPoint x: 218, startPoint y: 257, endPoint x: 451, endPoint y: 280, distance: 234.1
click at [221, 257] on div "0909290584 - phú" at bounding box center [235, 257] width 205 height 18
type input "phú"
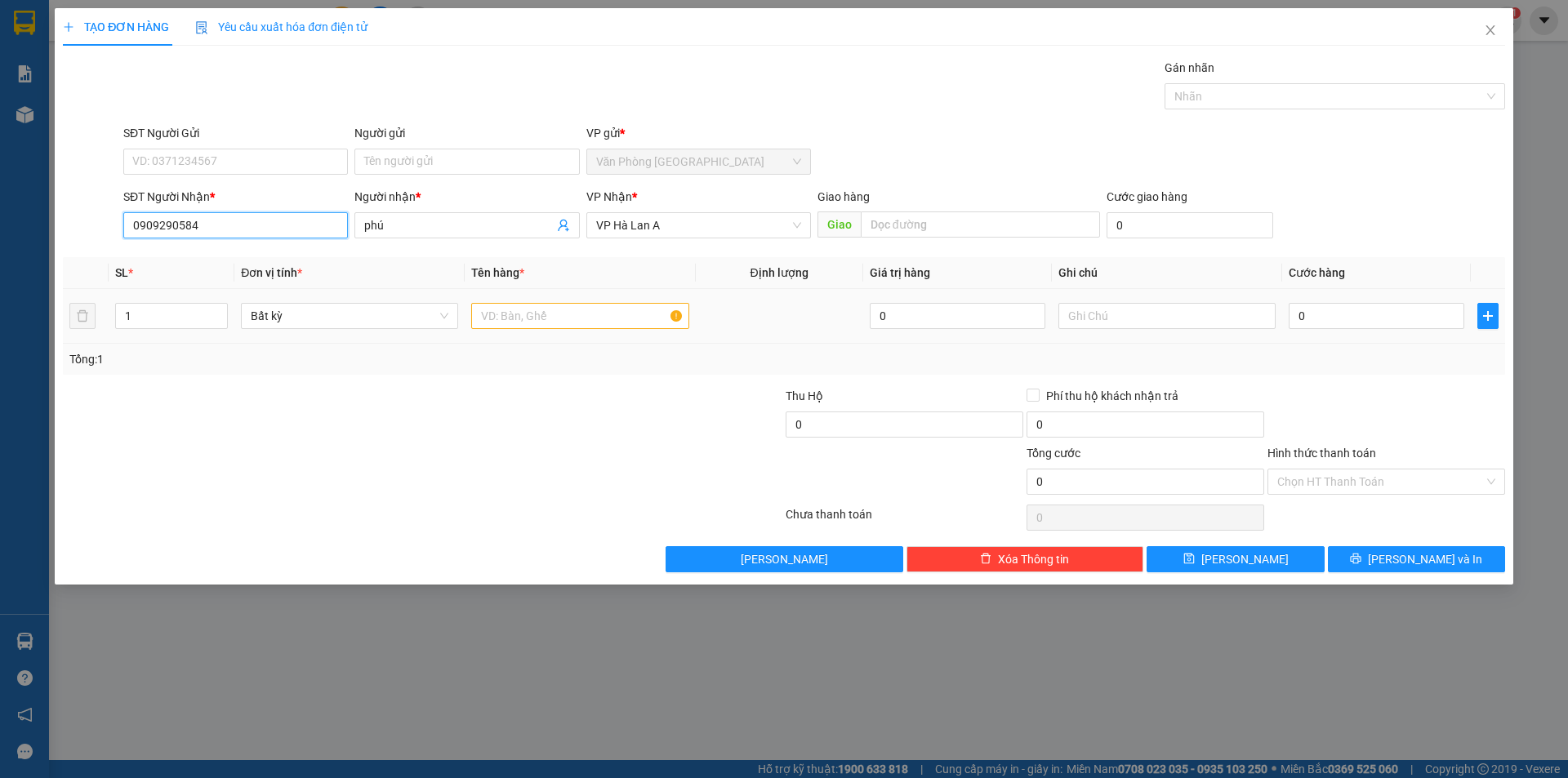
type input "0909290584"
click at [558, 307] on input "text" at bounding box center [580, 316] width 217 height 26
type input "14 thùng"
click at [1077, 311] on input "text" at bounding box center [1167, 316] width 217 height 26
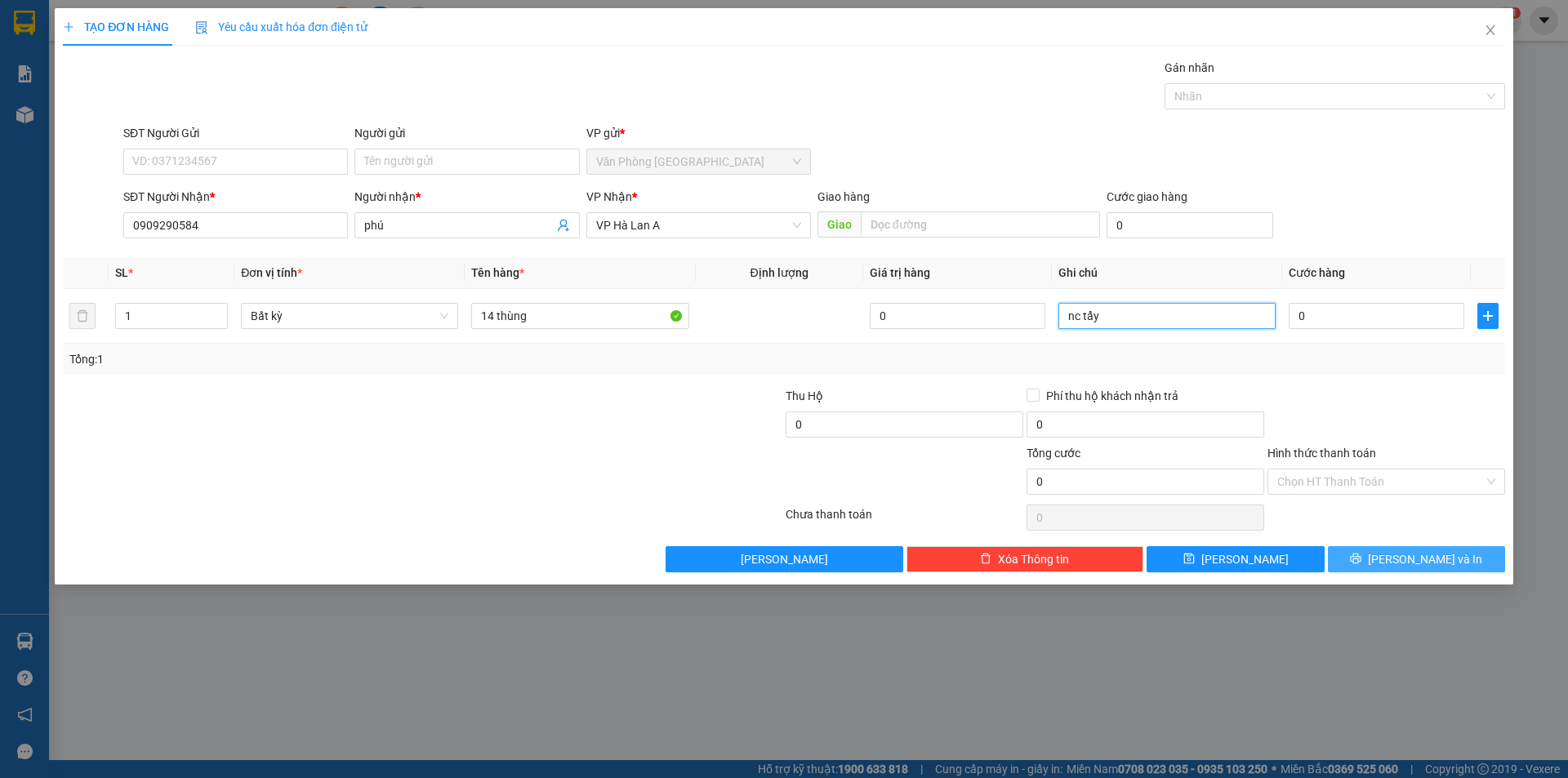
type input "nc tẩy"
click at [1371, 563] on button "[PERSON_NAME] và In" at bounding box center [1417, 559] width 178 height 26
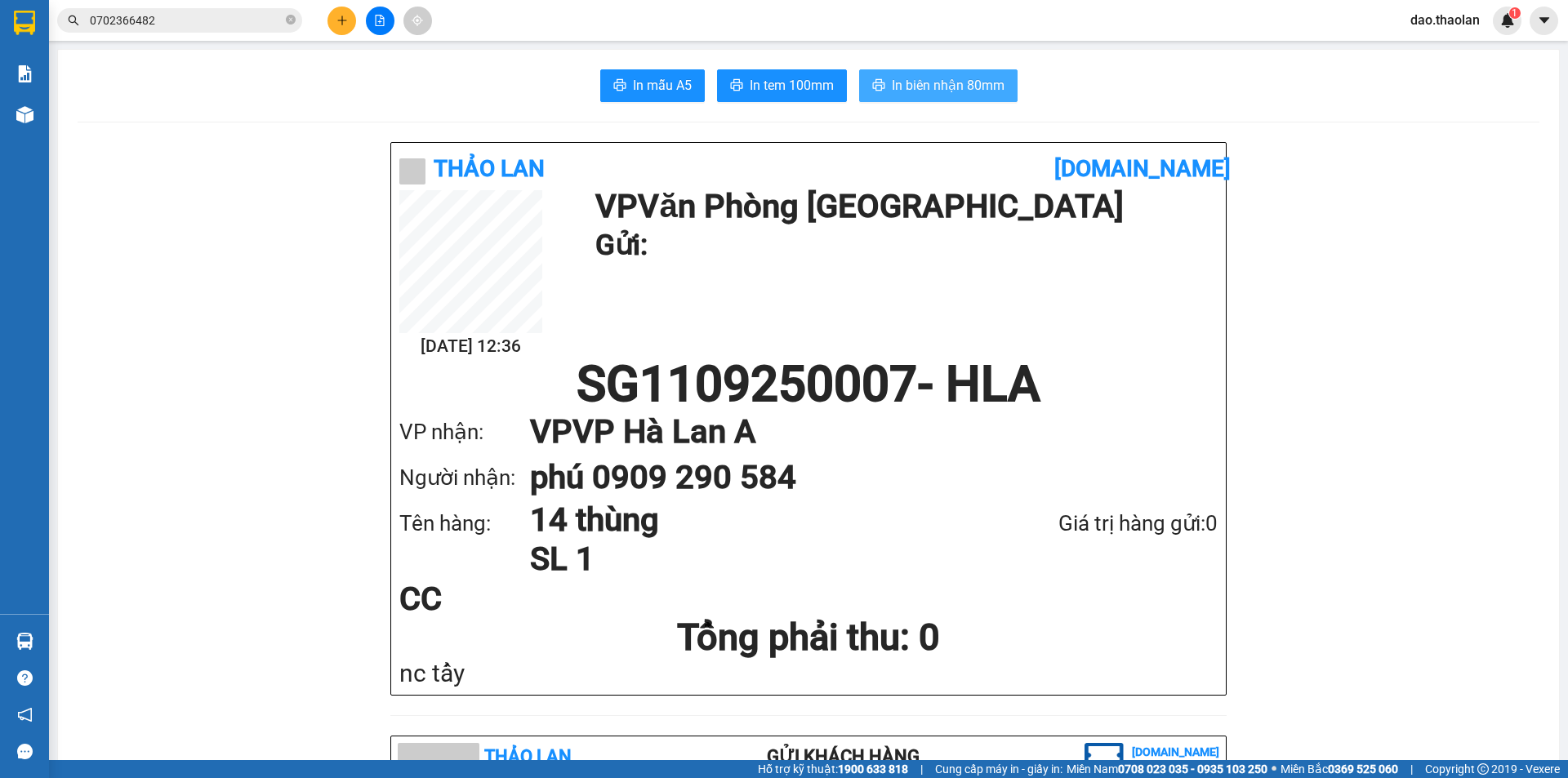
click at [971, 82] on span "In biên nhận 80mm" at bounding box center [948, 85] width 113 height 20
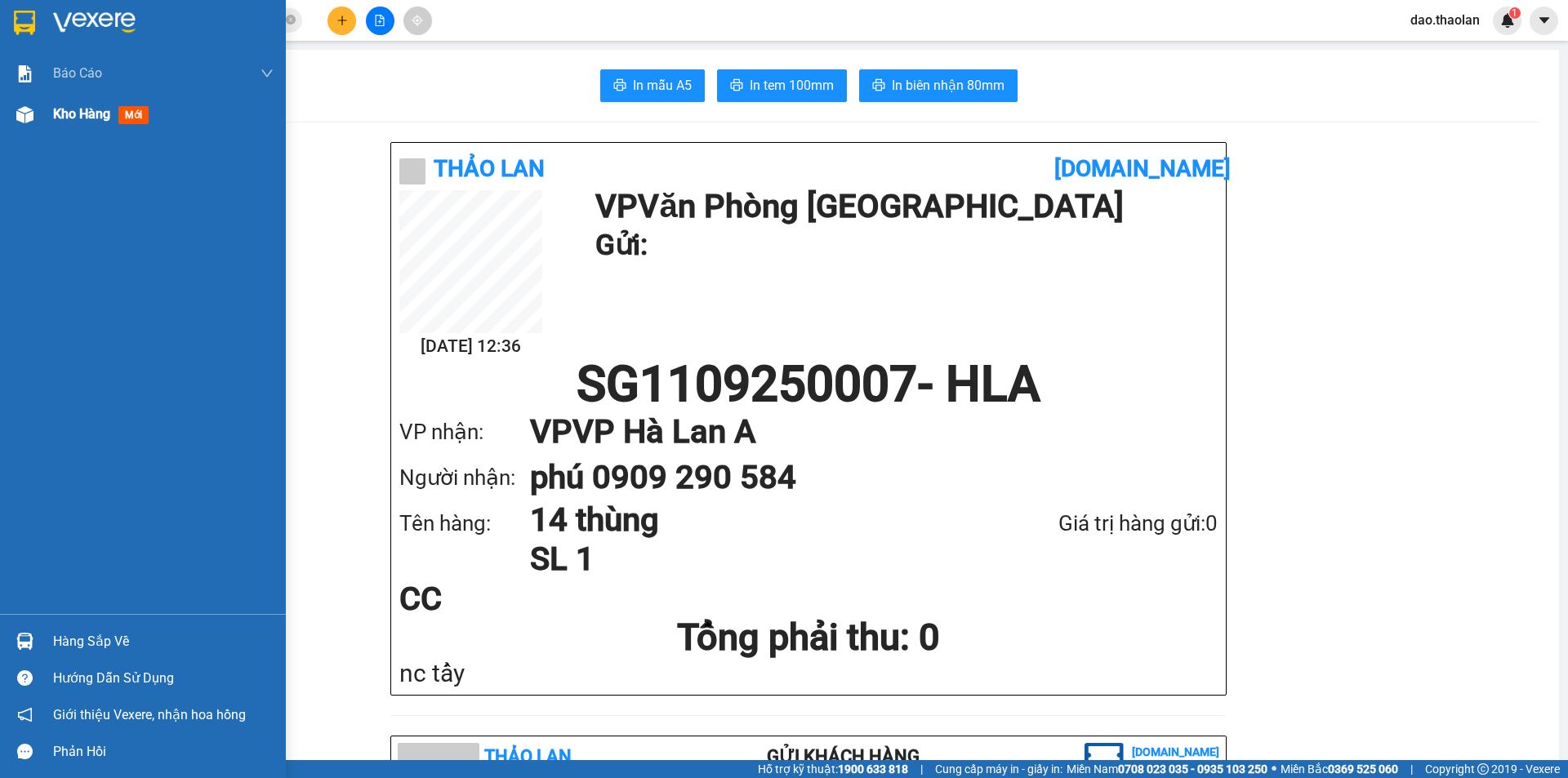
click at [79, 104] on div "Kho hàng mới" at bounding box center [104, 114] width 102 height 20
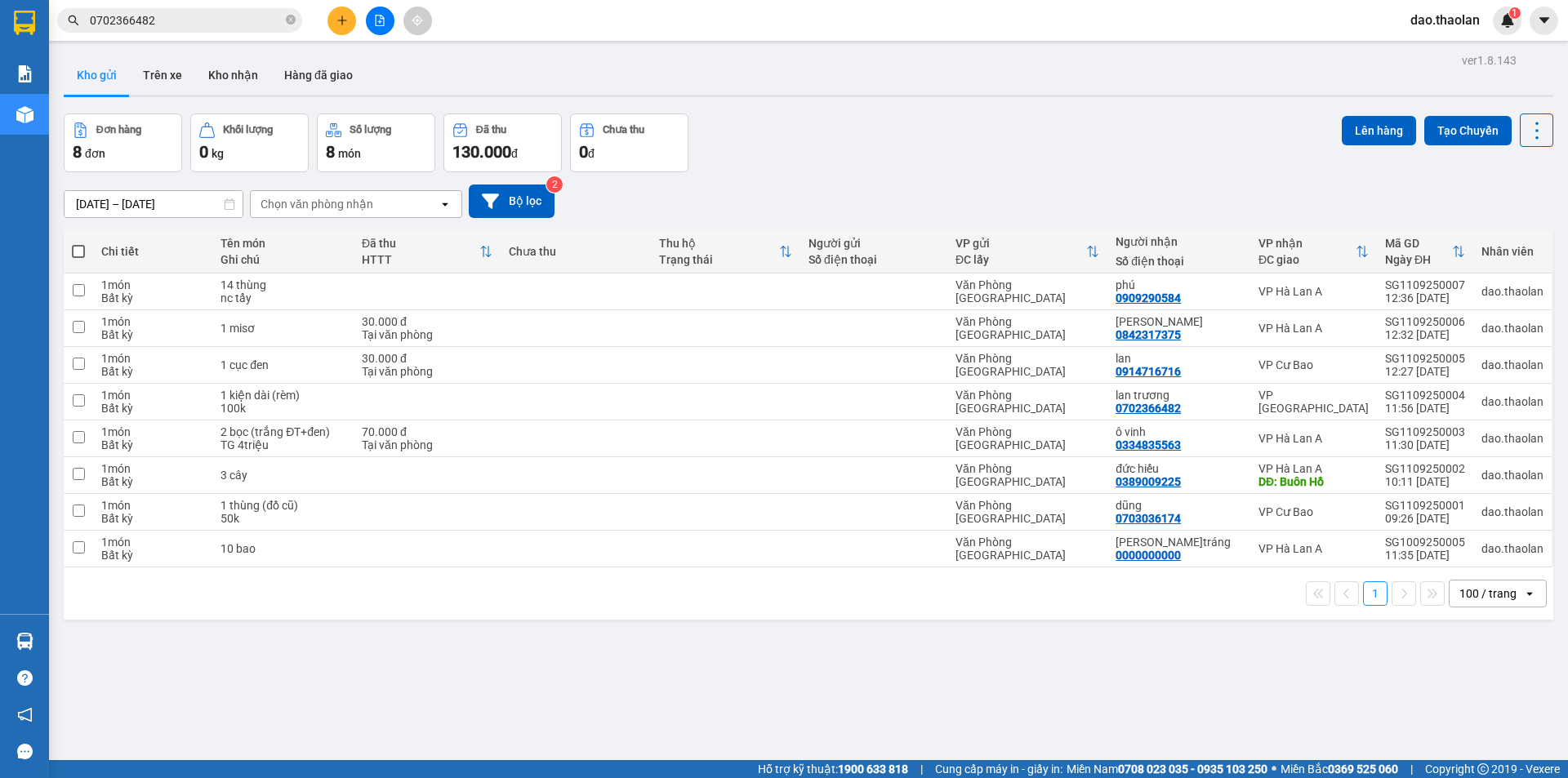
click at [353, 11] on div at bounding box center [380, 21] width 122 height 29
click at [349, 18] on button at bounding box center [342, 21] width 29 height 29
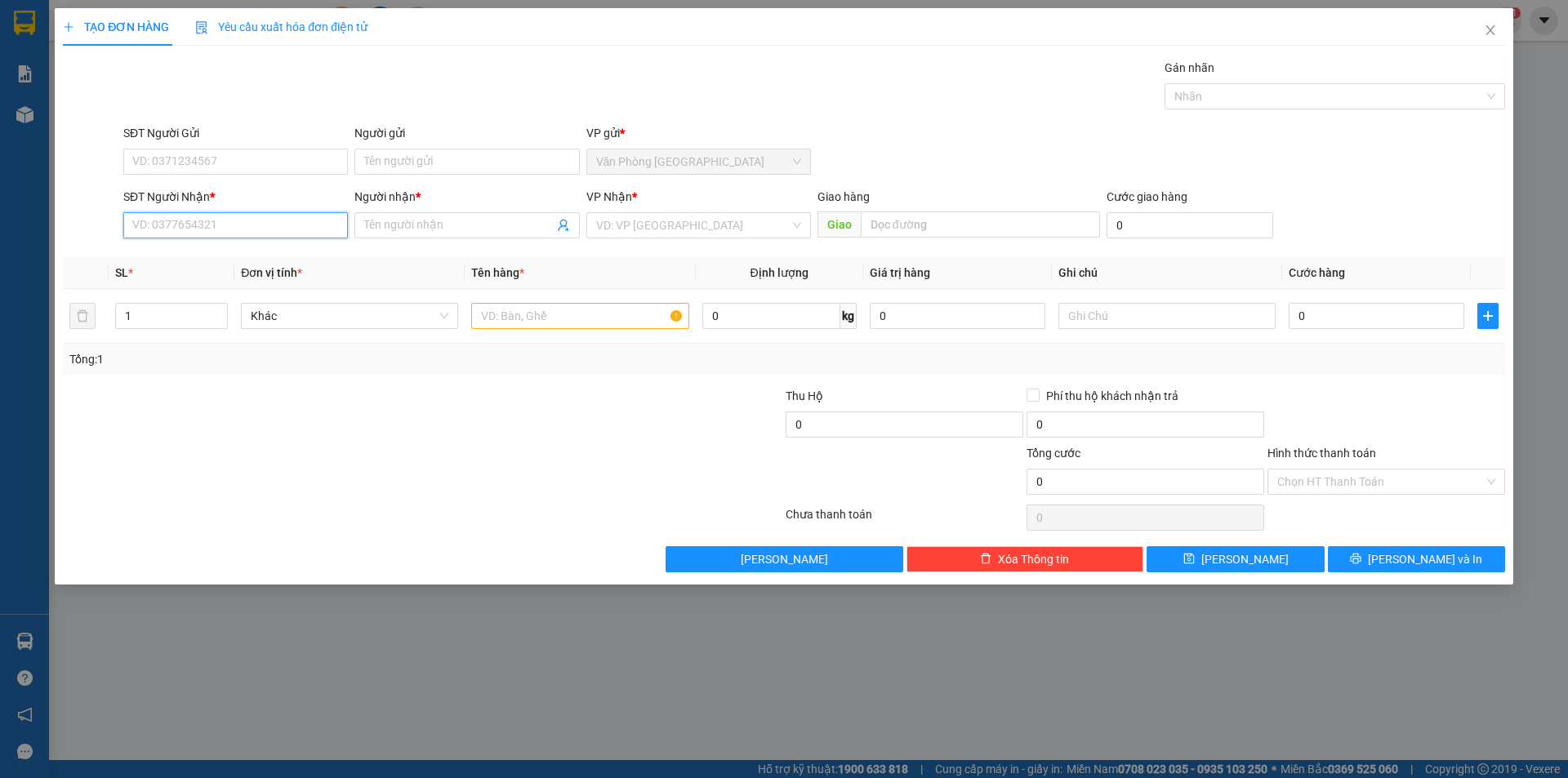
click at [256, 222] on input "SĐT Người Nhận *" at bounding box center [235, 225] width 224 height 26
click at [285, 255] on div "0846317479 - quyền" at bounding box center [235, 257] width 205 height 18
type input "0846317479"
type input "quyền"
type input "0846317479"
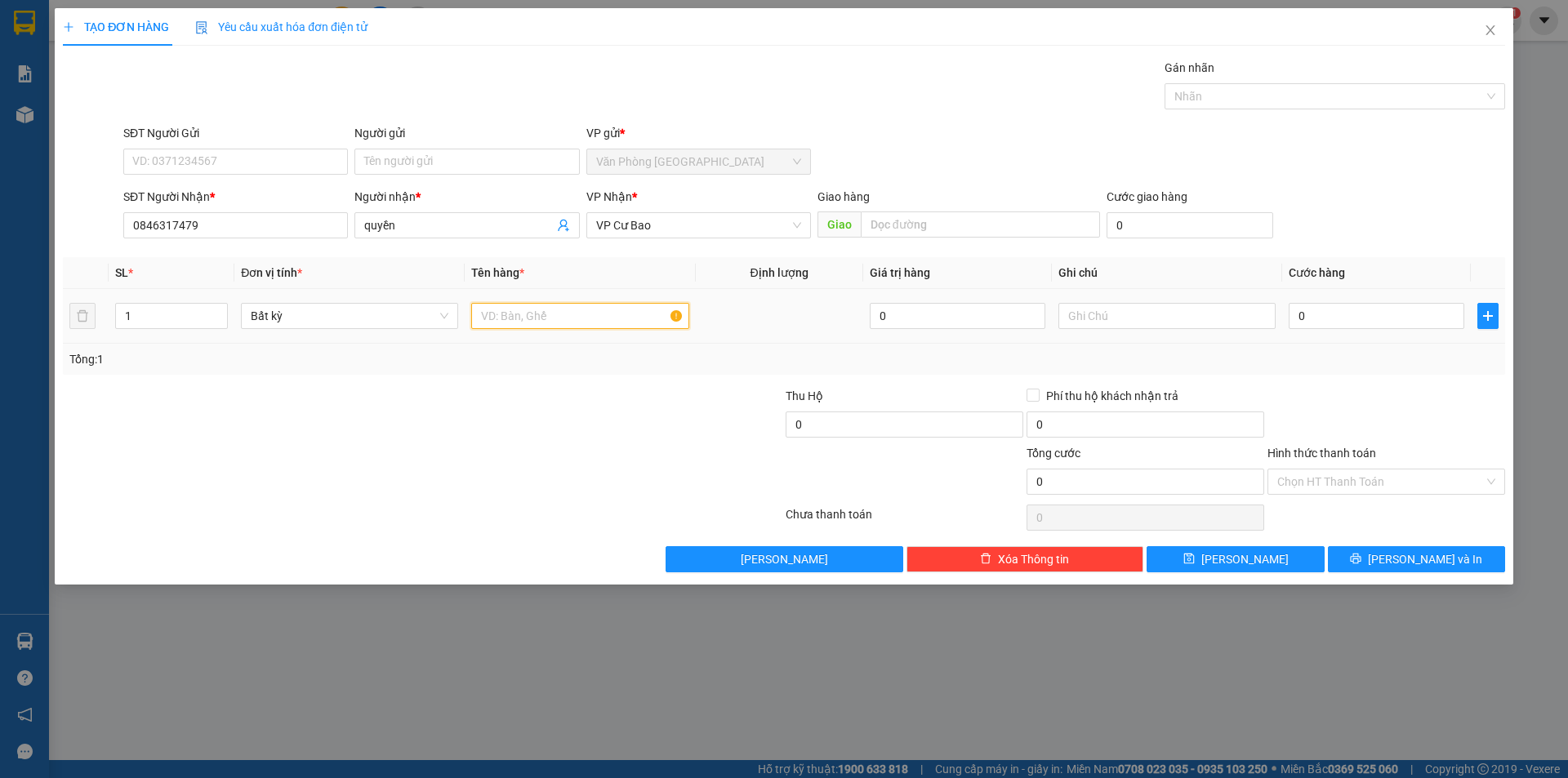
click at [542, 324] on input "text" at bounding box center [580, 316] width 217 height 26
type input "1 hộp chim"
click at [1289, 330] on div "0" at bounding box center [1376, 316] width 176 height 32
click at [1307, 318] on input "0" at bounding box center [1376, 316] width 176 height 26
click at [1191, 313] on input "text" at bounding box center [1167, 316] width 217 height 26
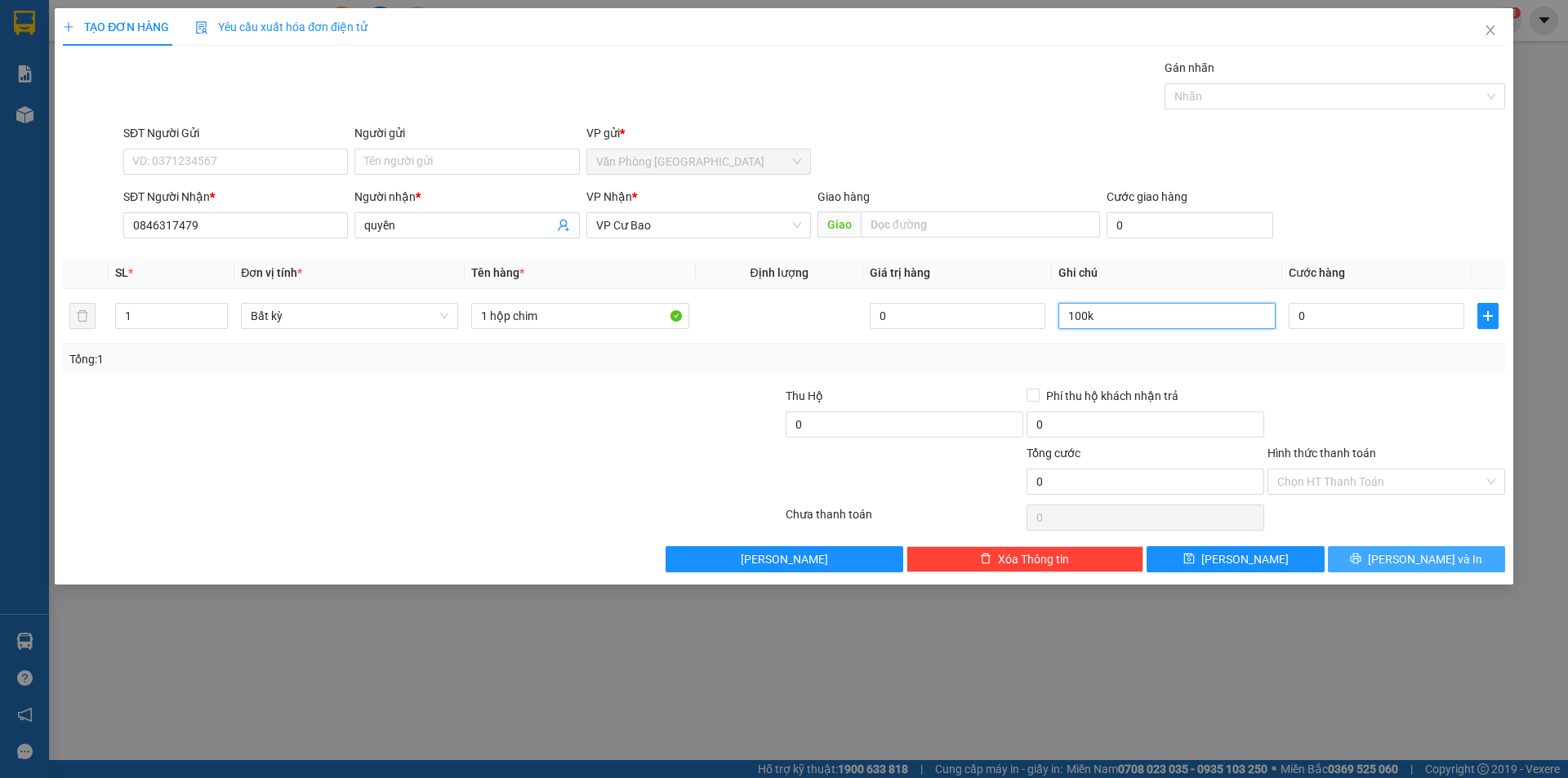
type input "100k"
click at [1408, 556] on span "[PERSON_NAME] và In" at bounding box center [1425, 559] width 115 height 18
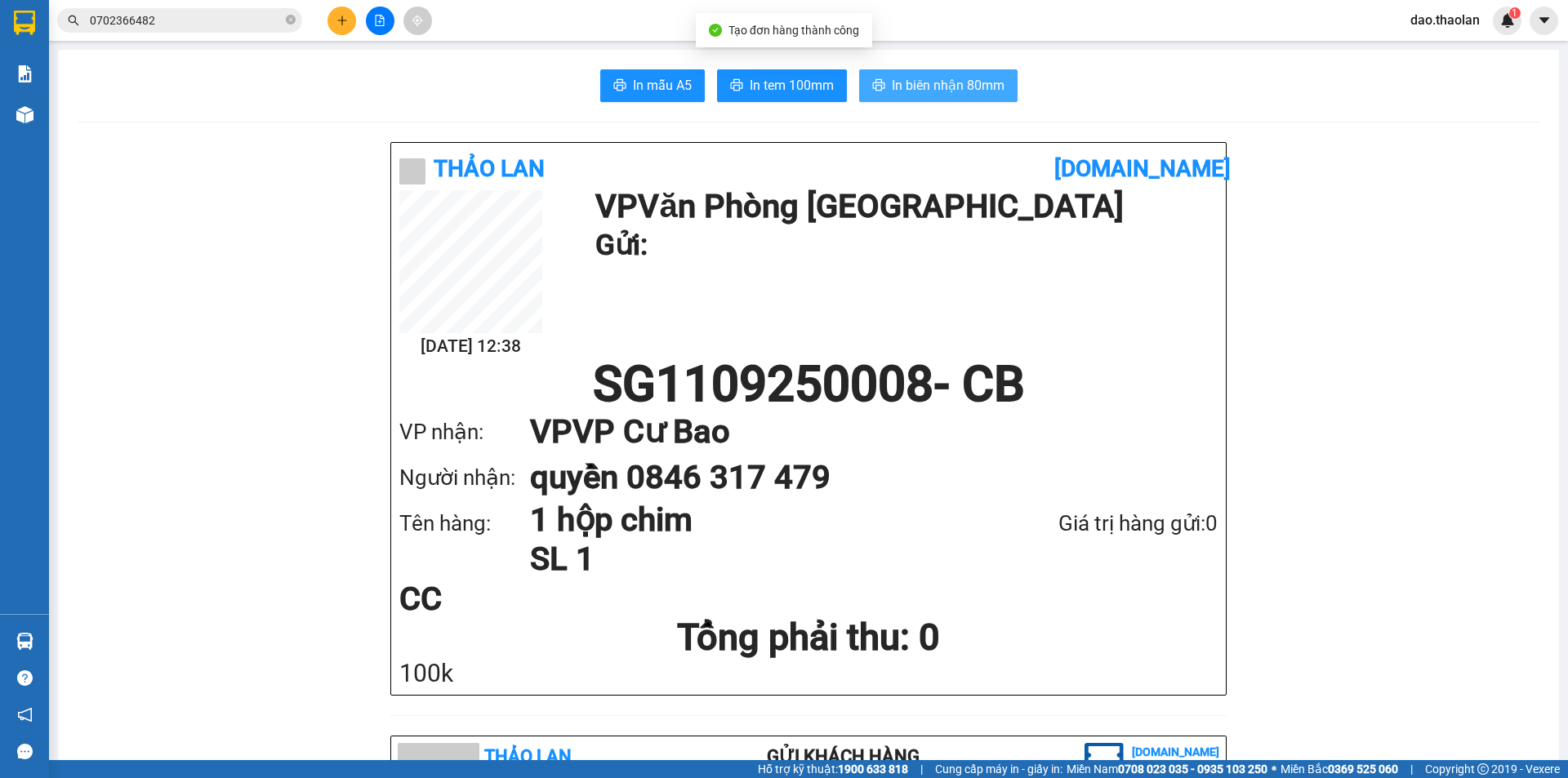
click at [917, 91] on span "In biên nhận 80mm" at bounding box center [948, 85] width 113 height 20
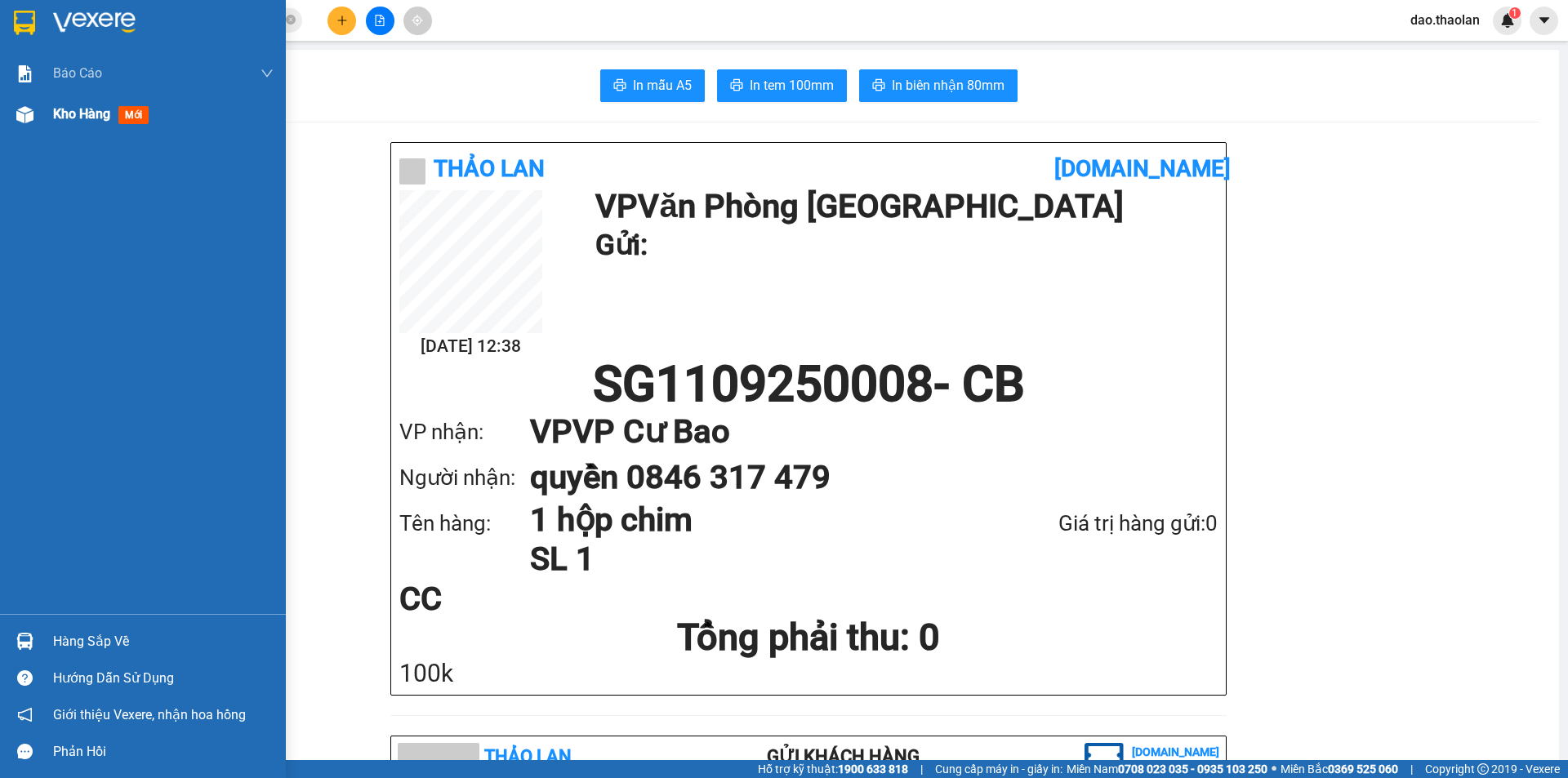
click at [83, 111] on span "Kho hàng" at bounding box center [82, 114] width 57 height 15
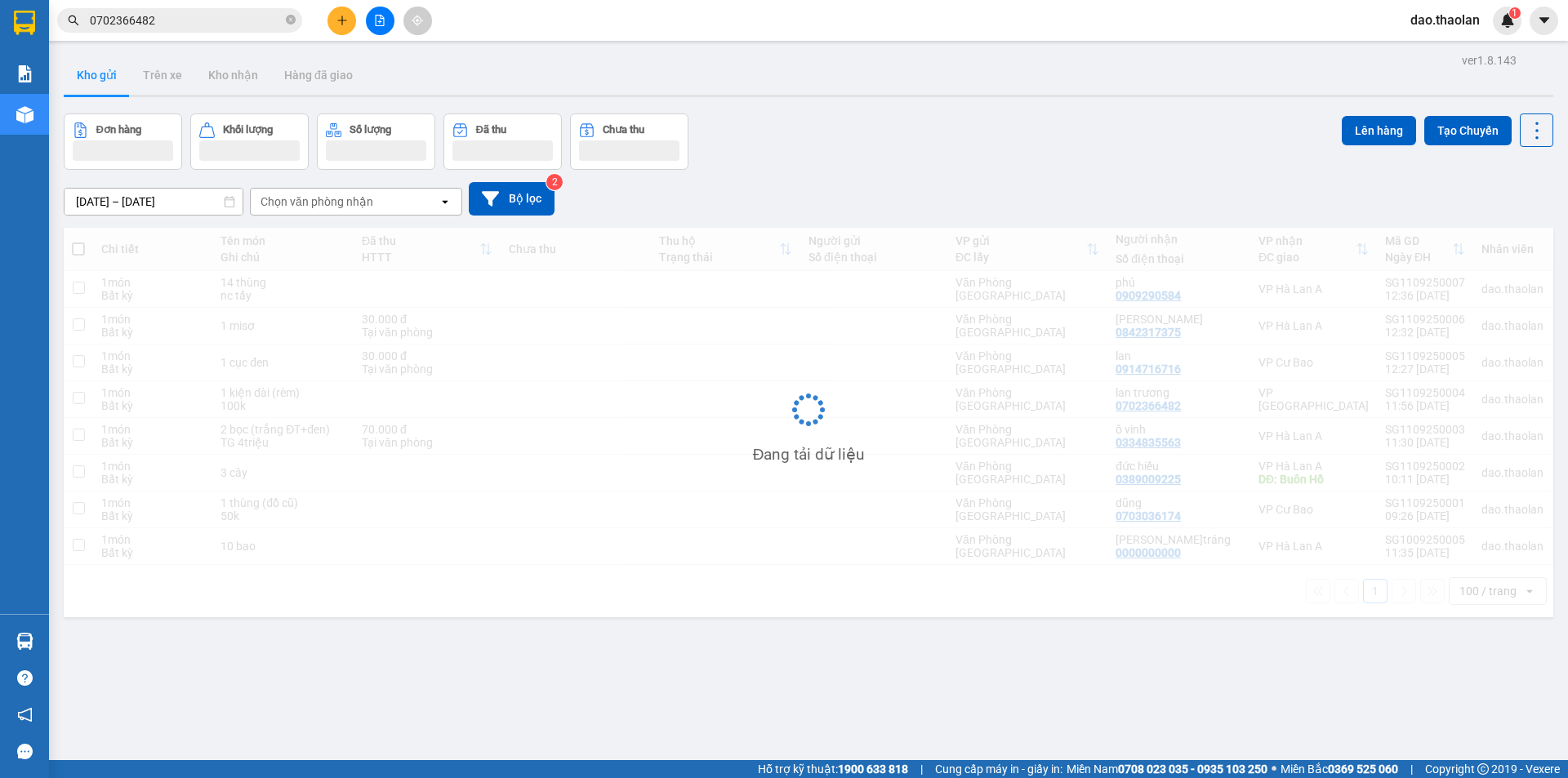
scroll to position [75, 0]
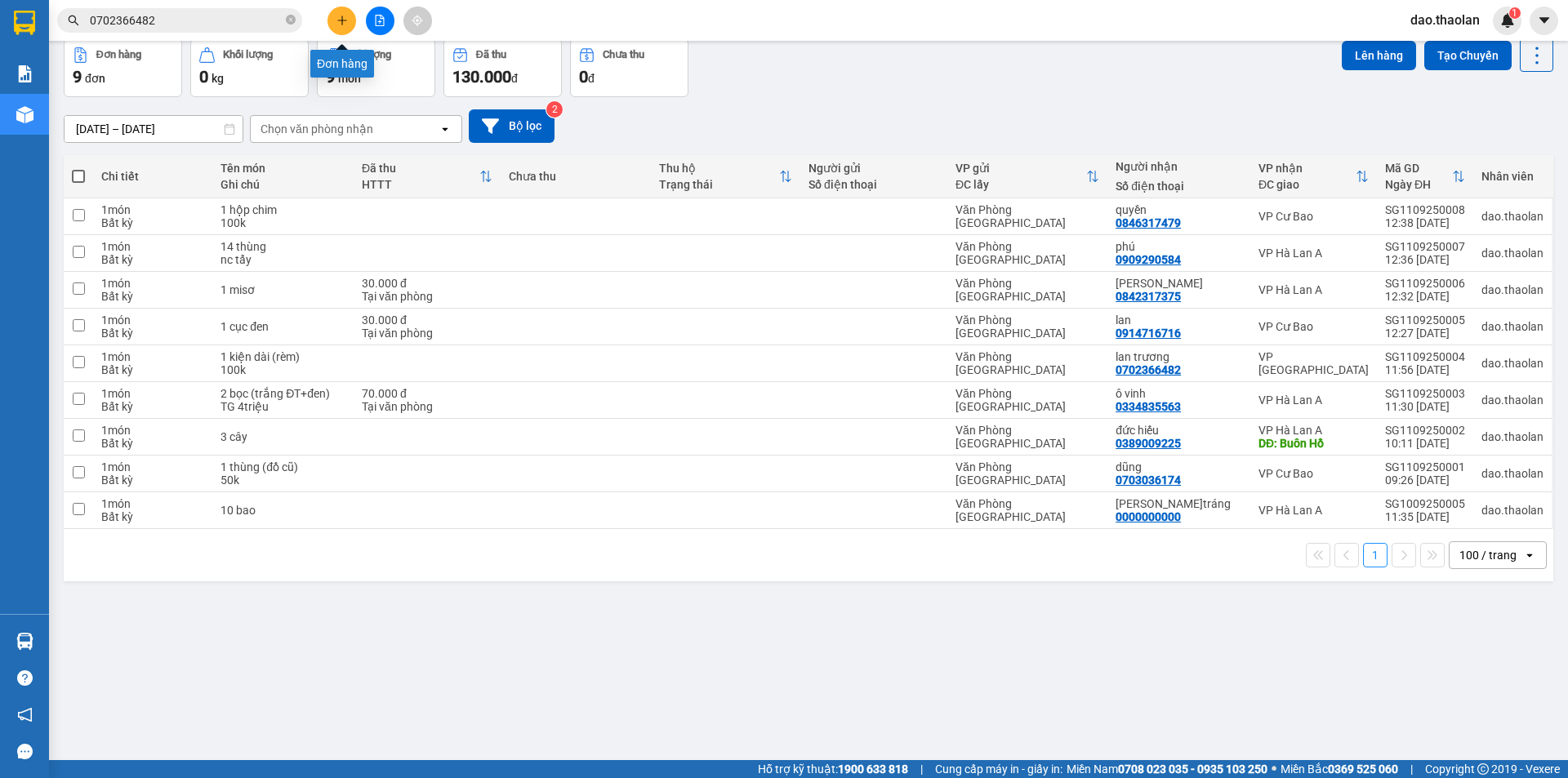
click at [347, 14] on icon "plus" at bounding box center [341, 20] width 11 height 11
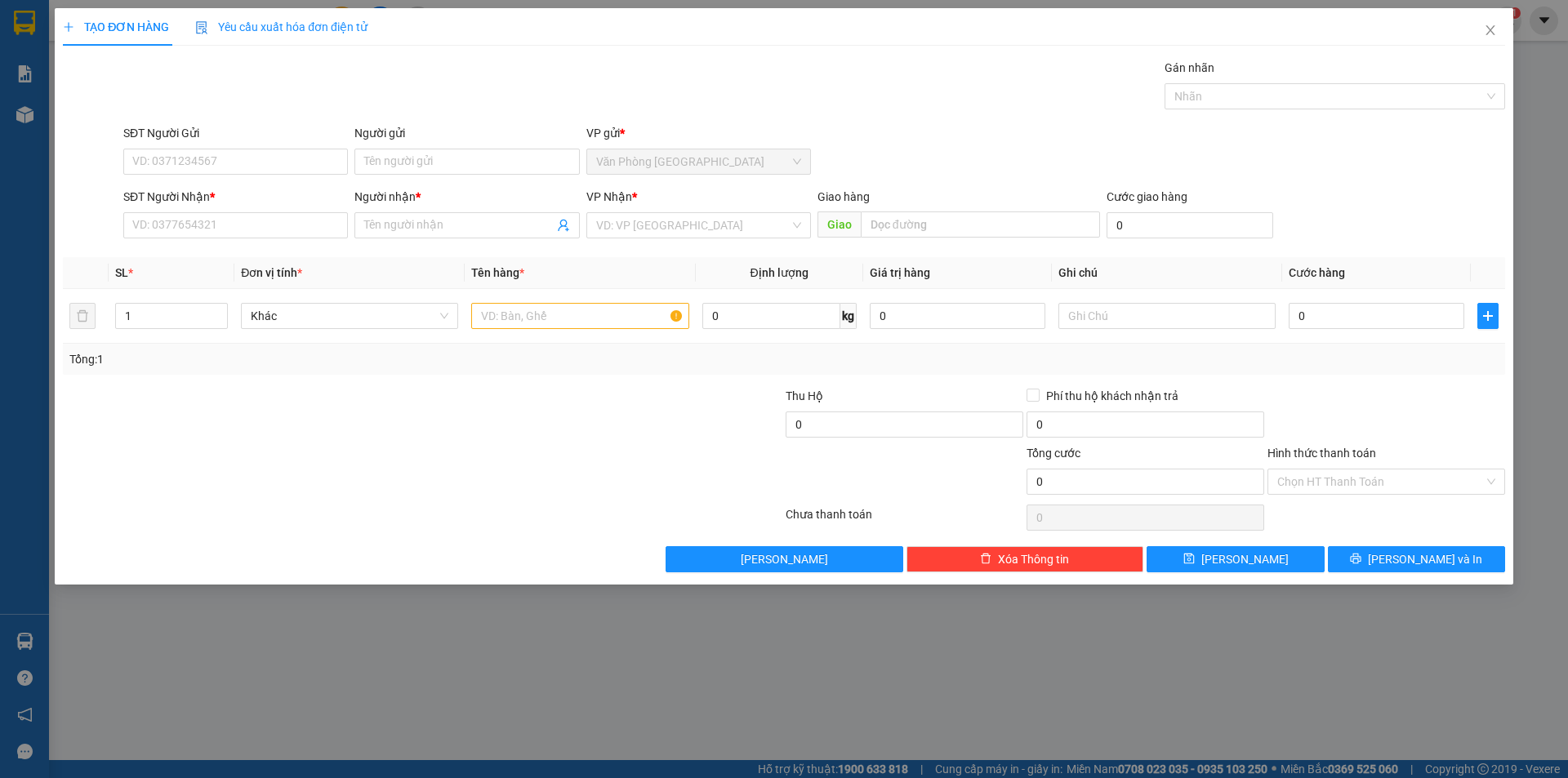
click at [330, 207] on div "SĐT Người Nhận *" at bounding box center [235, 200] width 224 height 25
click at [340, 225] on input "SĐT Người Nhận *" at bounding box center [235, 225] width 224 height 26
type input "0937123889"
click at [240, 268] on div "0937123889 - việt" at bounding box center [235, 257] width 224 height 26
type input "việt"
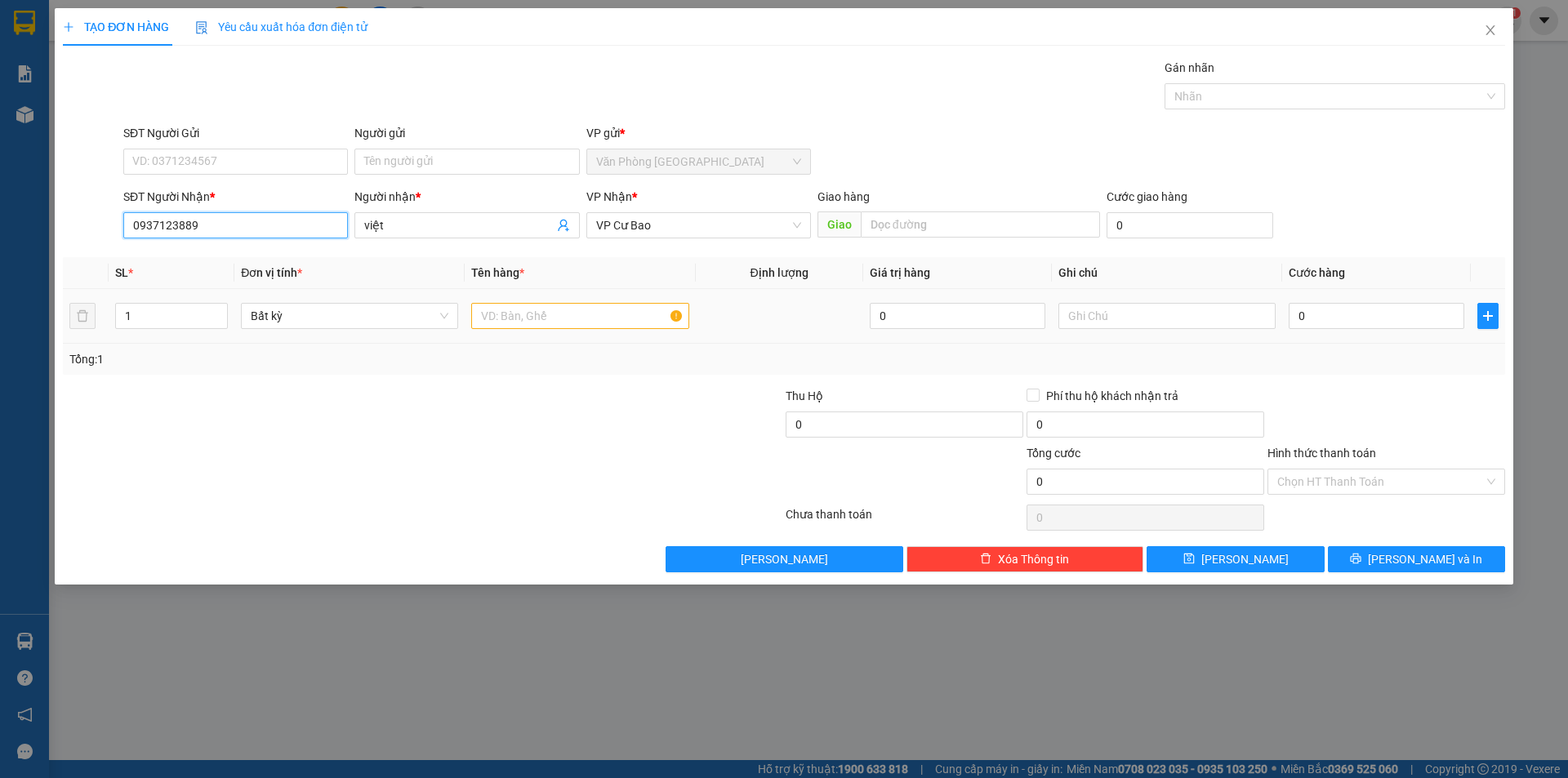
type input "0937123889"
click at [514, 323] on input "text" at bounding box center [580, 316] width 217 height 26
type input "1 thùng xốp to"
drag, startPoint x: 1154, startPoint y: 329, endPoint x: 1133, endPoint y: 327, distance: 21.1
click at [1153, 330] on div at bounding box center [1167, 316] width 217 height 32
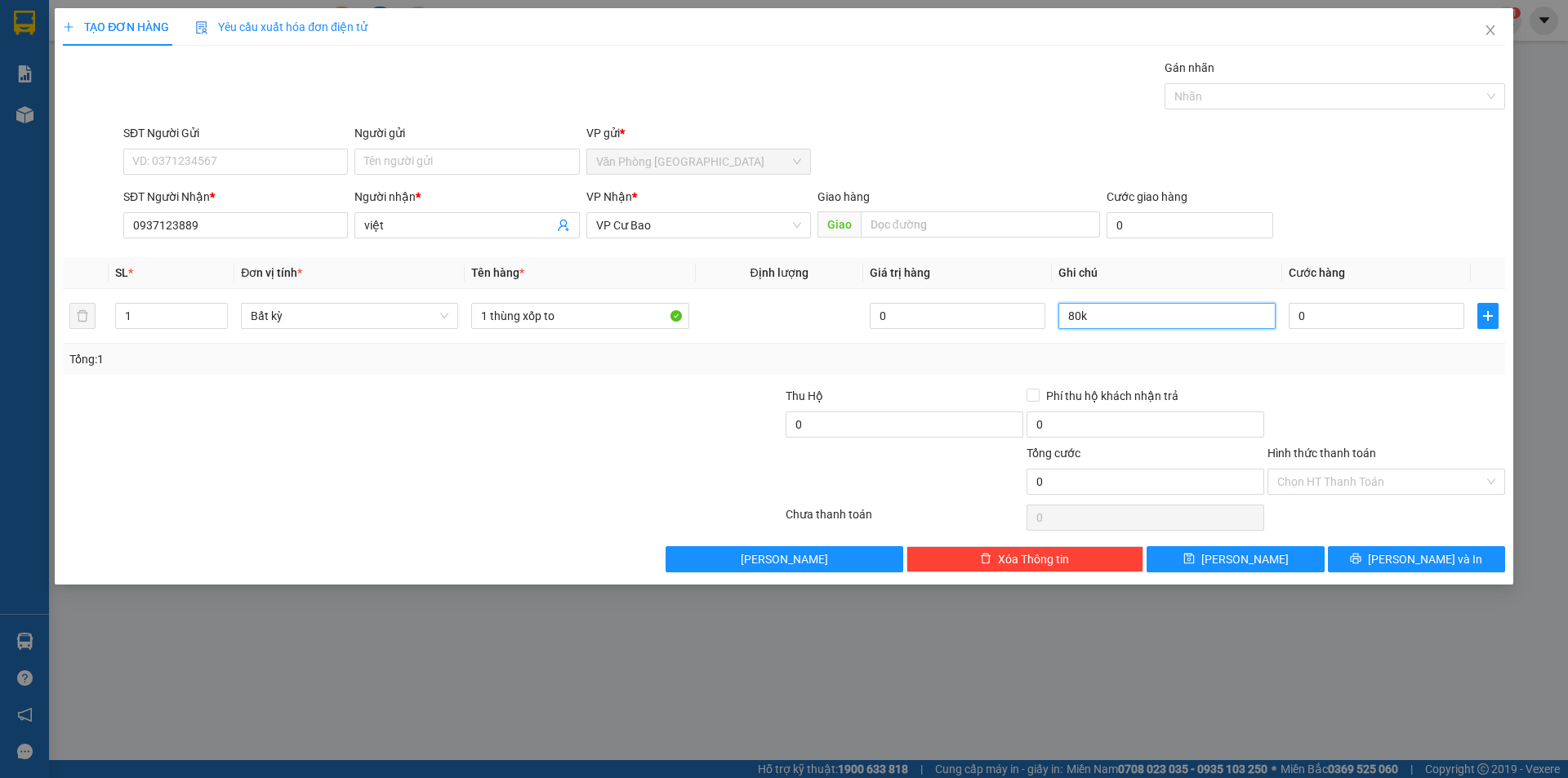
type input "80k"
click at [1421, 584] on div "TẠO ĐƠN HÀNG Yêu cầu xuất hóa đơn điện tử Transit Pickup Surcharge Ids Transit …" at bounding box center [783, 296] width 1458 height 577
click at [1428, 562] on span "[PERSON_NAME] và In" at bounding box center [1425, 559] width 115 height 18
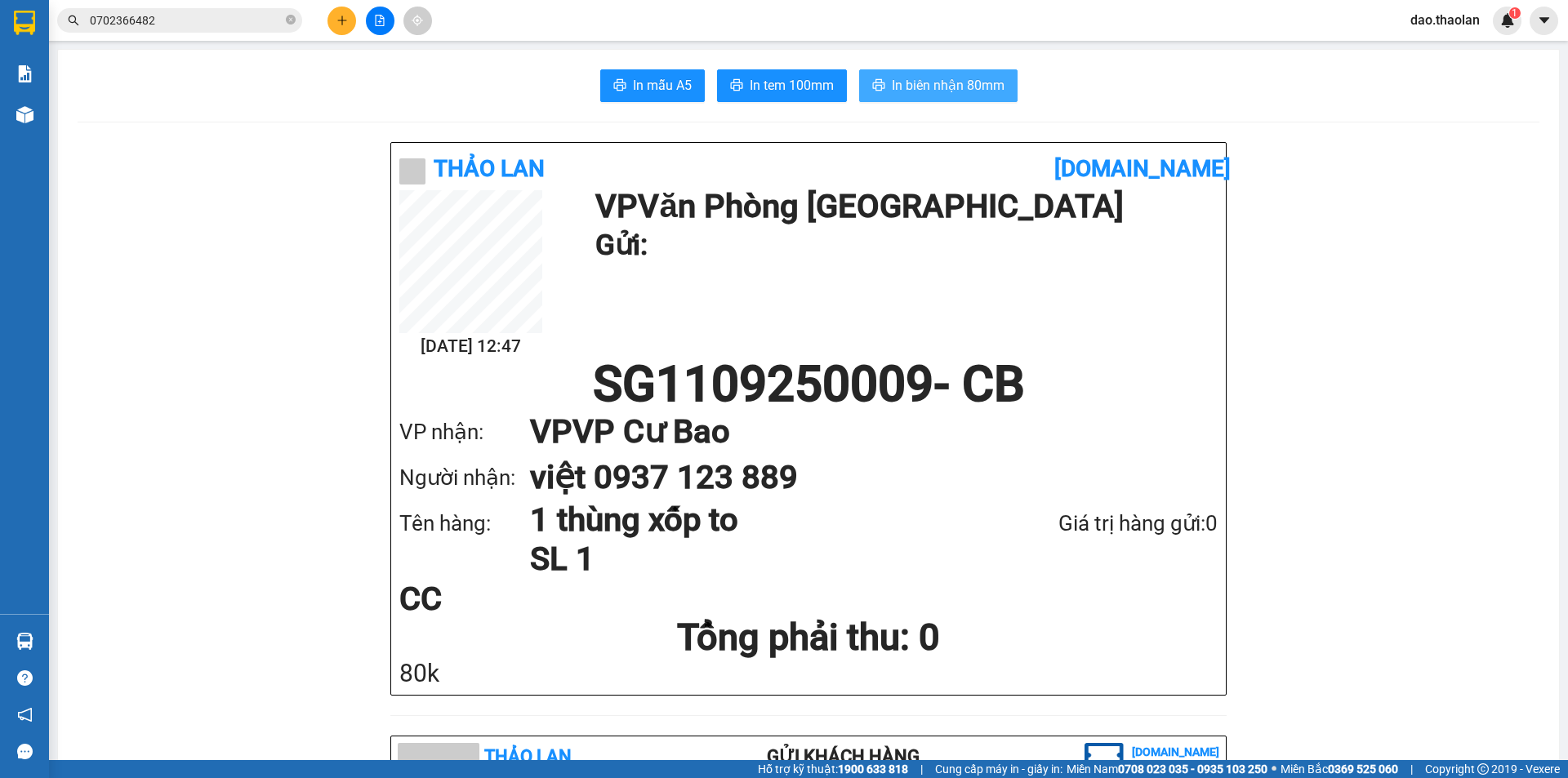
click at [948, 87] on span "In biên nhận 80mm" at bounding box center [948, 85] width 113 height 20
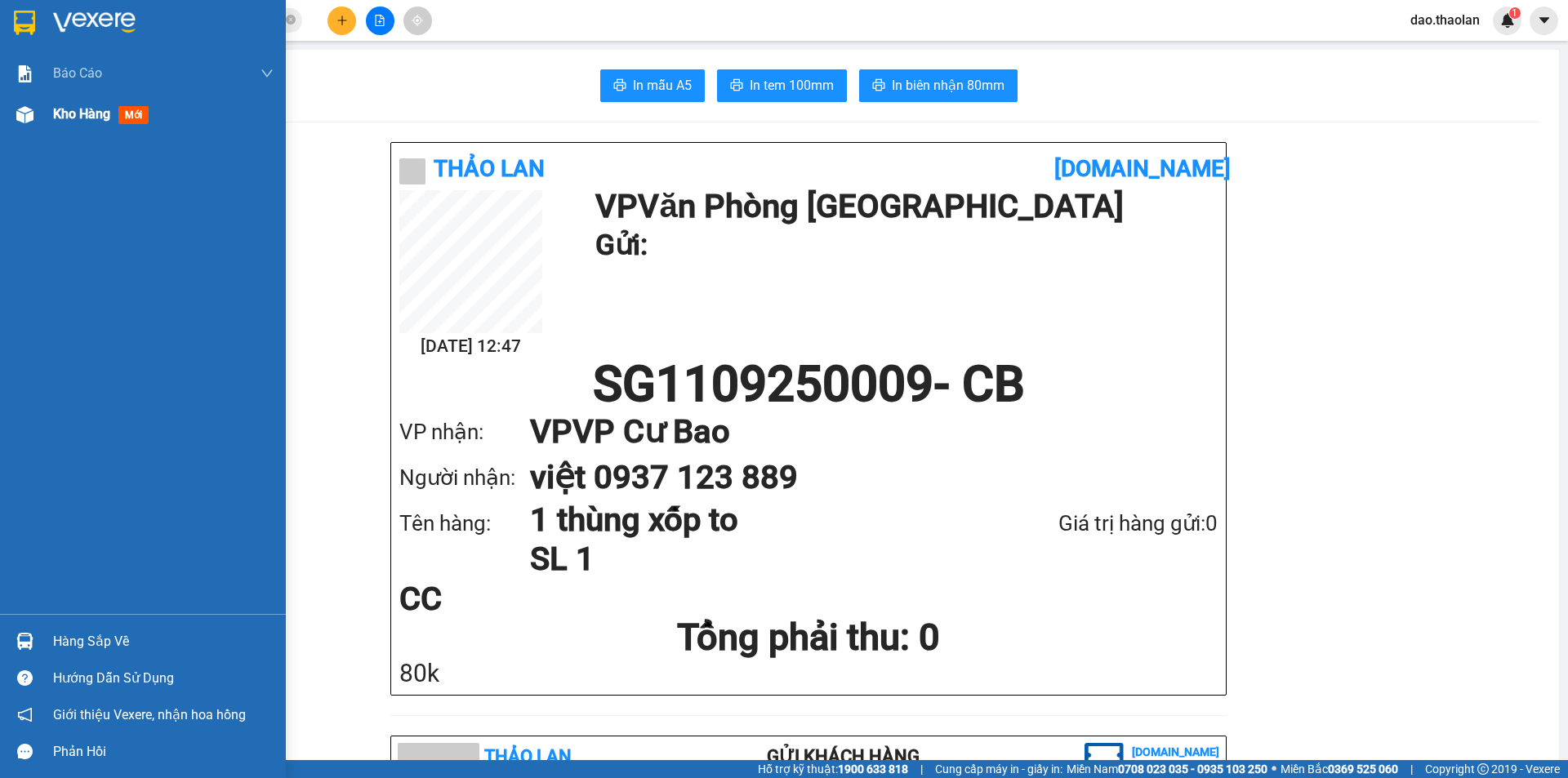
click at [65, 114] on span "Kho hàng" at bounding box center [82, 114] width 57 height 15
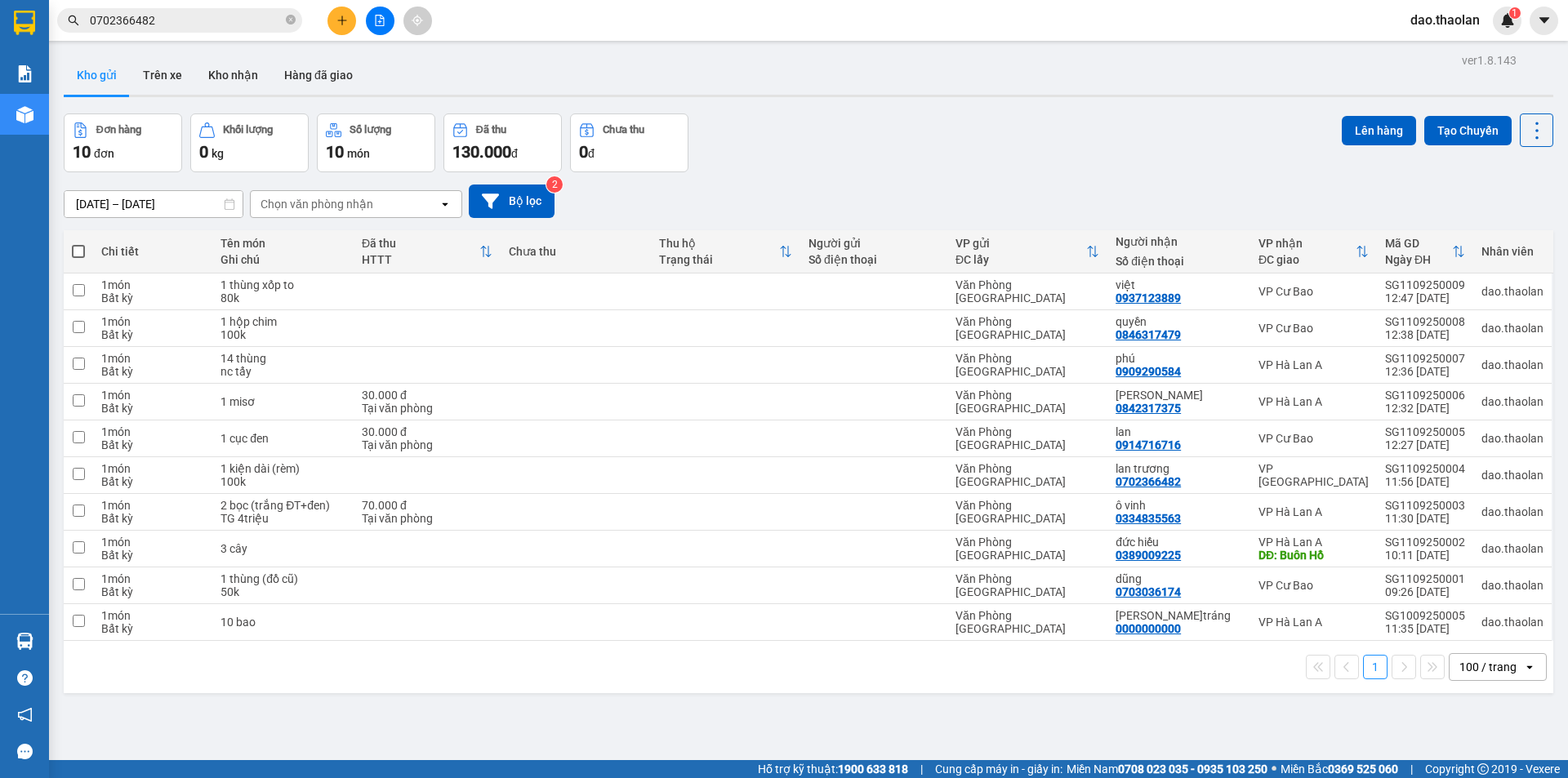
scroll to position [75, 0]
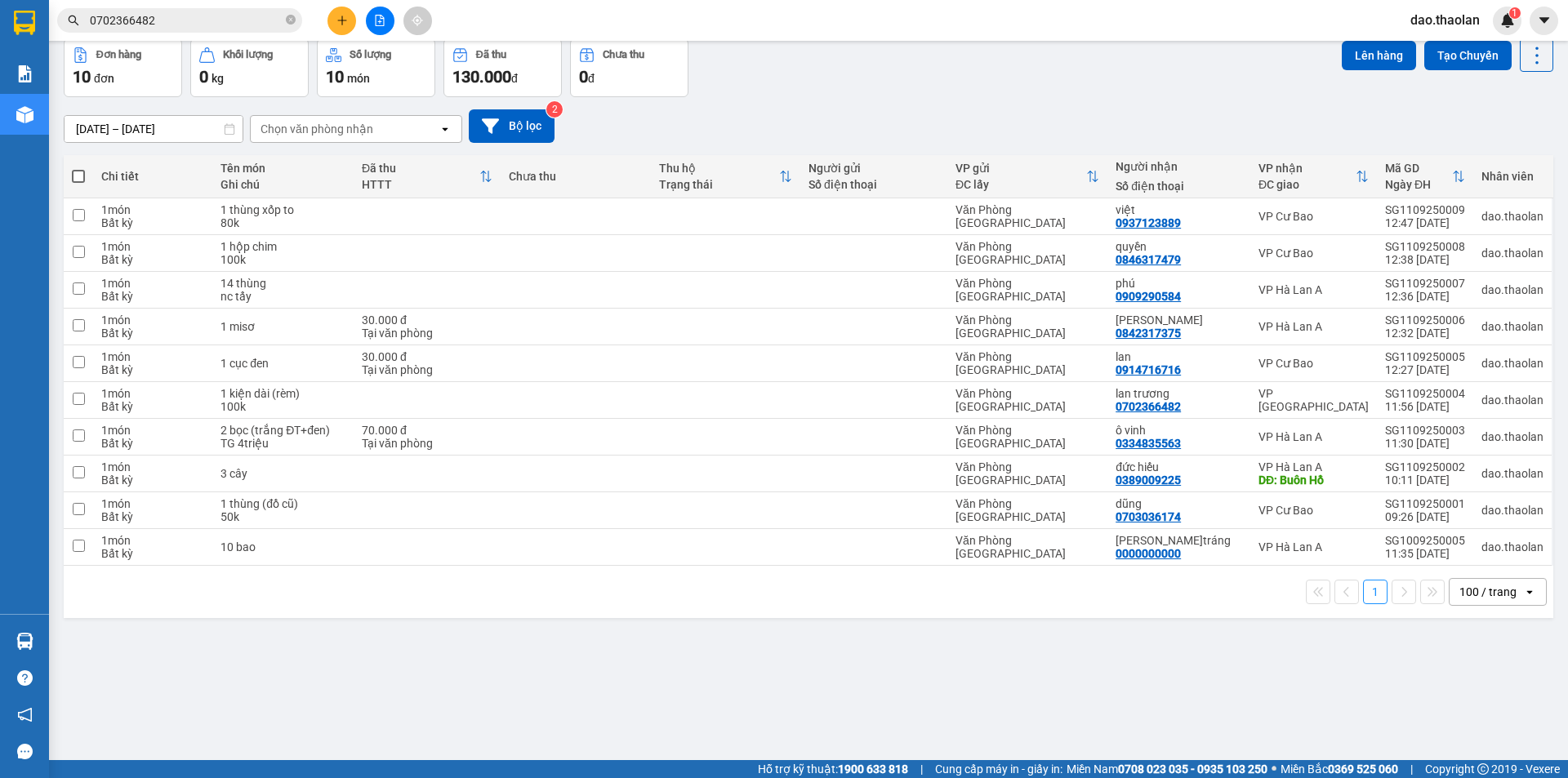
click at [352, 8] on div at bounding box center [380, 21] width 122 height 29
click at [342, 18] on icon "plus" at bounding box center [341, 20] width 1 height 9
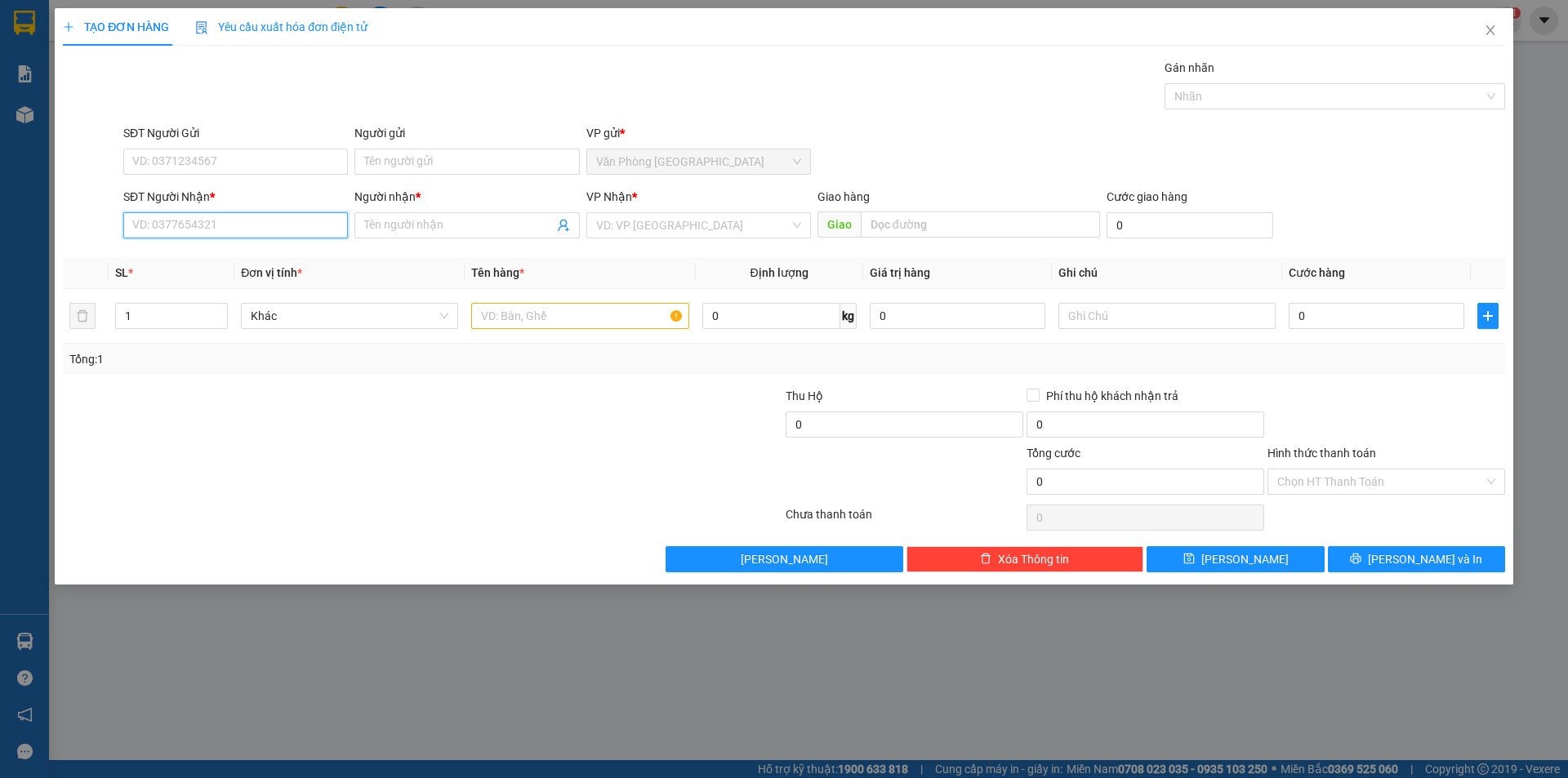
click at [263, 233] on input "SĐT Người Nhận *" at bounding box center [235, 225] width 224 height 26
type input "0358646452"
click at [412, 228] on input "Người nhận *" at bounding box center [459, 225] width 189 height 18
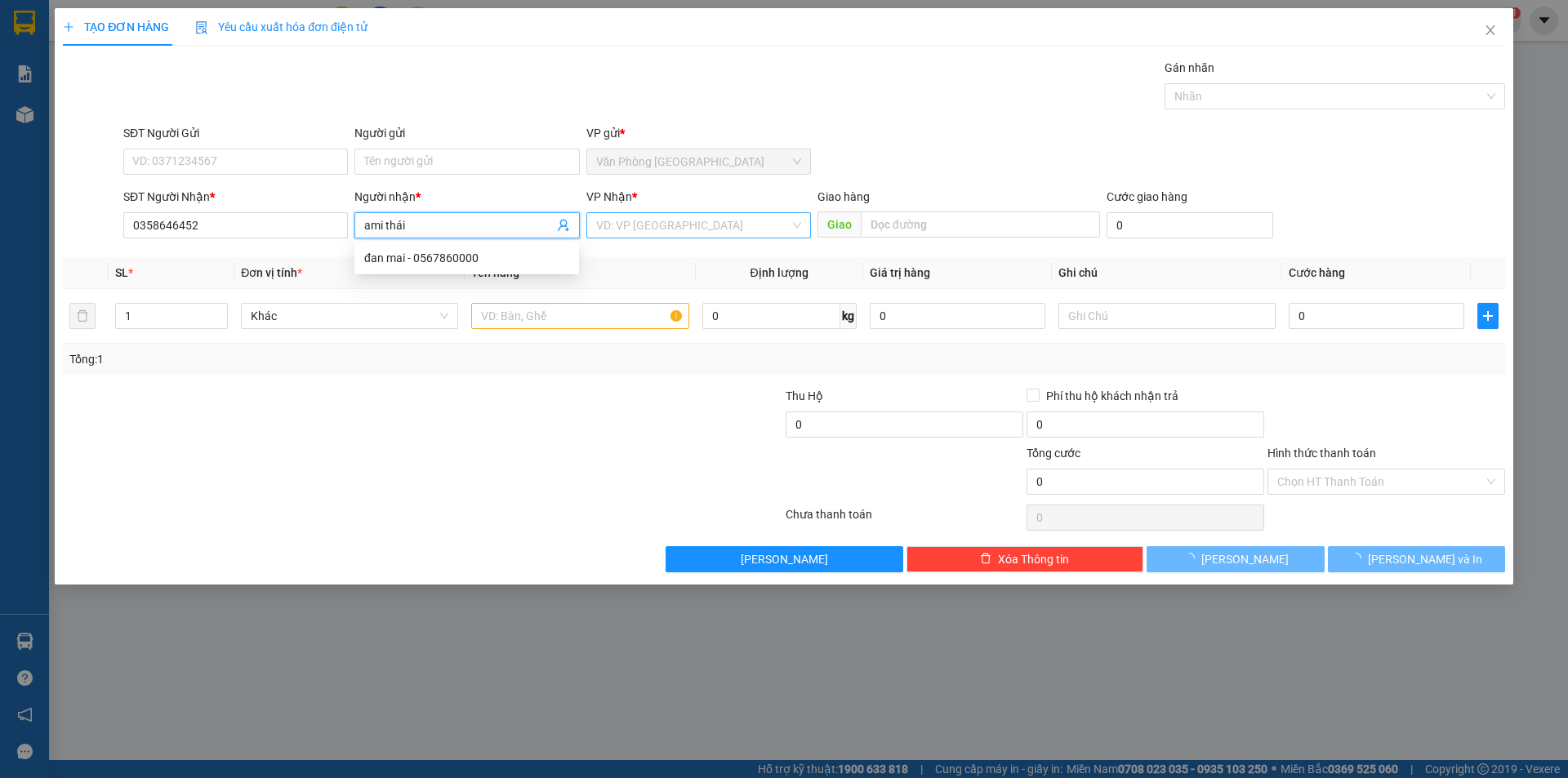
type input "ami thái"
drag, startPoint x: 642, startPoint y: 216, endPoint x: 636, endPoint y: 235, distance: 19.9
click at [640, 217] on input "search" at bounding box center [693, 225] width 194 height 25
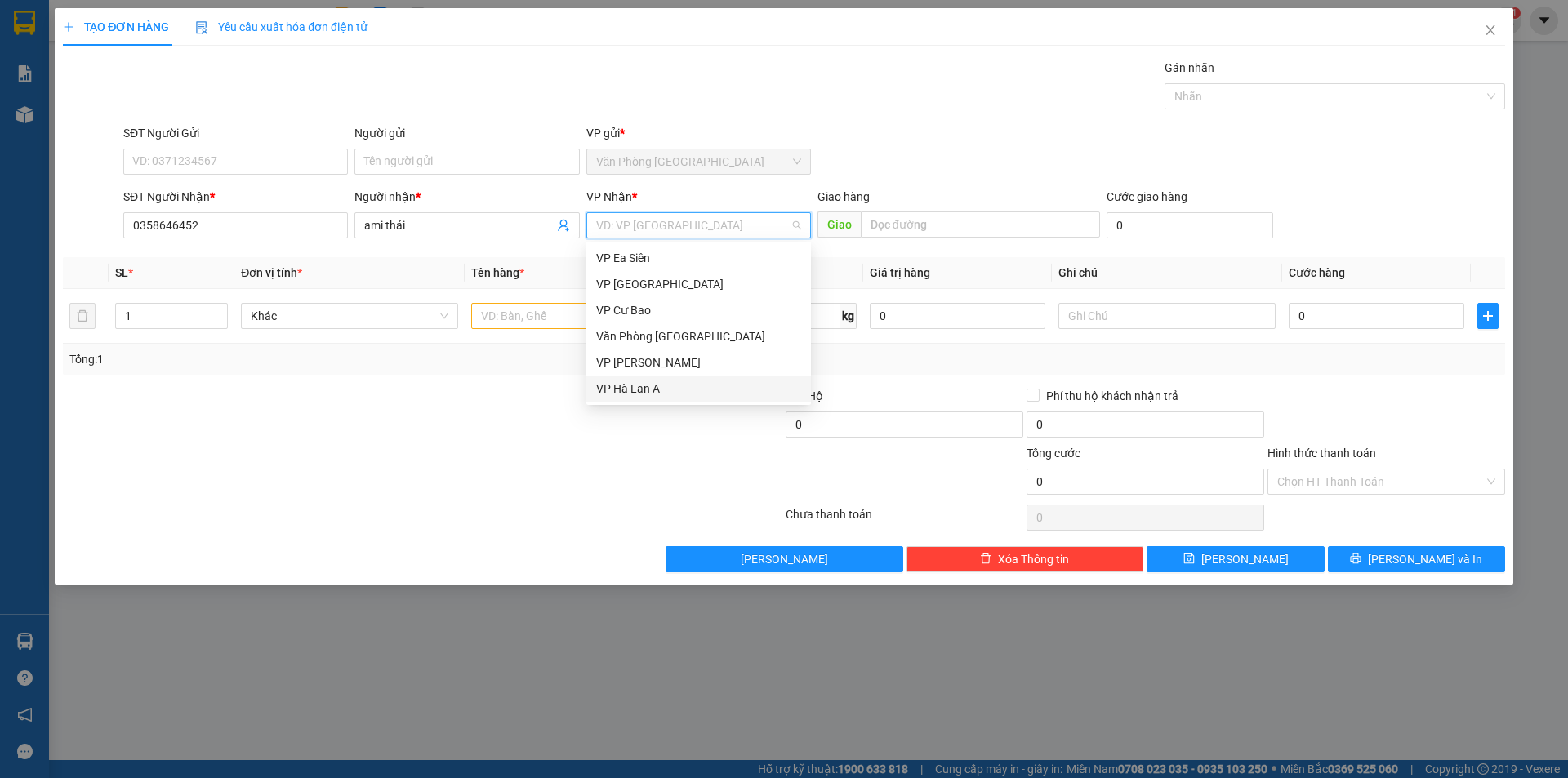
click at [641, 381] on div "VP Hà Lan A" at bounding box center [698, 388] width 205 height 18
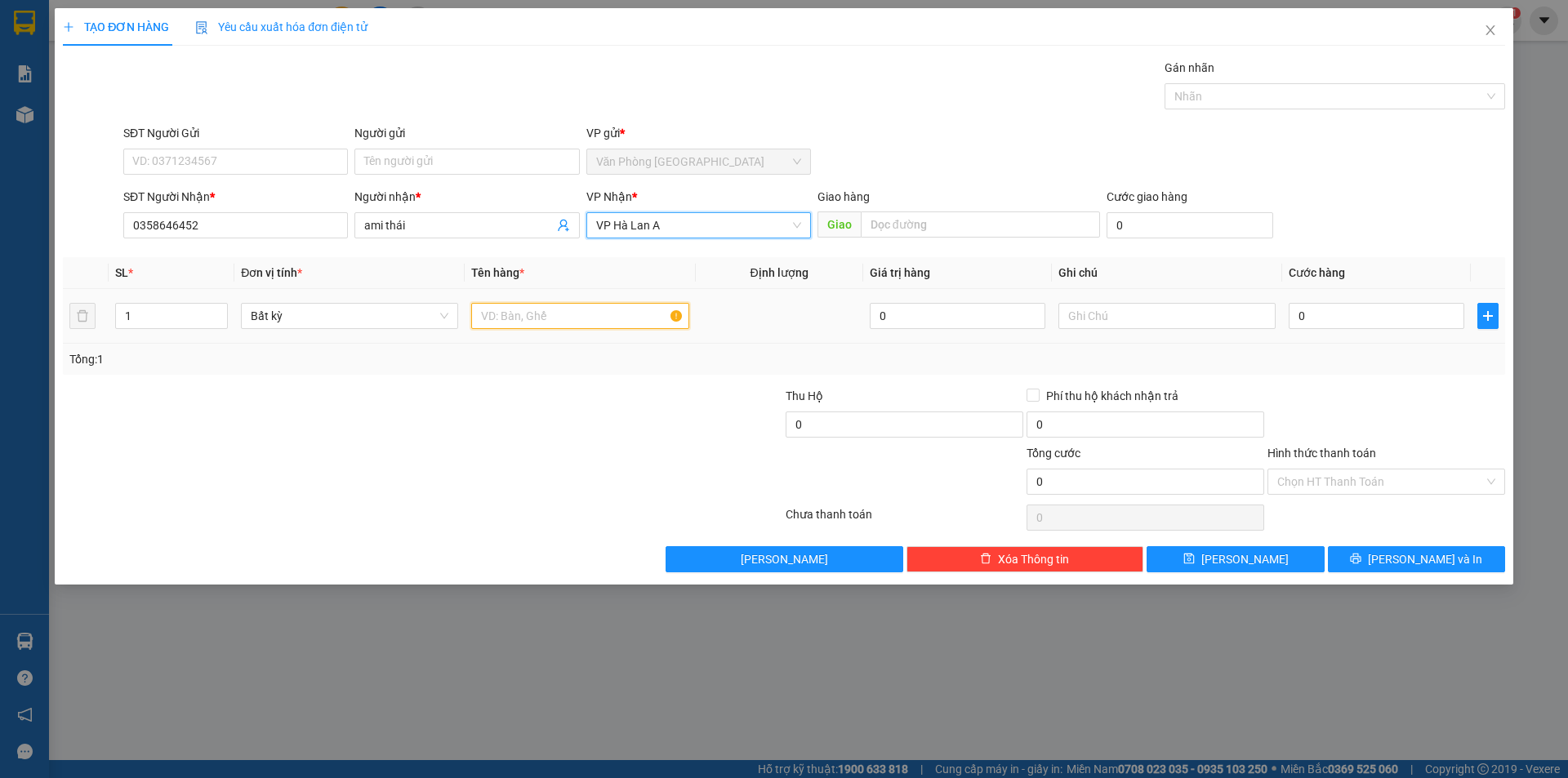
click at [567, 327] on input "text" at bounding box center [580, 316] width 217 height 26
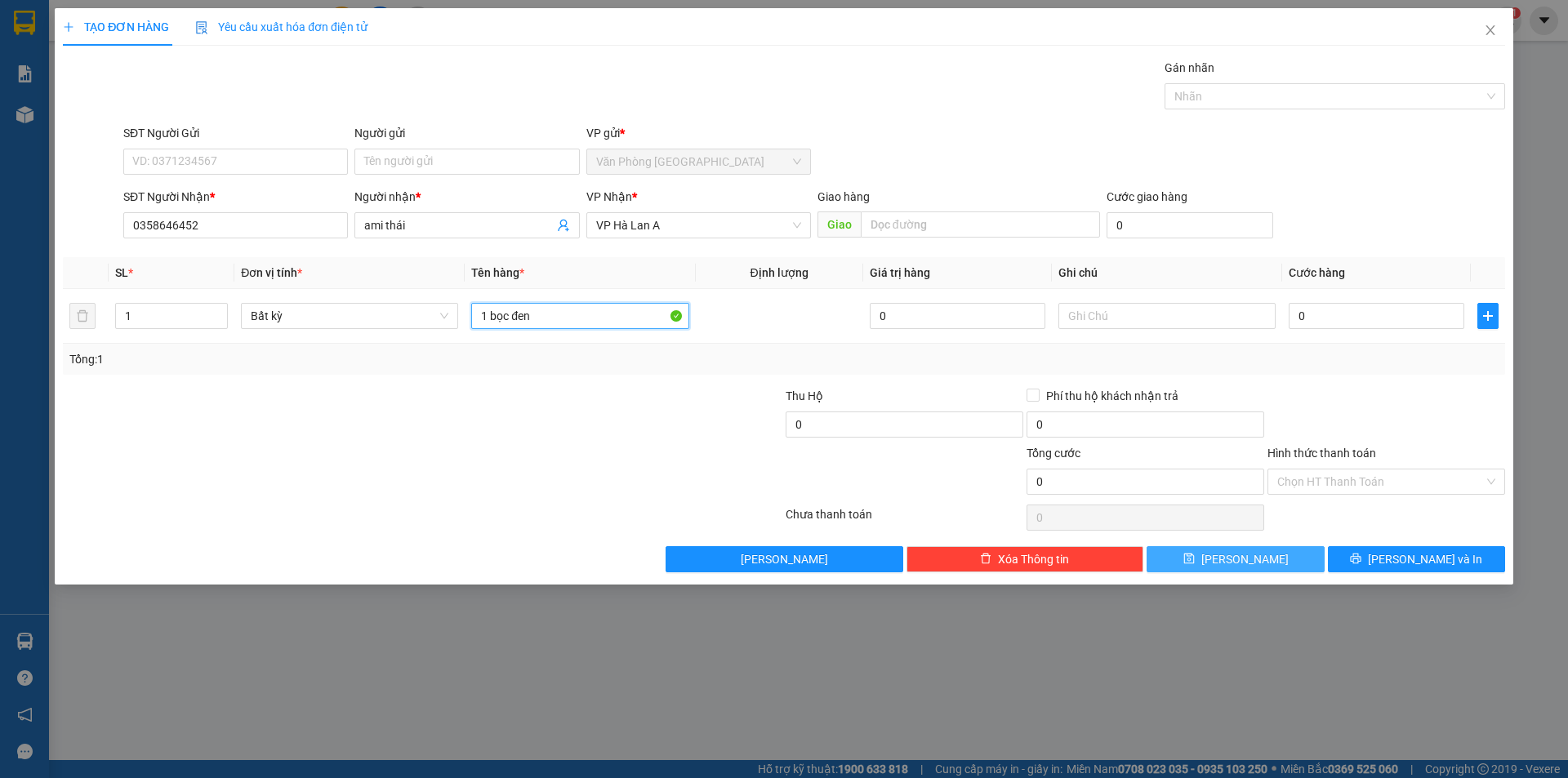
type input "1 bọc đen"
click at [1232, 551] on button "[PERSON_NAME]" at bounding box center [1235, 559] width 178 height 26
